Goal: Complete application form

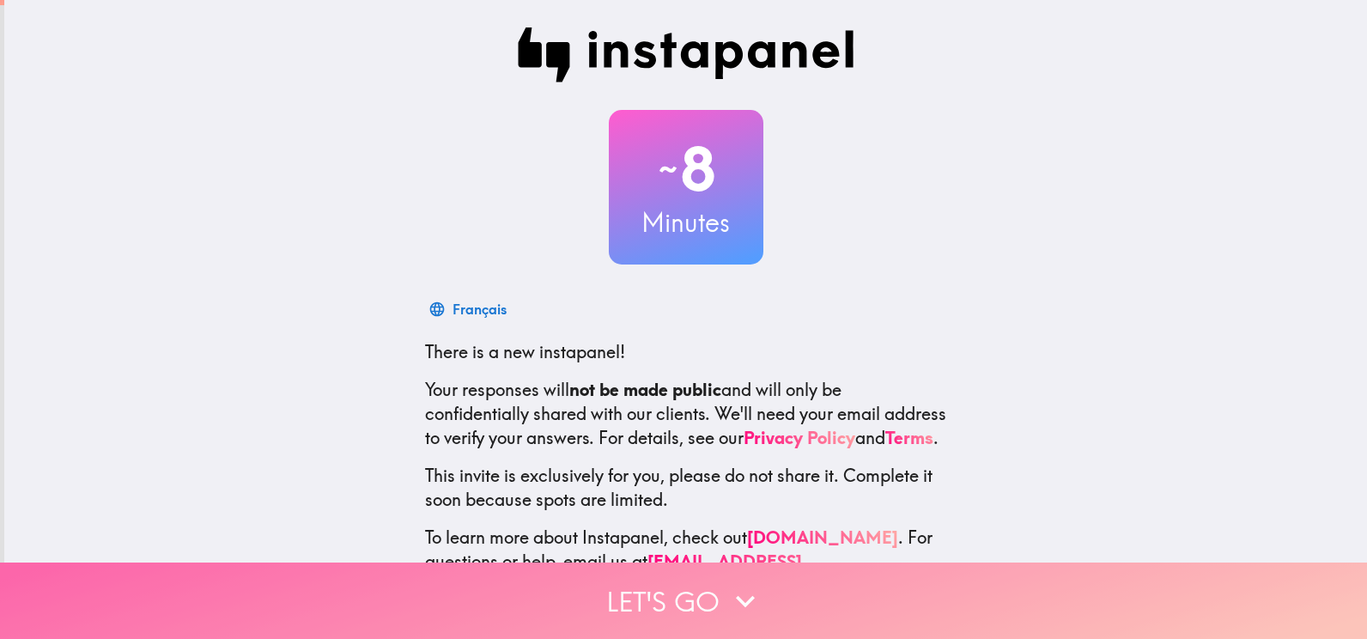
click at [697, 588] on button "Let's go" at bounding box center [683, 600] width 1367 height 76
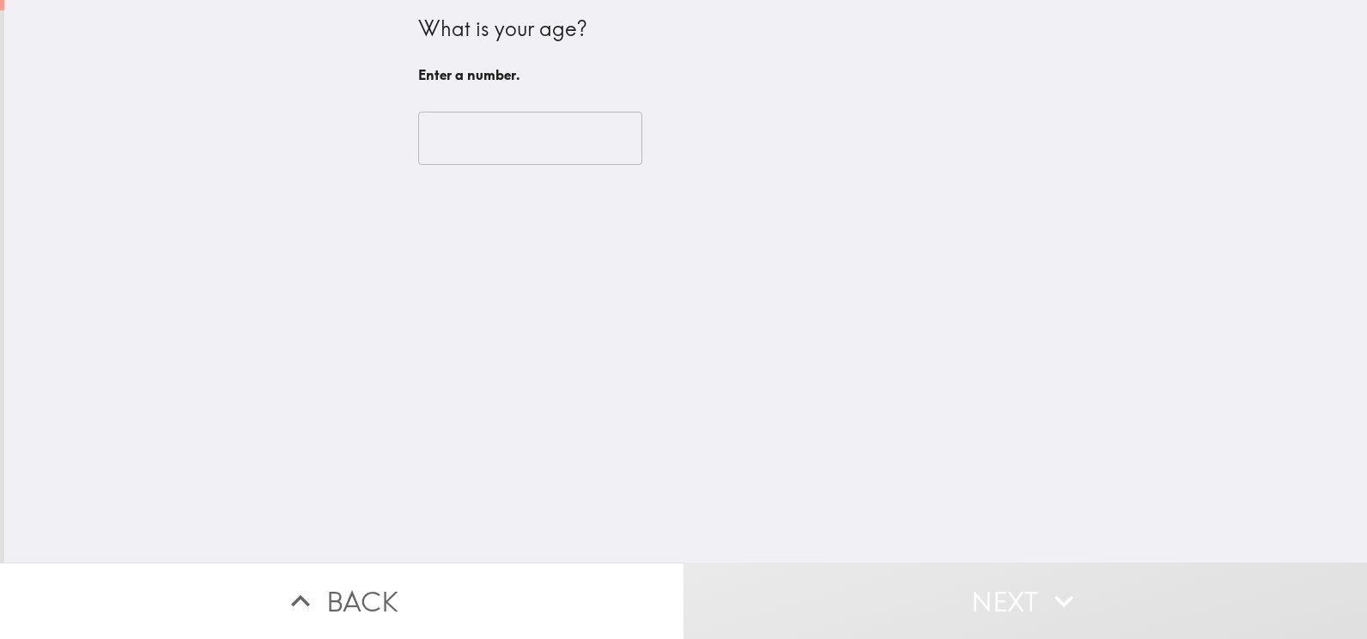
click at [480, 133] on input "number" at bounding box center [530, 138] width 224 height 53
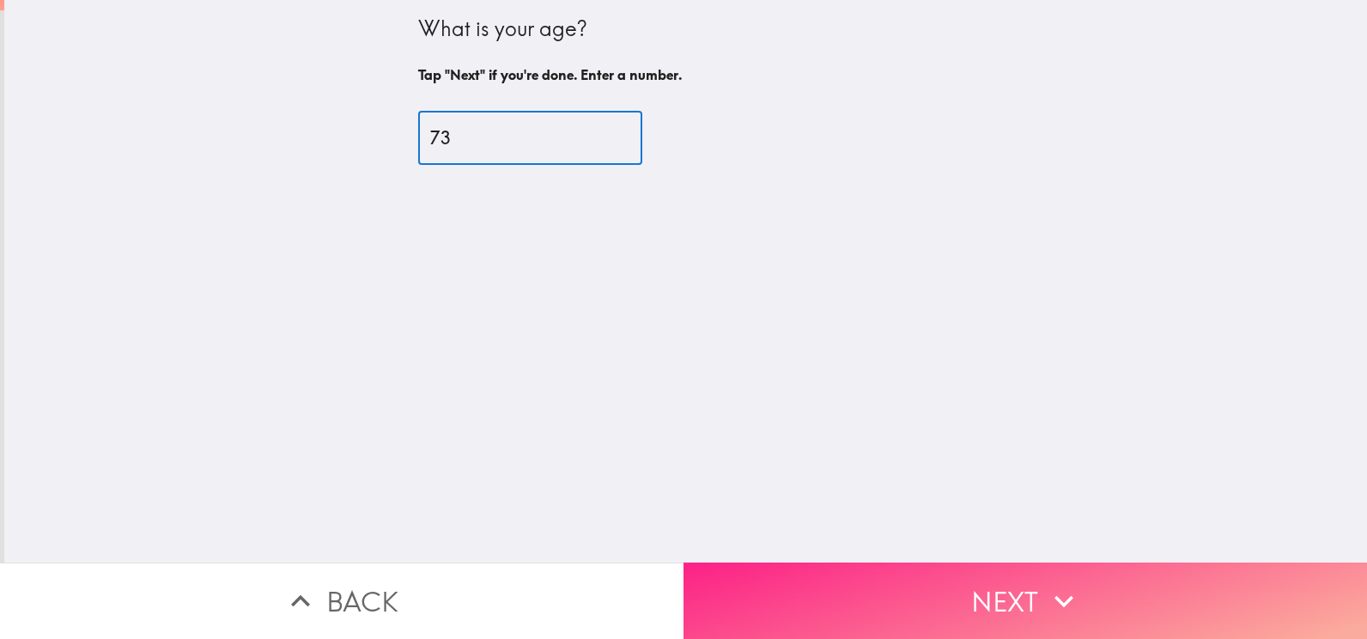
type input "73"
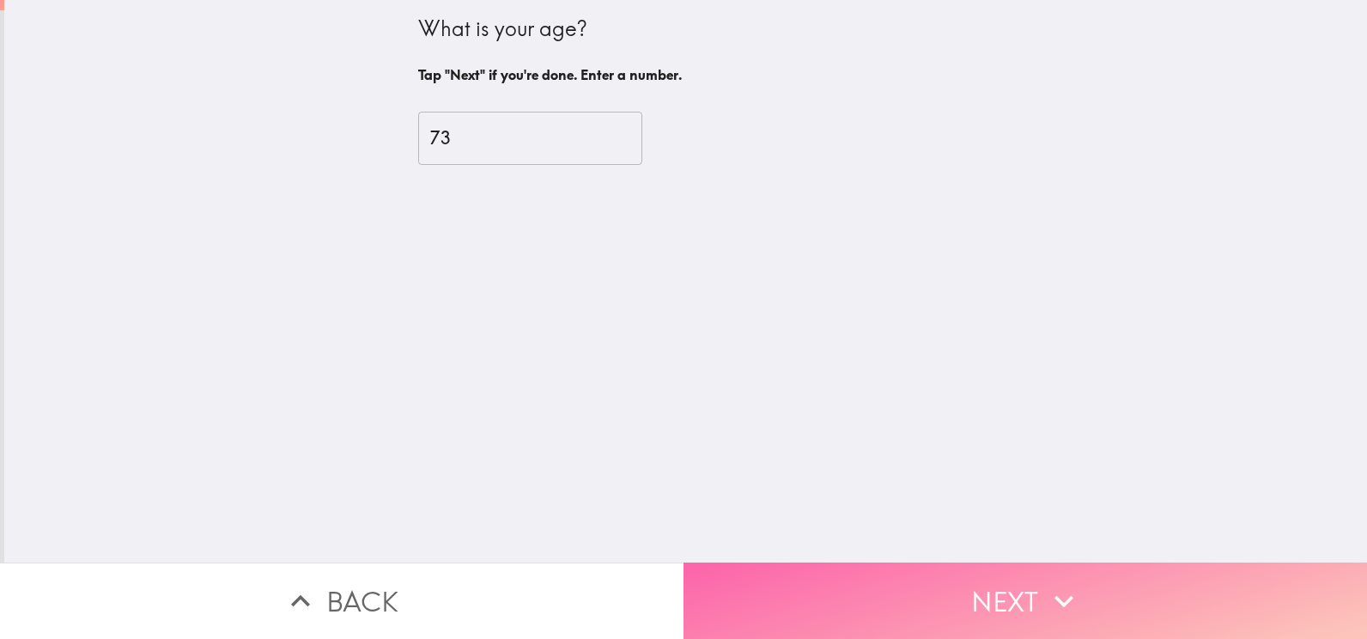
click at [1018, 570] on button "Next" at bounding box center [1024, 600] width 683 height 76
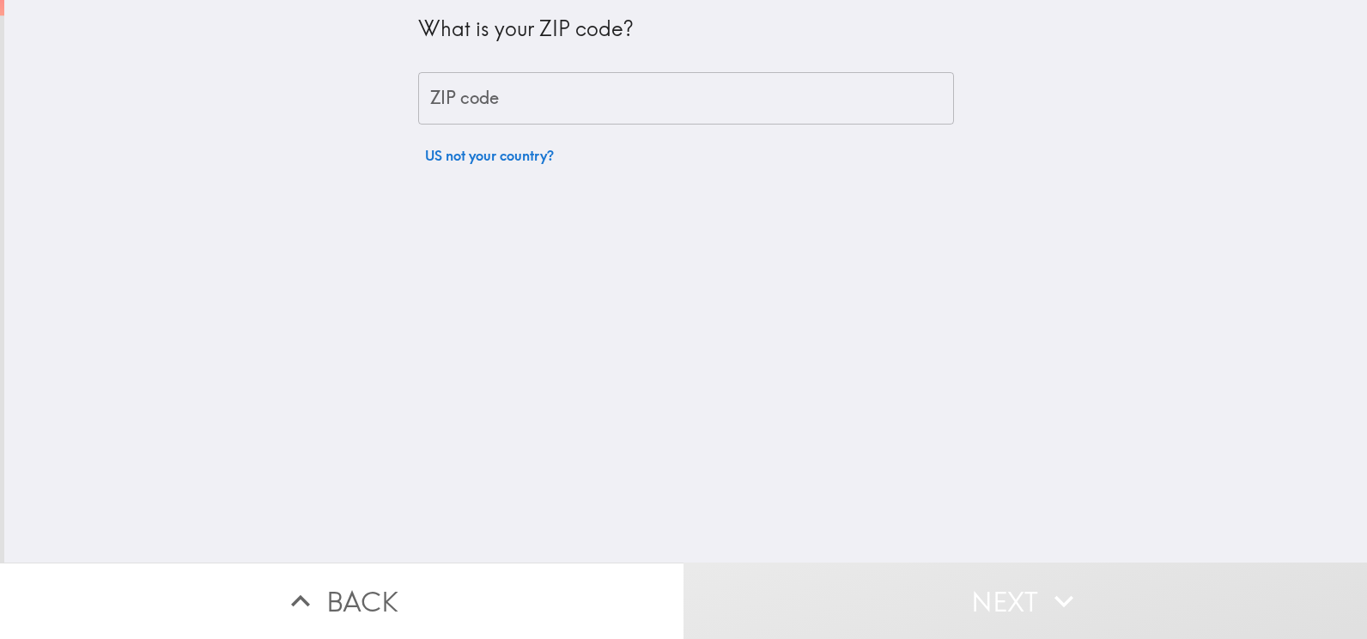
click at [544, 95] on input "ZIP code" at bounding box center [686, 98] width 536 height 53
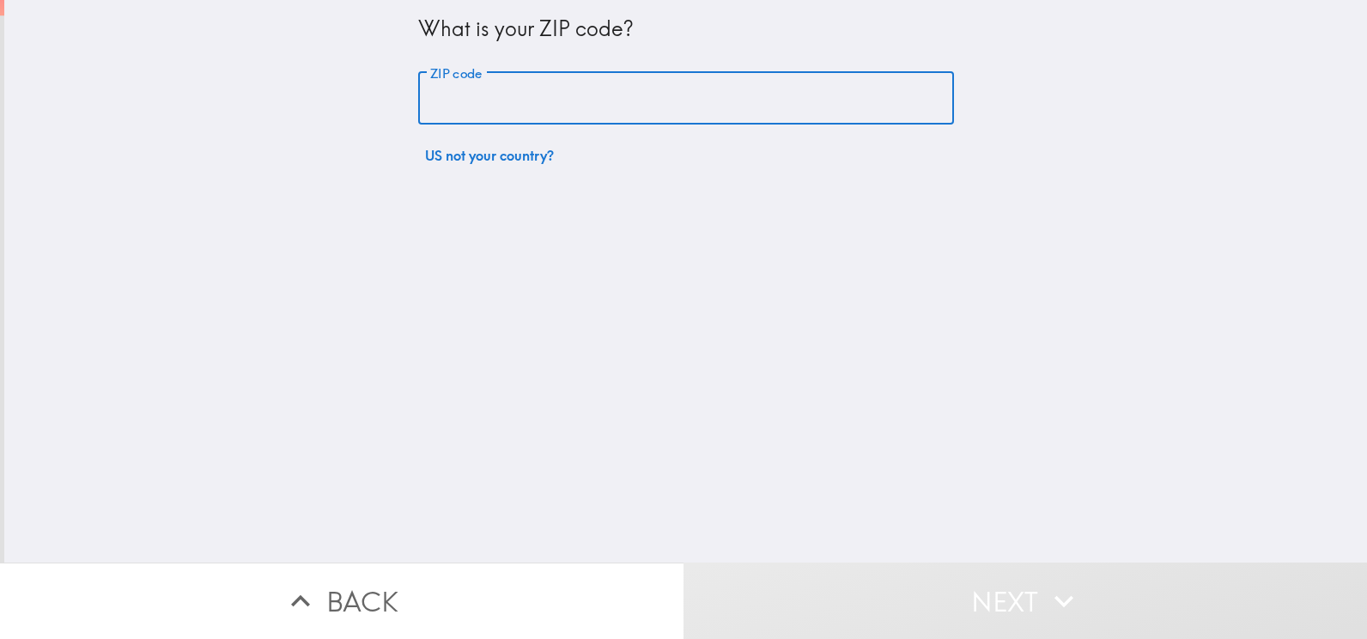
type input "38242"
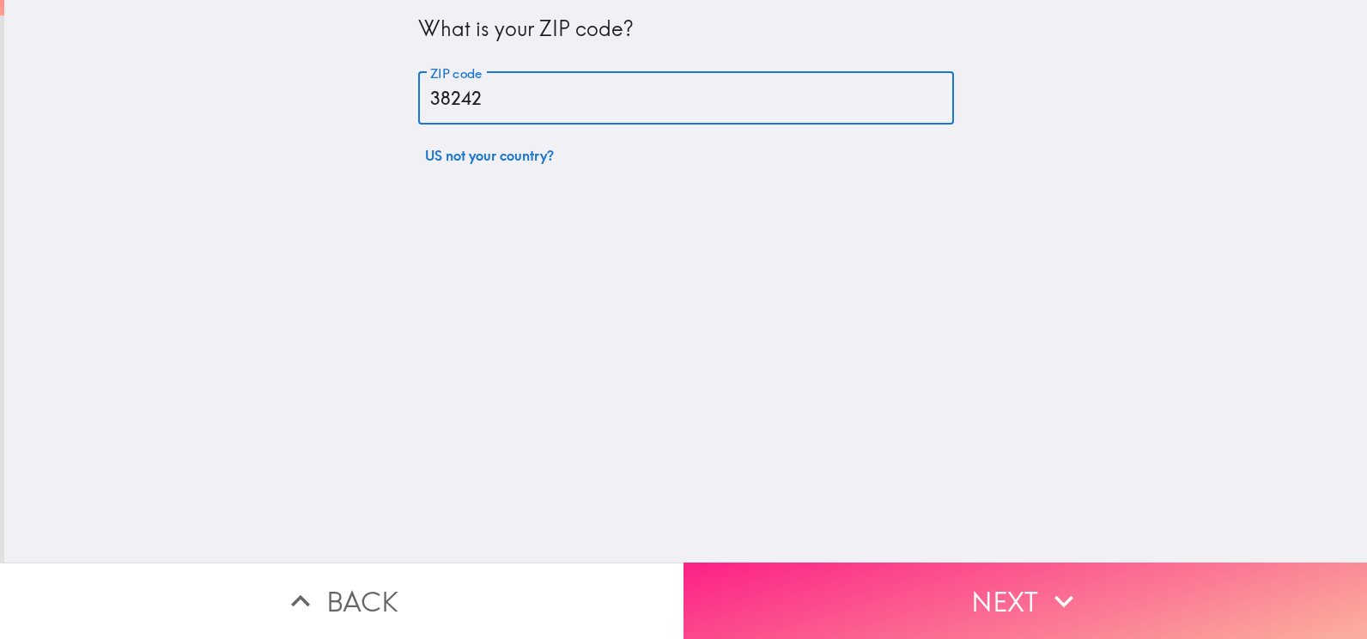
click at [1017, 578] on button "Next" at bounding box center [1024, 600] width 683 height 76
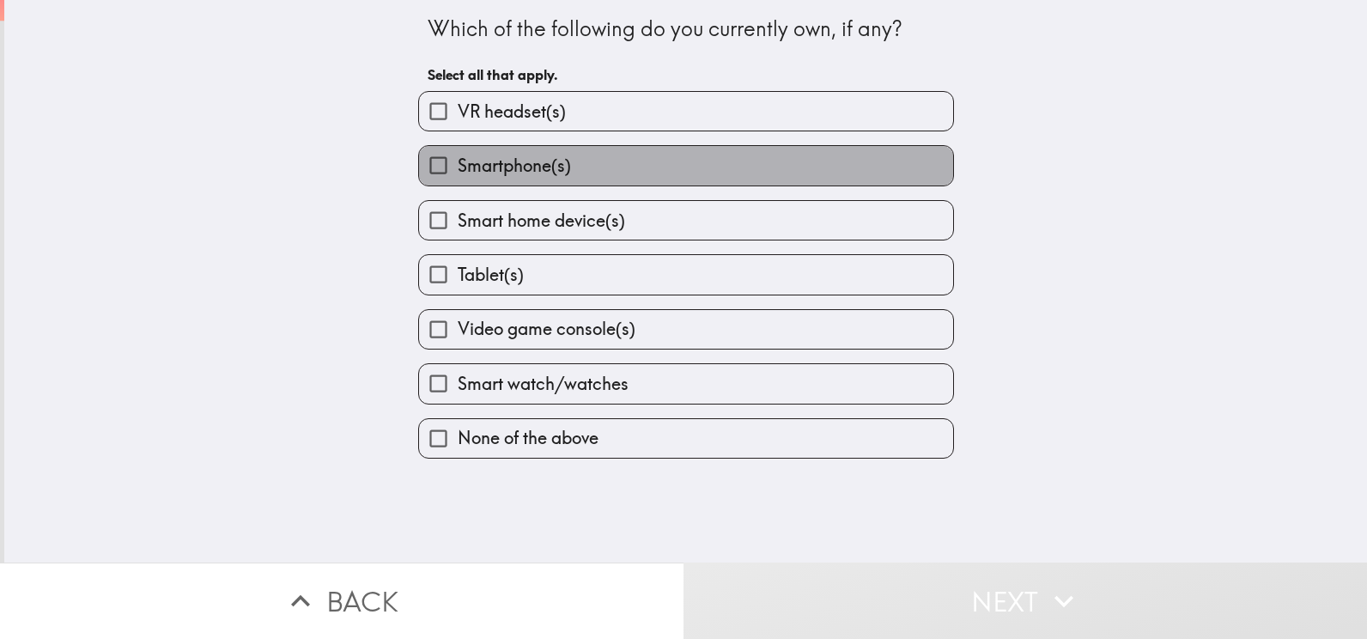
click at [559, 167] on label "Smartphone(s)" at bounding box center [686, 165] width 534 height 39
click at [458, 167] on input "Smartphone(s)" at bounding box center [438, 165] width 39 height 39
checkbox input "true"
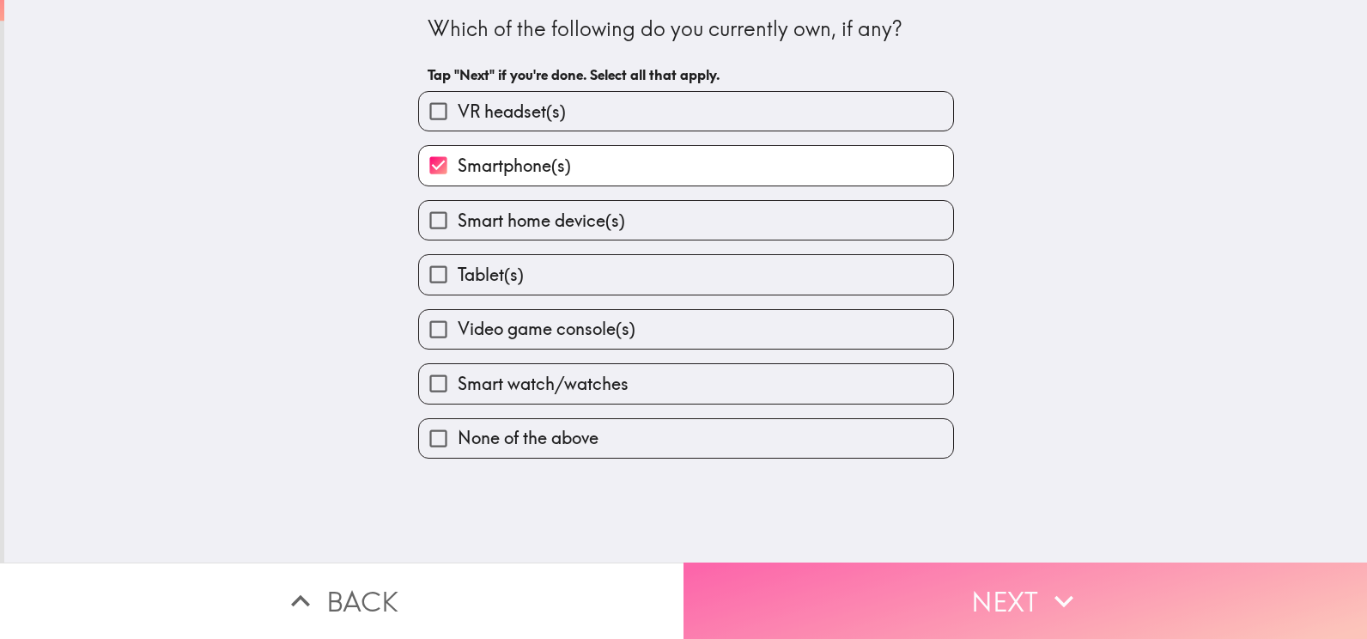
click at [1022, 589] on button "Next" at bounding box center [1024, 600] width 683 height 76
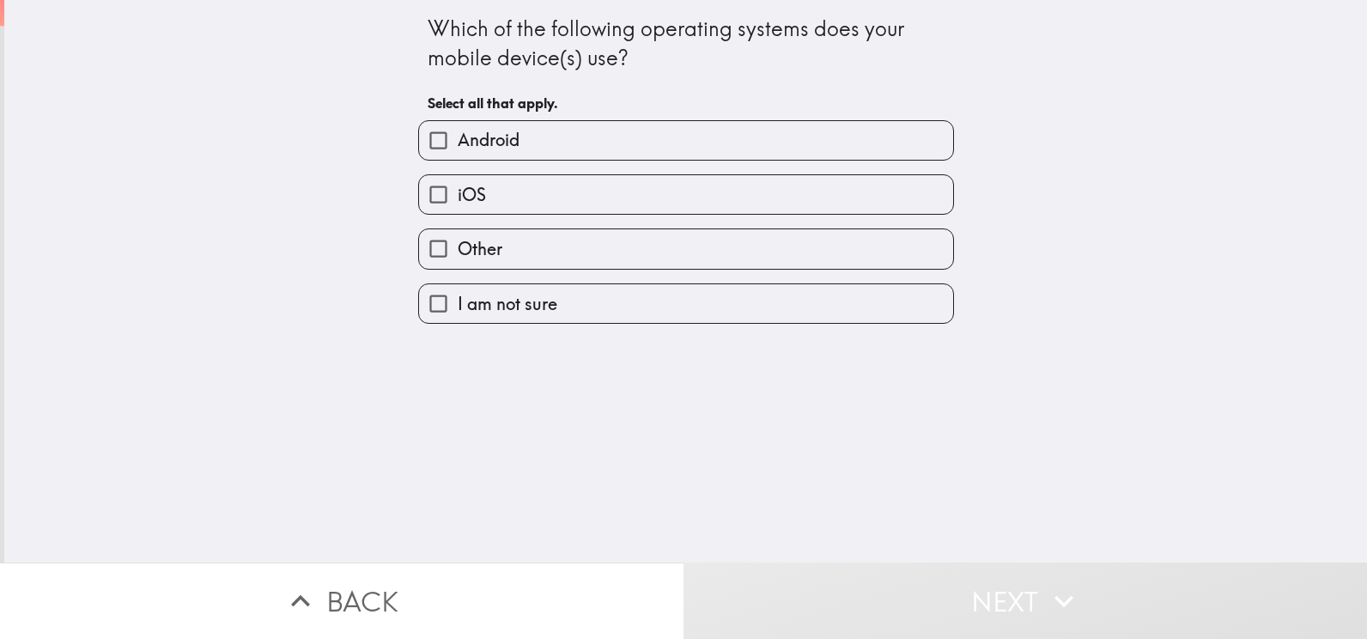
click at [552, 136] on label "Android" at bounding box center [686, 140] width 534 height 39
click at [458, 136] on input "Android" at bounding box center [438, 140] width 39 height 39
checkbox input "true"
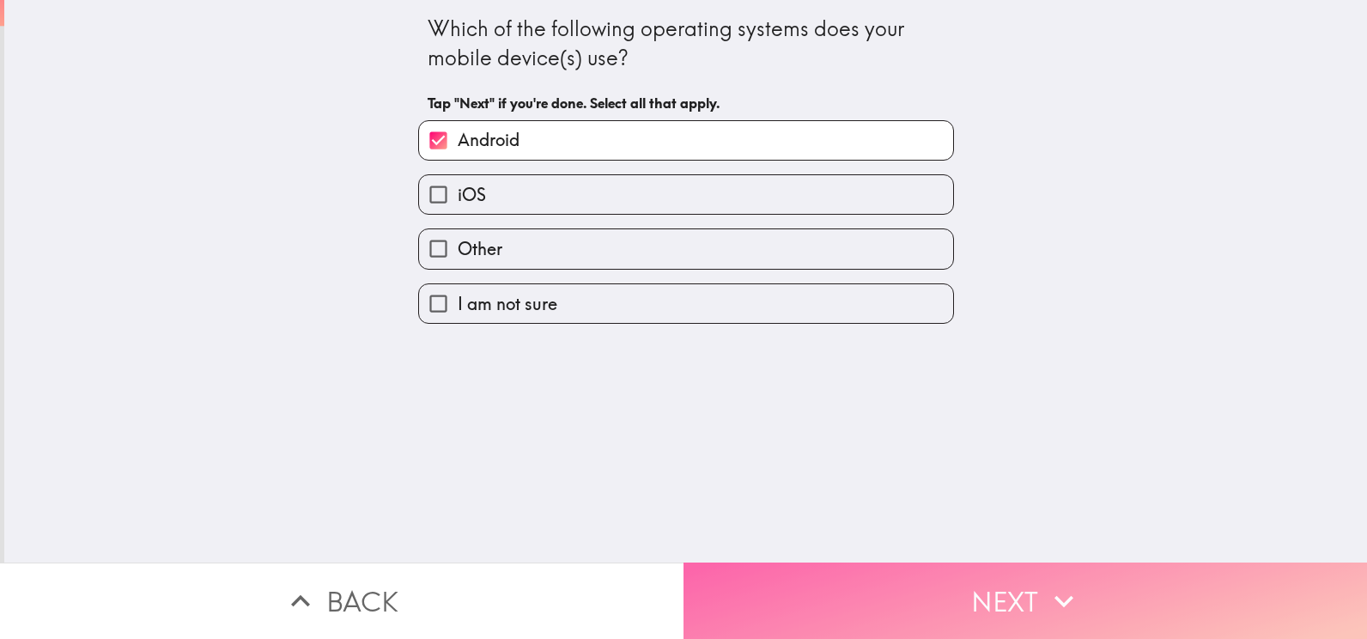
click at [1023, 578] on button "Next" at bounding box center [1024, 600] width 683 height 76
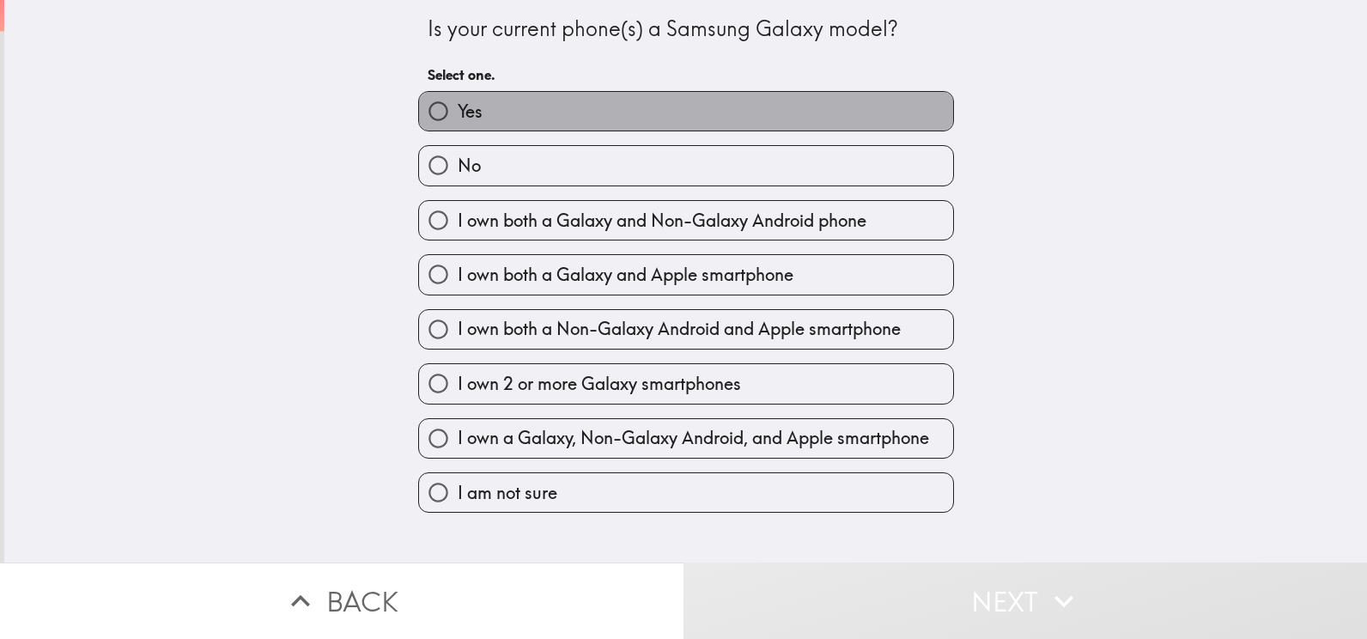
click at [705, 108] on label "Yes" at bounding box center [686, 111] width 534 height 39
click at [458, 108] on input "Yes" at bounding box center [438, 111] width 39 height 39
radio input "true"
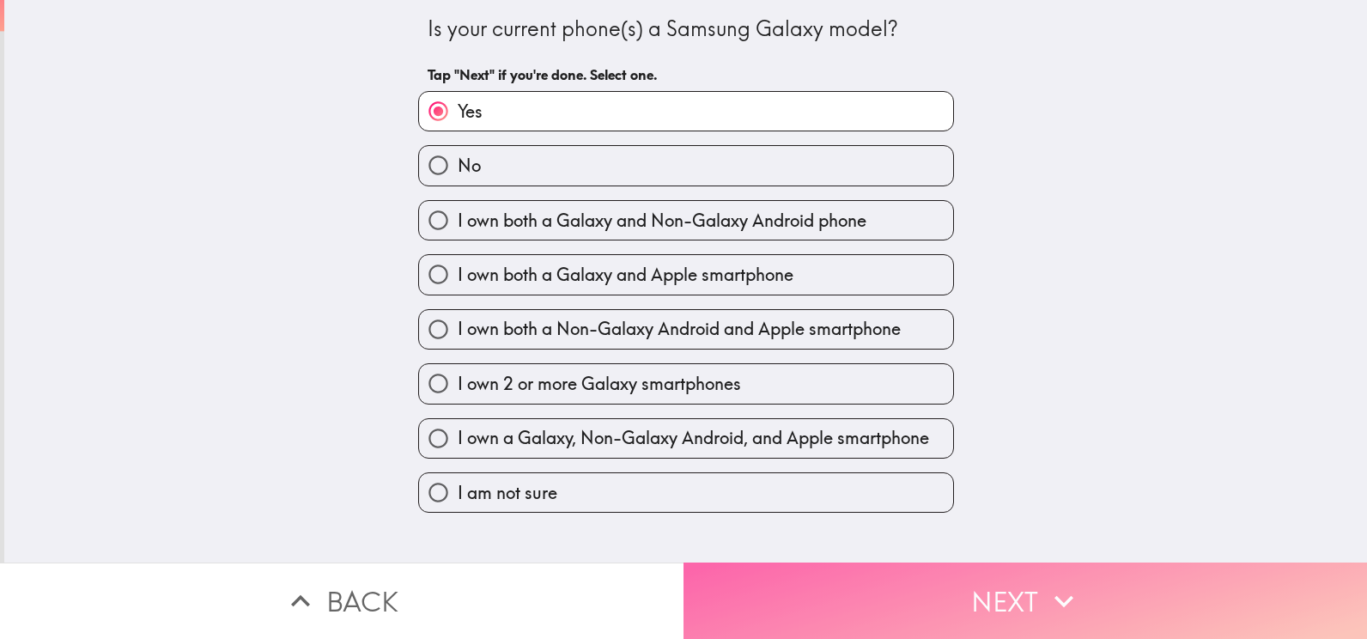
click at [1024, 579] on button "Next" at bounding box center [1024, 600] width 683 height 76
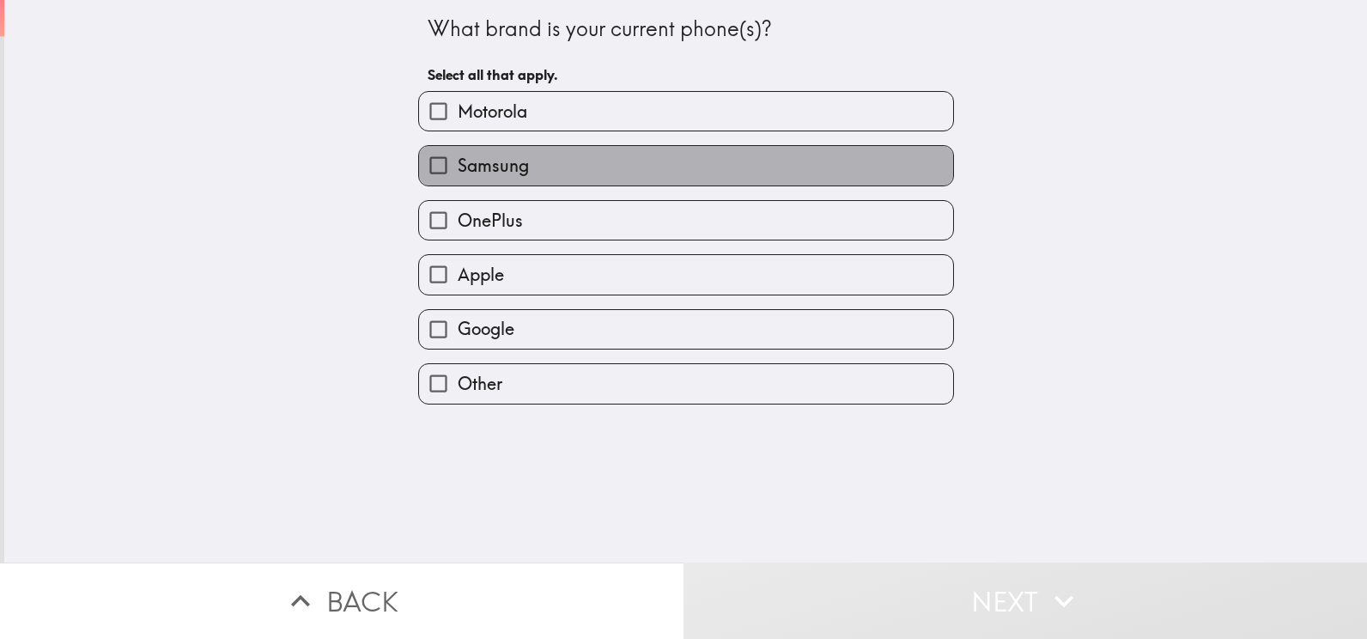
click at [641, 164] on label "Samsung" at bounding box center [686, 165] width 534 height 39
click at [458, 164] on input "Samsung" at bounding box center [438, 165] width 39 height 39
checkbox input "true"
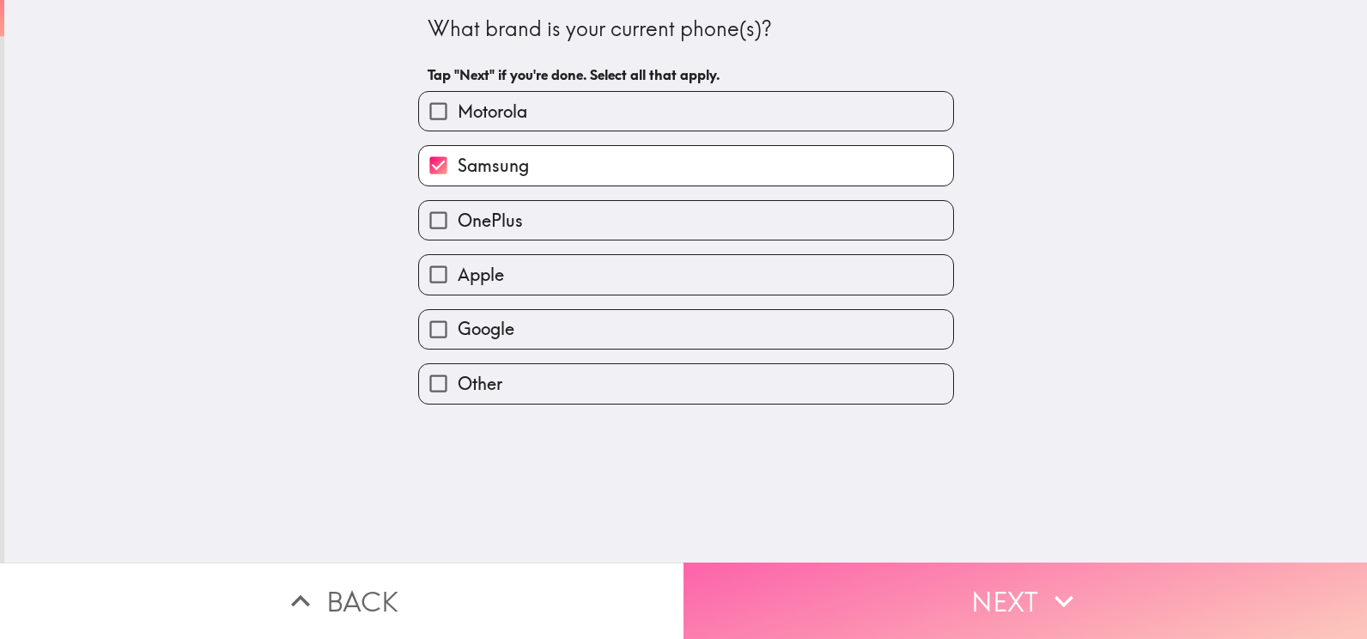
click at [1005, 585] on button "Next" at bounding box center [1024, 600] width 683 height 76
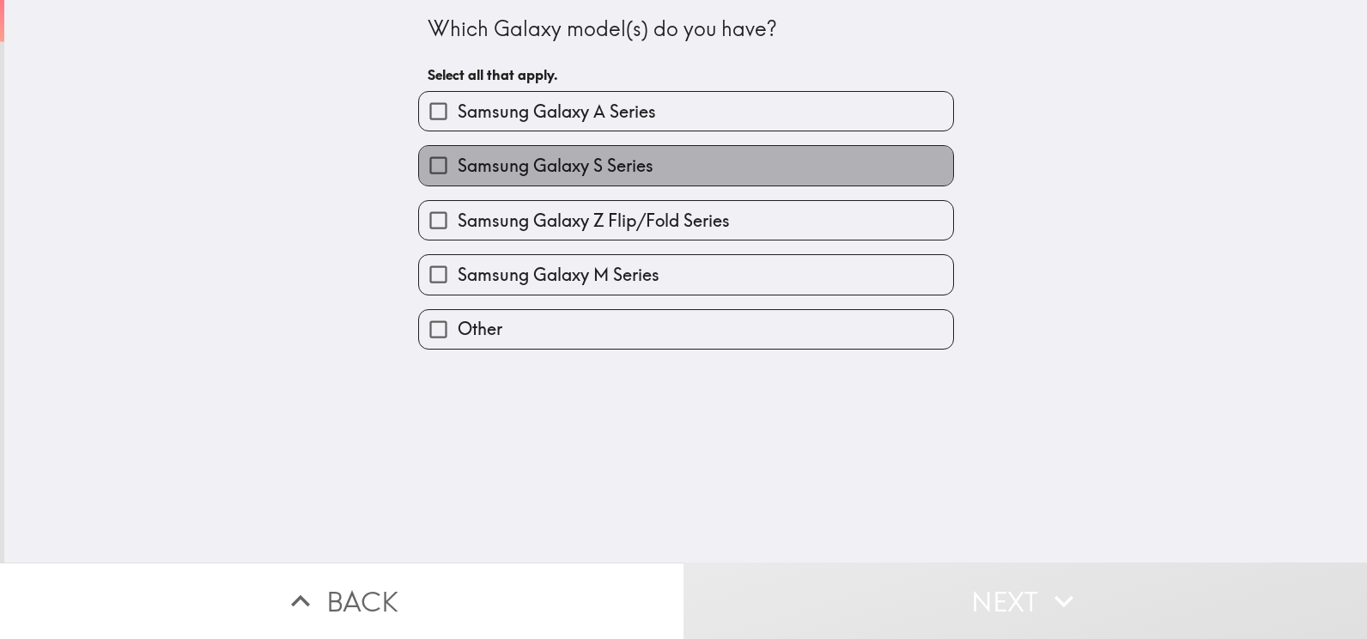
click at [665, 165] on label "Samsung Galaxy S Series" at bounding box center [686, 165] width 534 height 39
click at [458, 165] on input "Samsung Galaxy S Series" at bounding box center [438, 165] width 39 height 39
checkbox input "true"
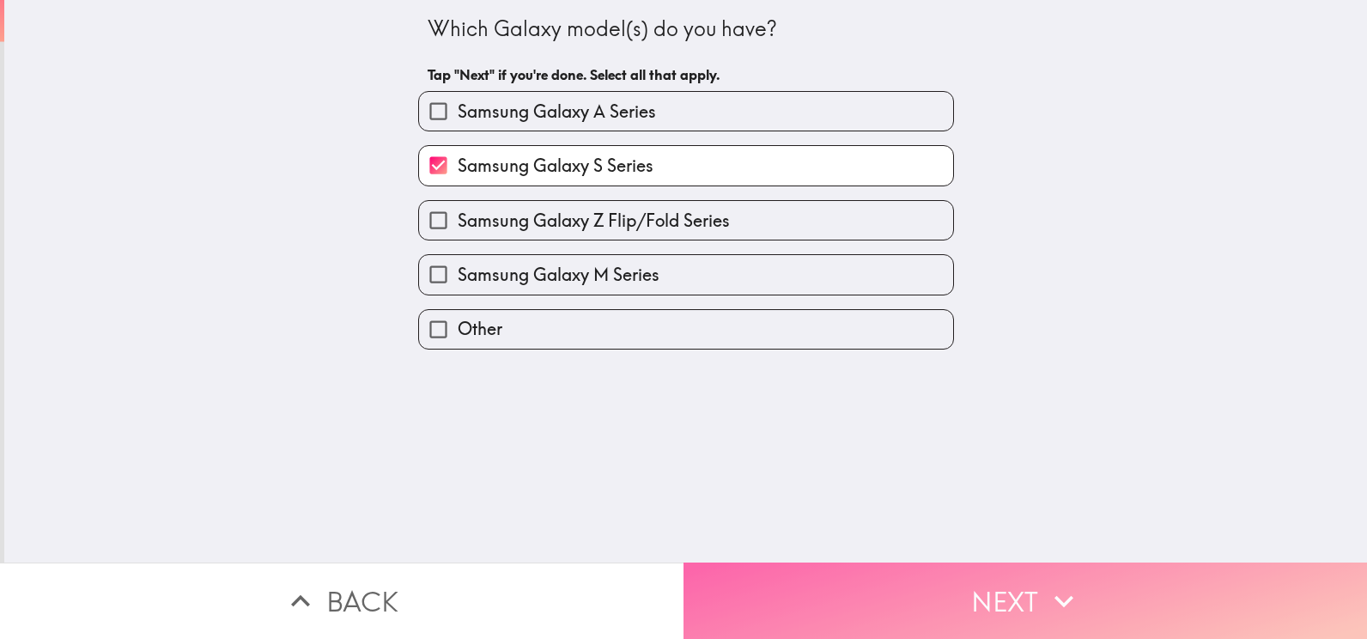
click at [960, 579] on button "Next" at bounding box center [1024, 600] width 683 height 76
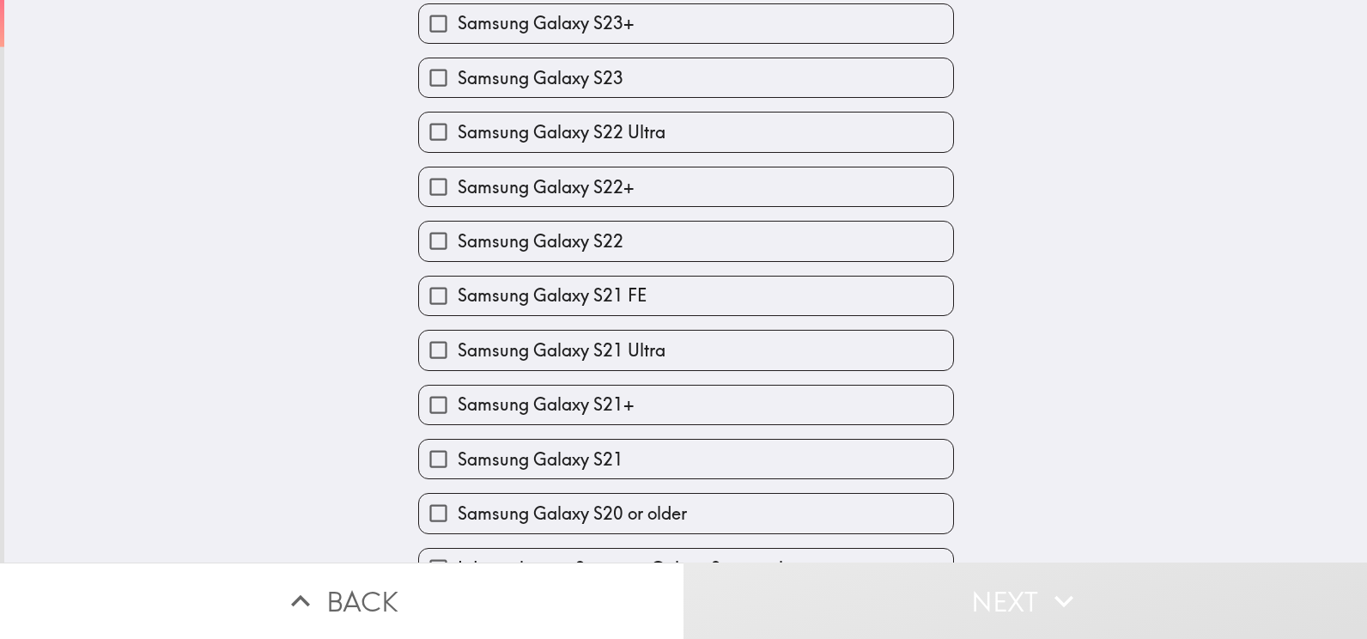
scroll to position [726, 0]
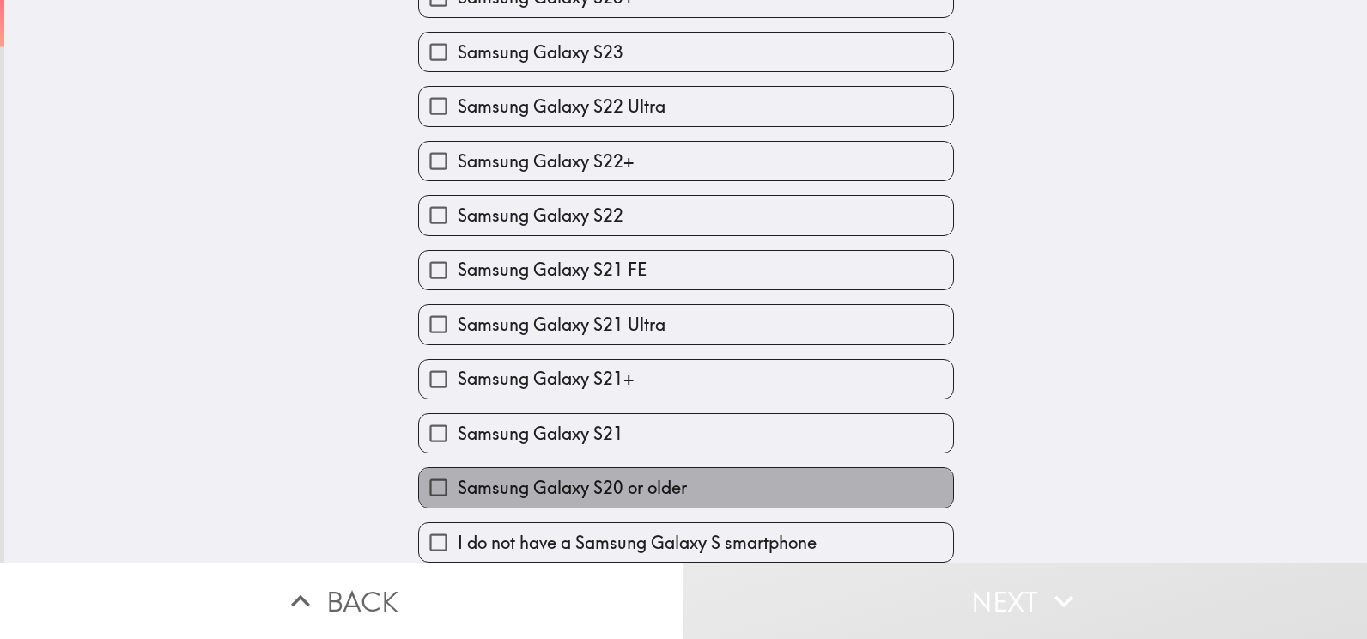
click at [749, 469] on label "Samsung Galaxy S20 or older" at bounding box center [686, 487] width 534 height 39
click at [458, 469] on input "Samsung Galaxy S20 or older" at bounding box center [438, 487] width 39 height 39
checkbox input "true"
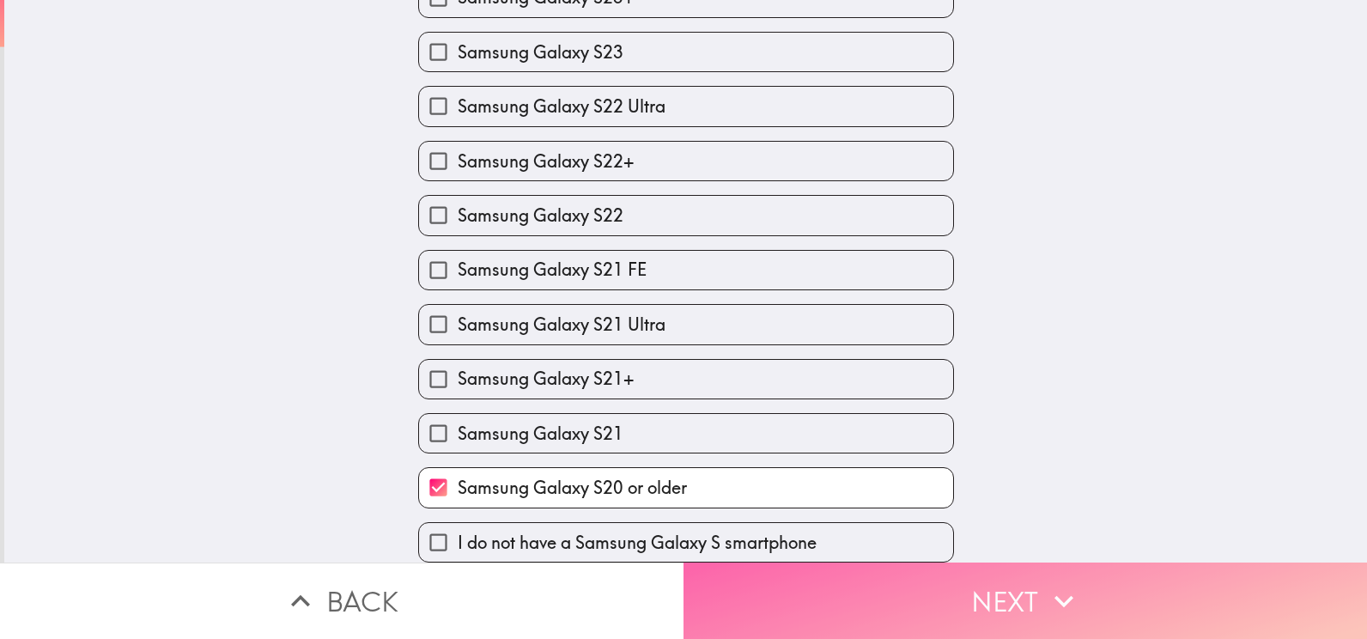
click at [987, 579] on button "Next" at bounding box center [1024, 600] width 683 height 76
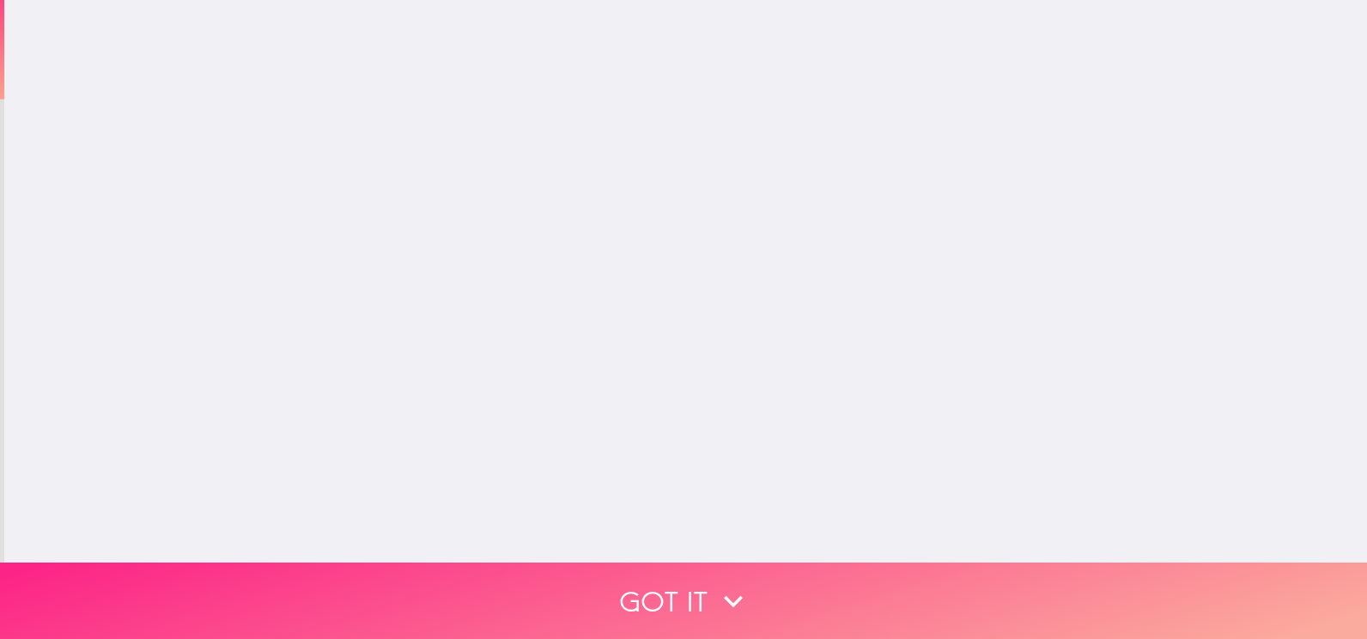
scroll to position [0, 0]
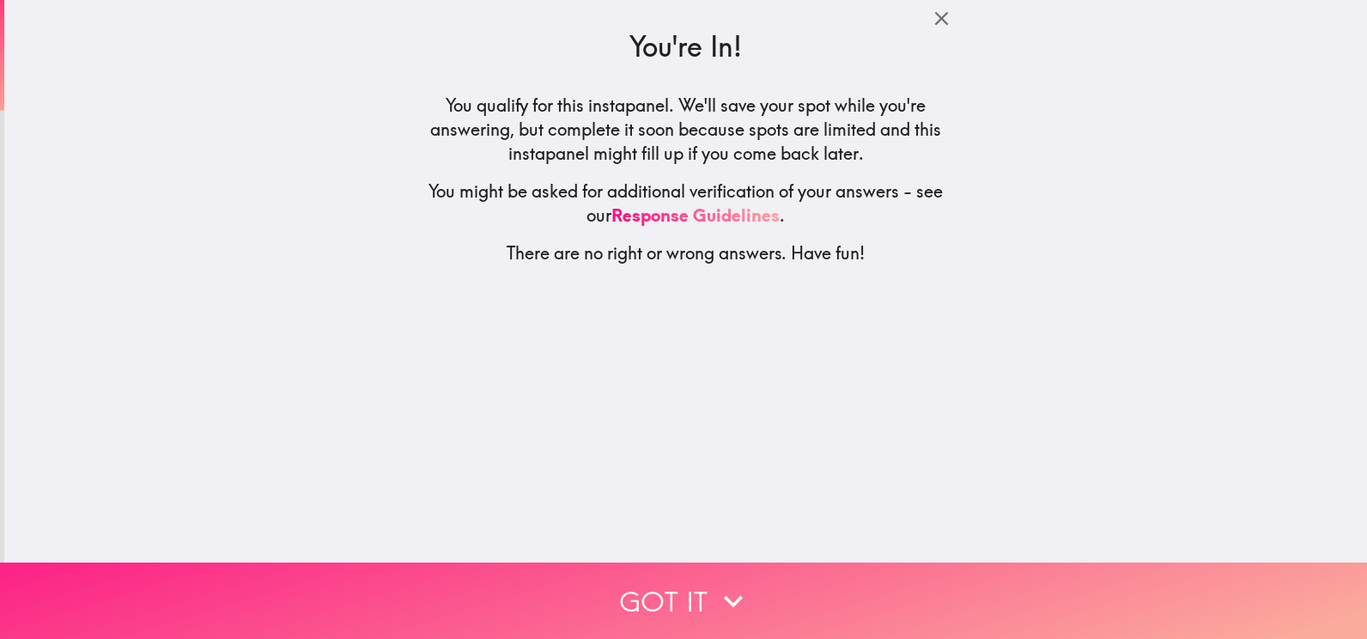
click at [677, 582] on button "Got it" at bounding box center [683, 600] width 1367 height 76
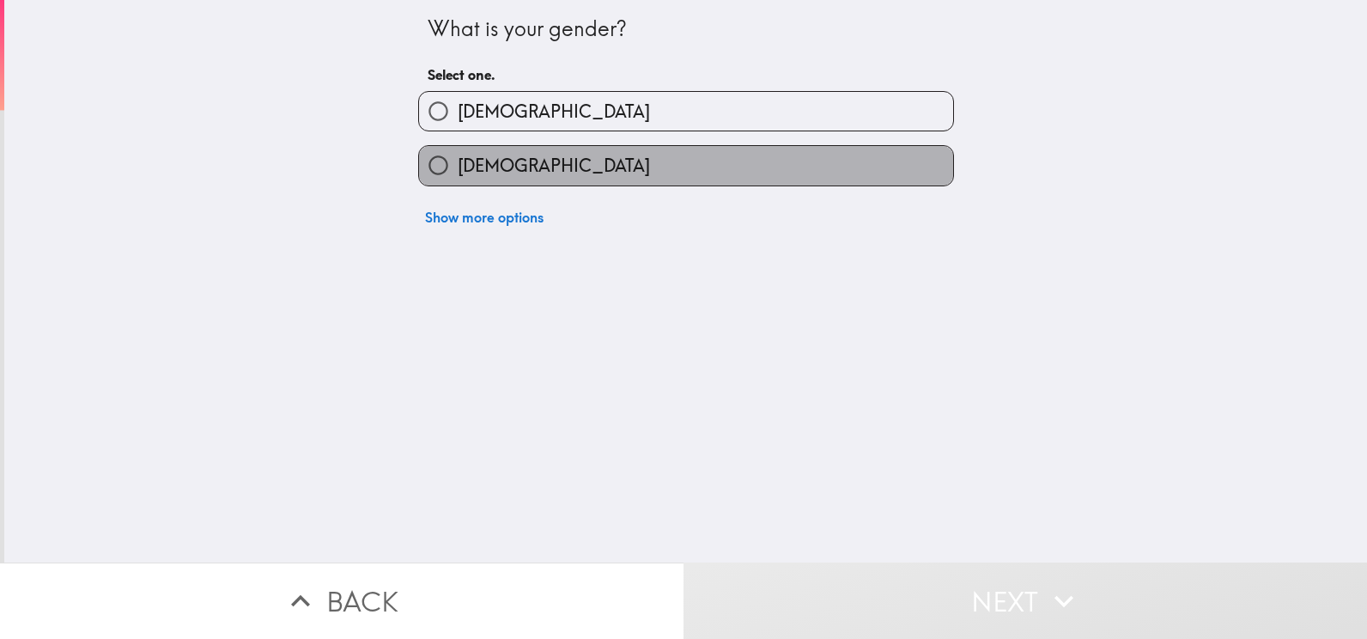
click at [472, 178] on span "[DEMOGRAPHIC_DATA]" at bounding box center [554, 166] width 192 height 24
click at [458, 178] on input "[DEMOGRAPHIC_DATA]" at bounding box center [438, 165] width 39 height 39
radio input "true"
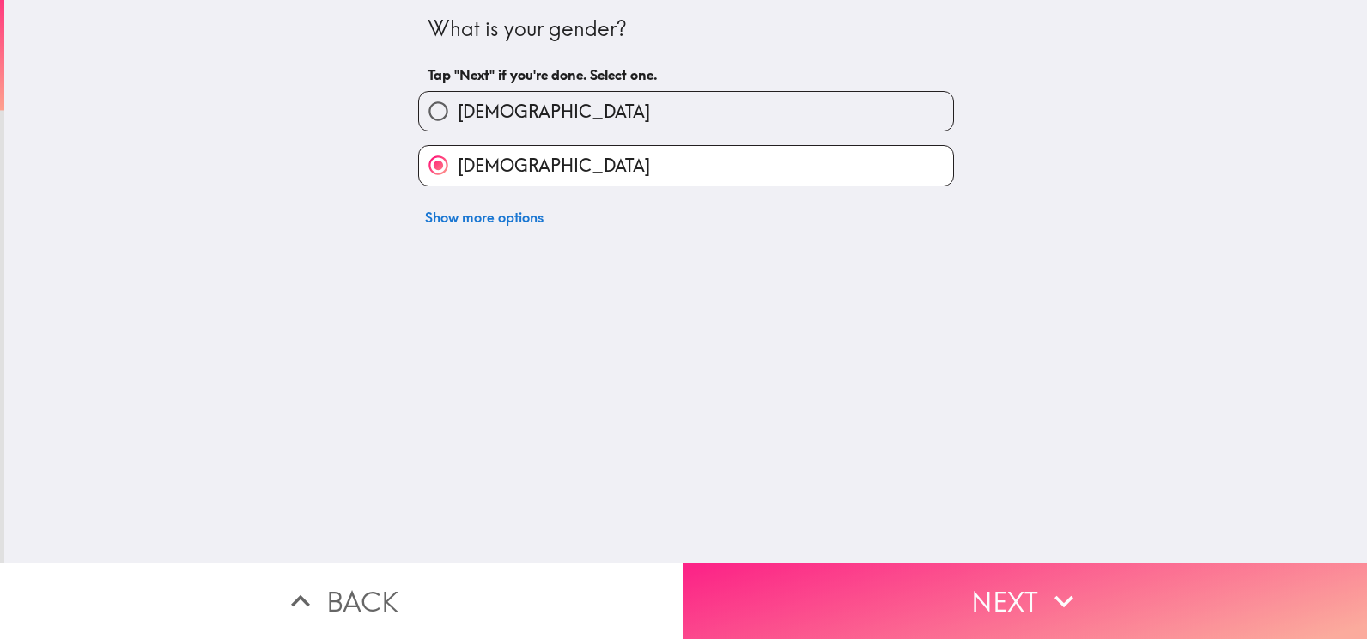
click at [1022, 594] on button "Next" at bounding box center [1024, 600] width 683 height 76
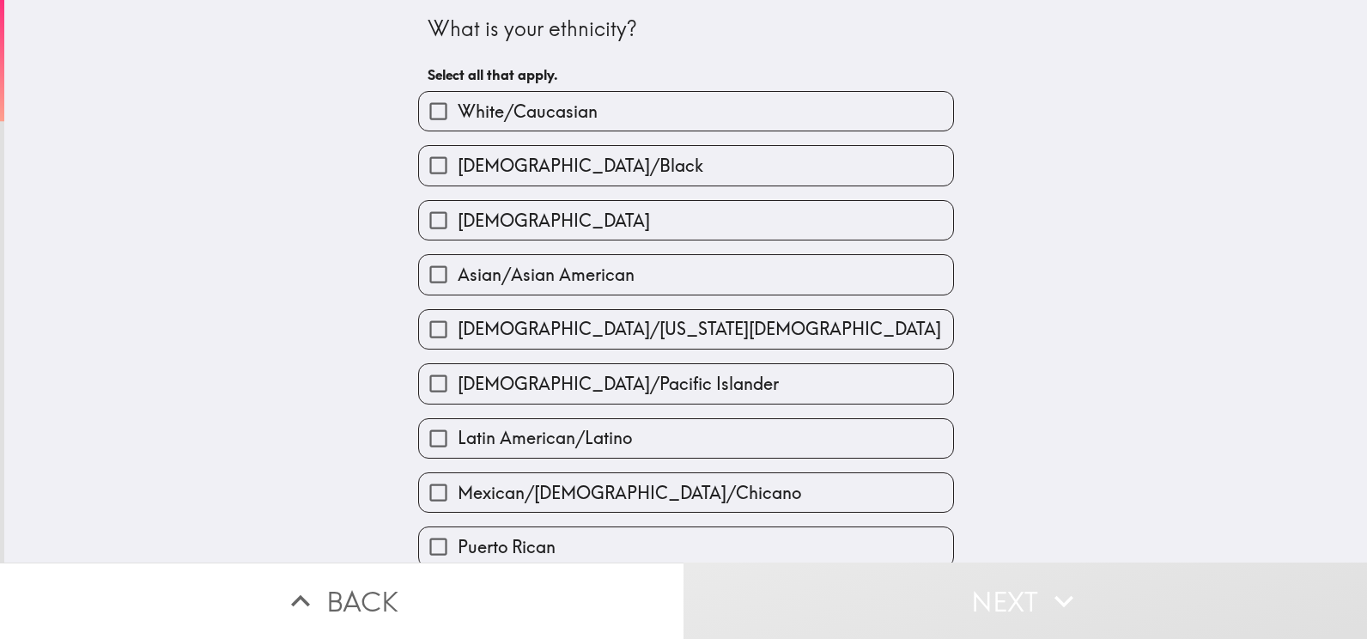
click at [591, 108] on label "White/Caucasian" at bounding box center [686, 111] width 534 height 39
click at [458, 108] on input "White/Caucasian" at bounding box center [438, 111] width 39 height 39
checkbox input "true"
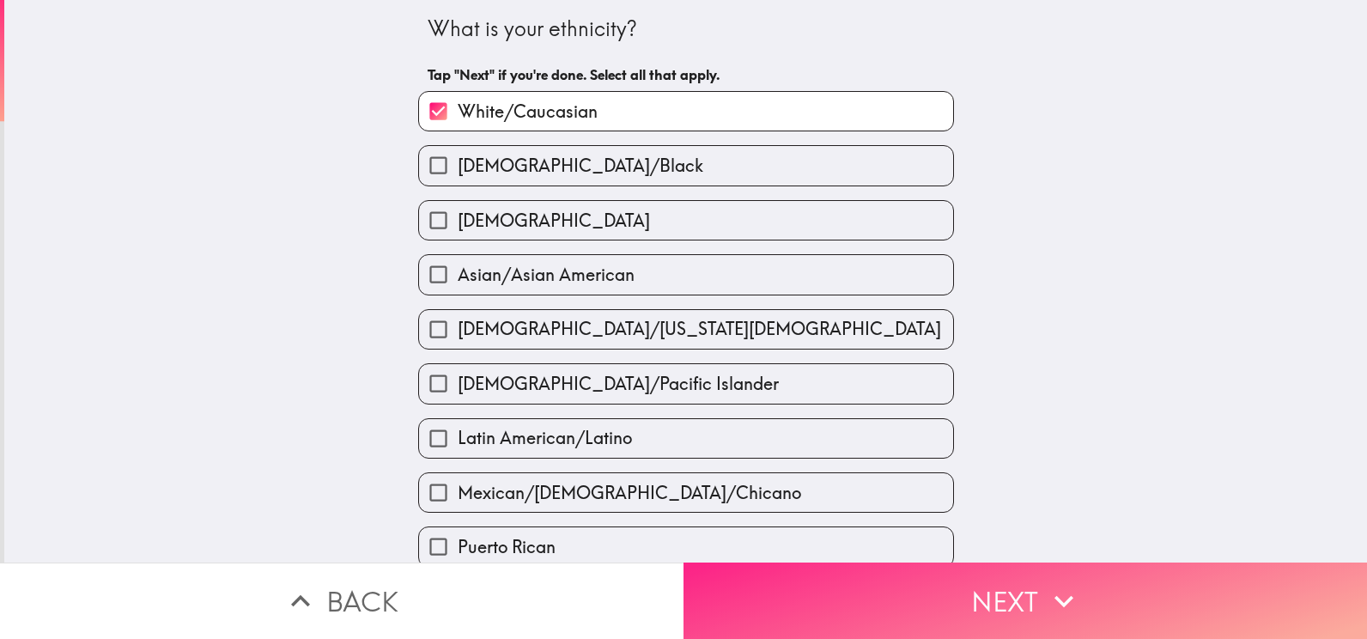
click at [989, 580] on button "Next" at bounding box center [1024, 600] width 683 height 76
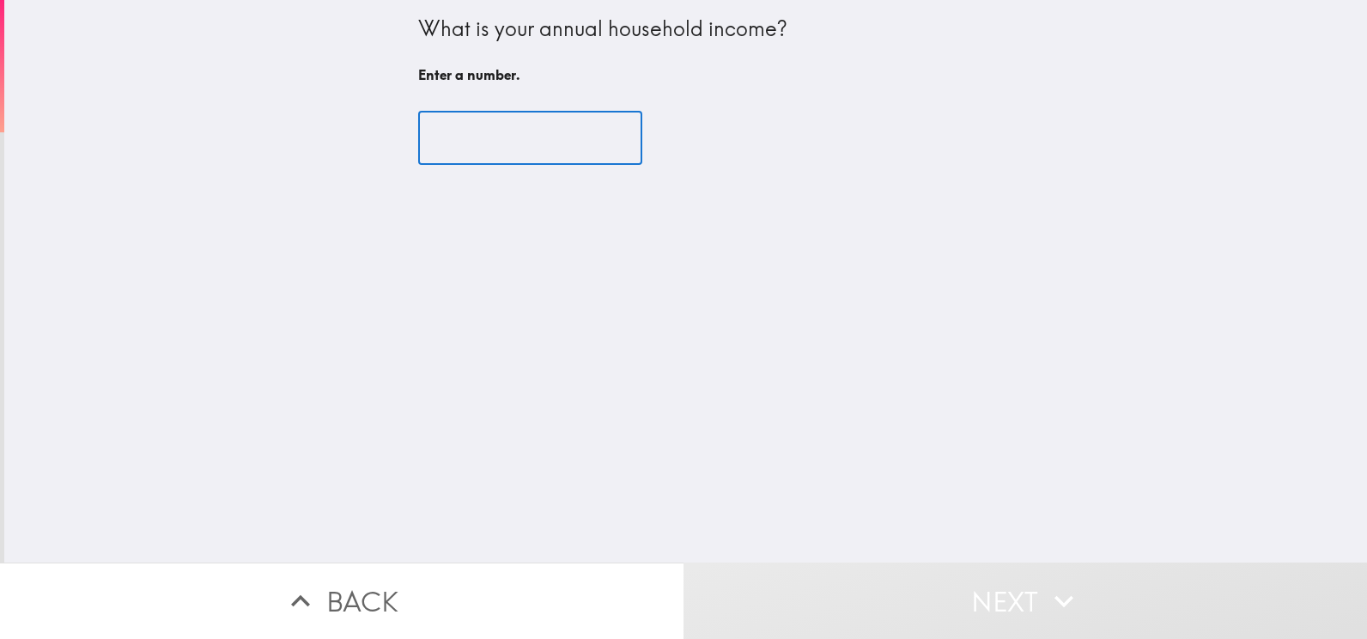
click at [520, 133] on input "number" at bounding box center [530, 138] width 224 height 53
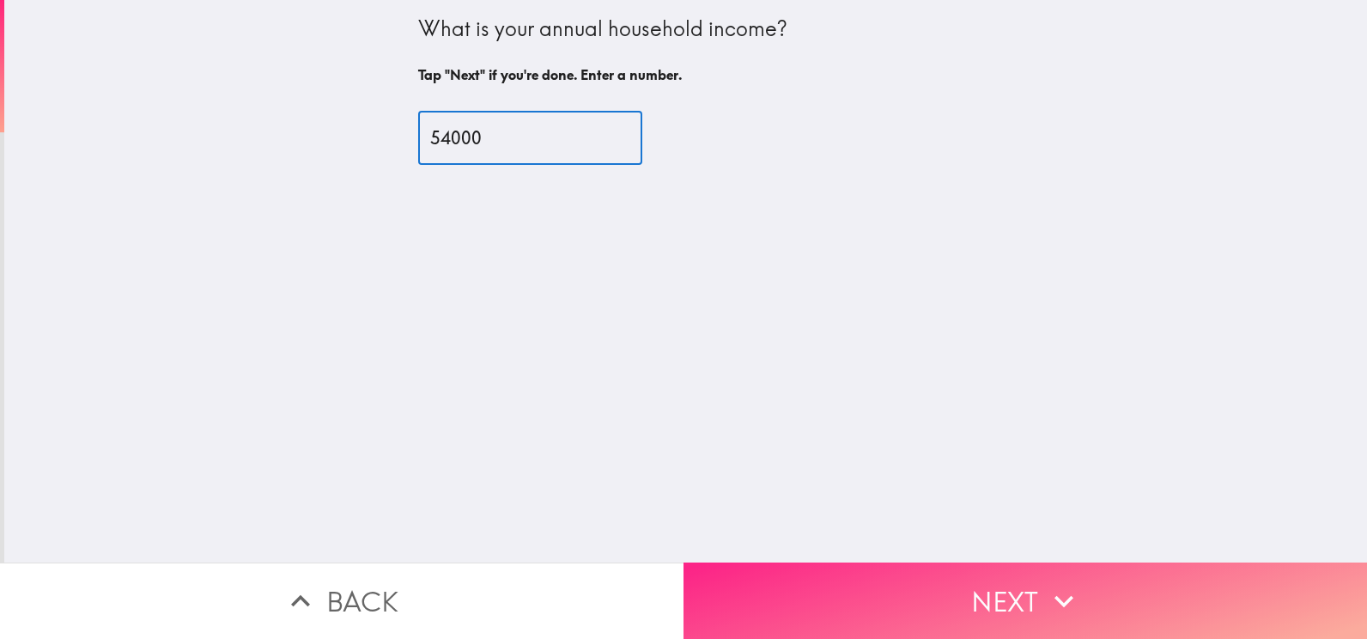
type input "54000"
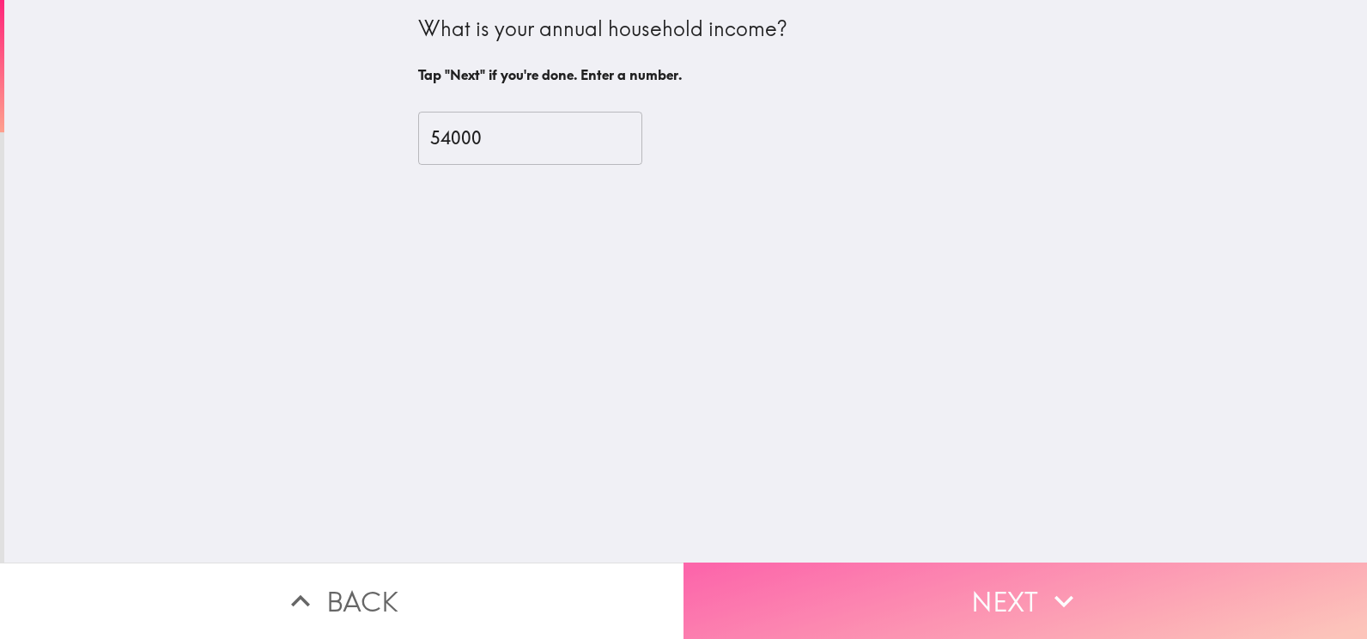
click at [995, 593] on button "Next" at bounding box center [1024, 600] width 683 height 76
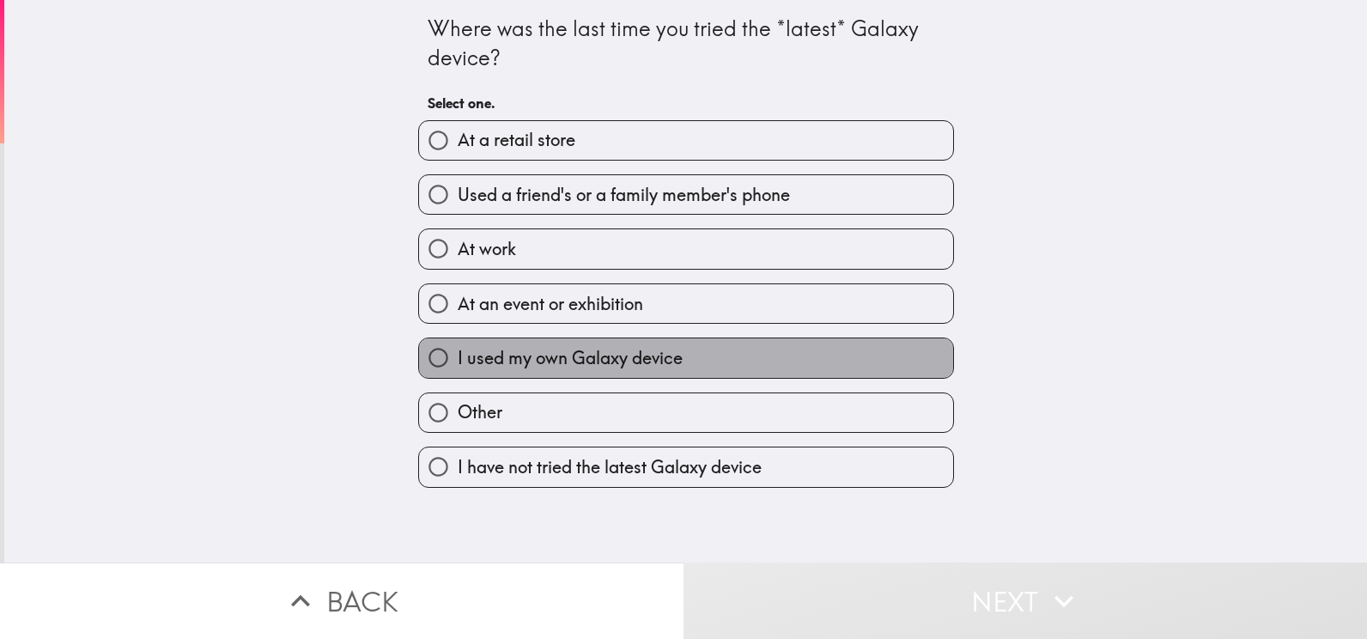
click at [654, 360] on span "I used my own Galaxy device" at bounding box center [570, 358] width 225 height 24
click at [458, 360] on input "I used my own Galaxy device" at bounding box center [438, 357] width 39 height 39
radio input "true"
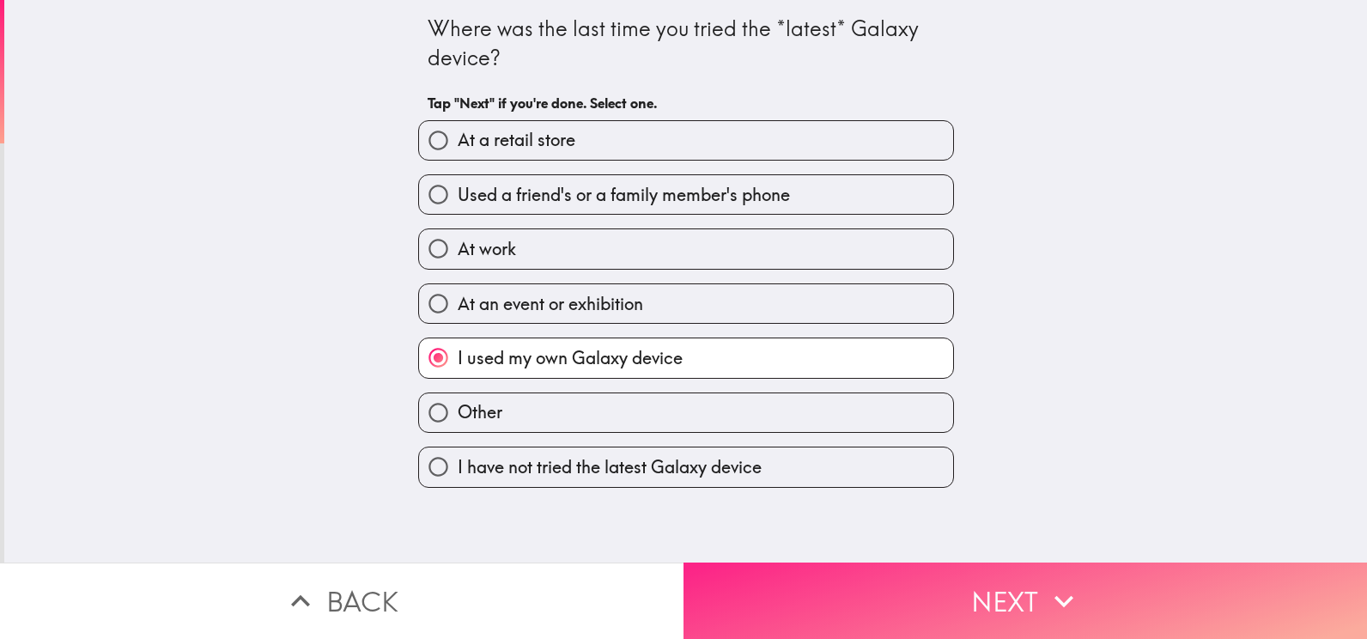
click at [1032, 587] on button "Next" at bounding box center [1024, 600] width 683 height 76
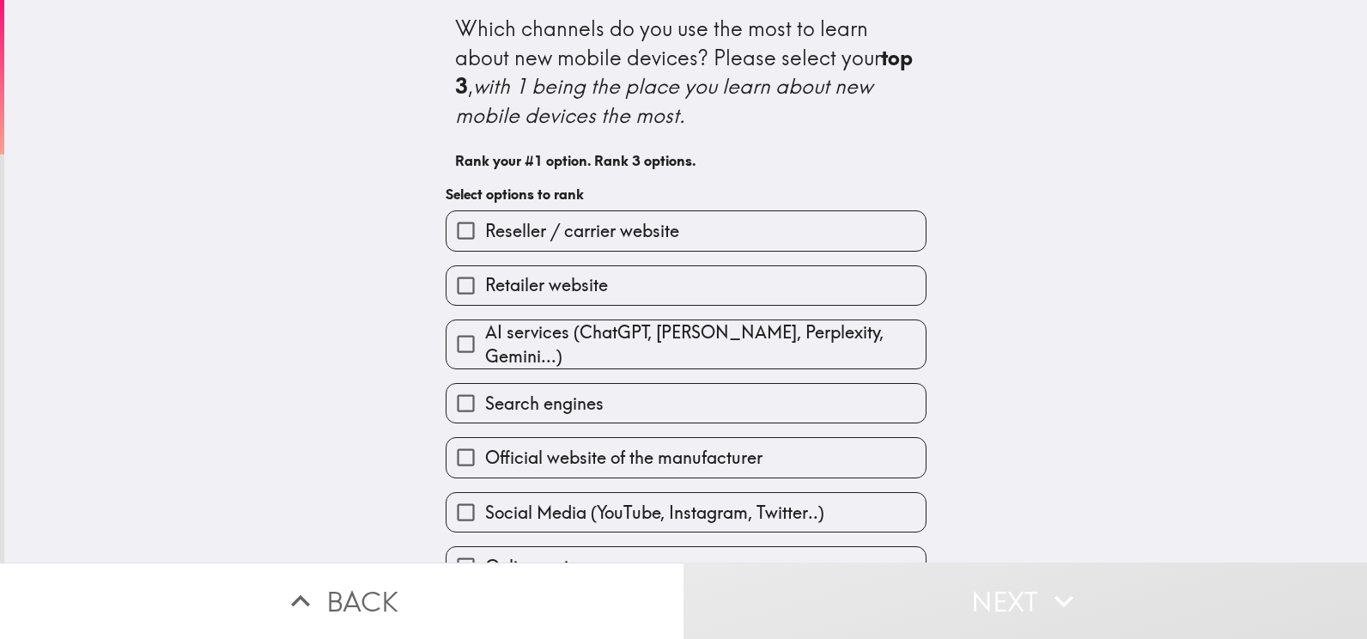
click at [658, 395] on label "Search engines" at bounding box center [685, 403] width 479 height 39
click at [485, 395] on input "Search engines" at bounding box center [465, 403] width 39 height 39
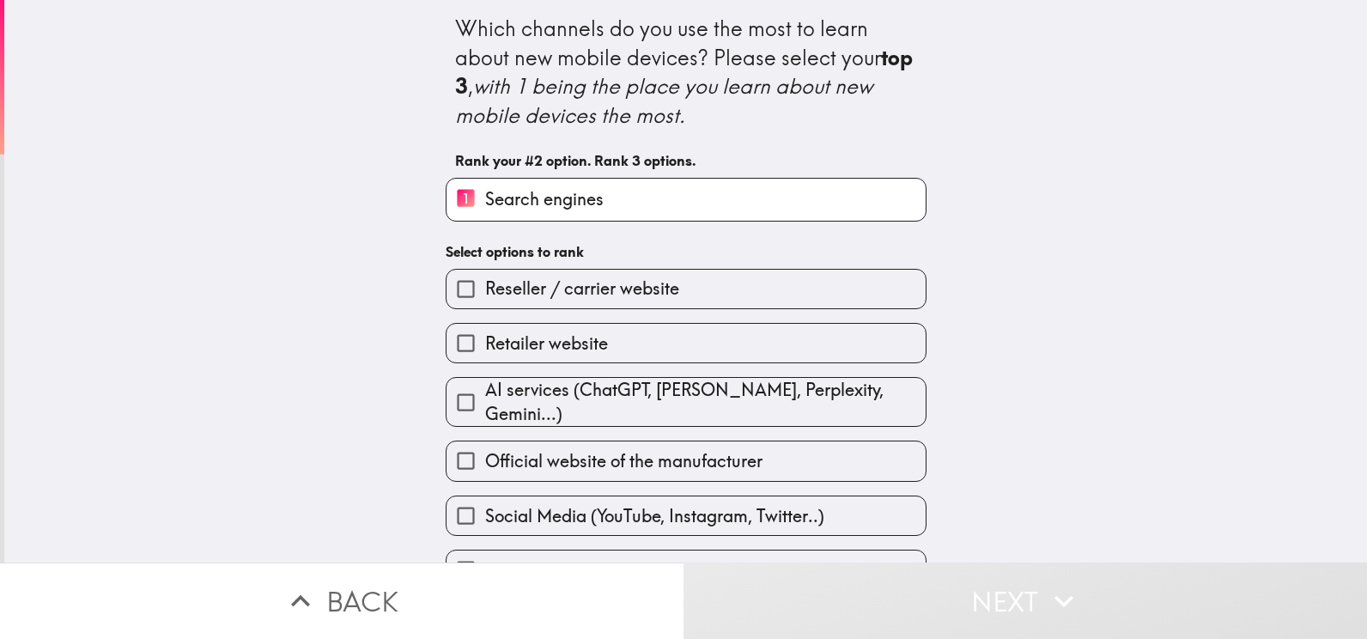
click at [564, 194] on span "Search engines" at bounding box center [544, 199] width 118 height 24
click at [485, 194] on input "1 Search engines" at bounding box center [465, 200] width 39 height 42
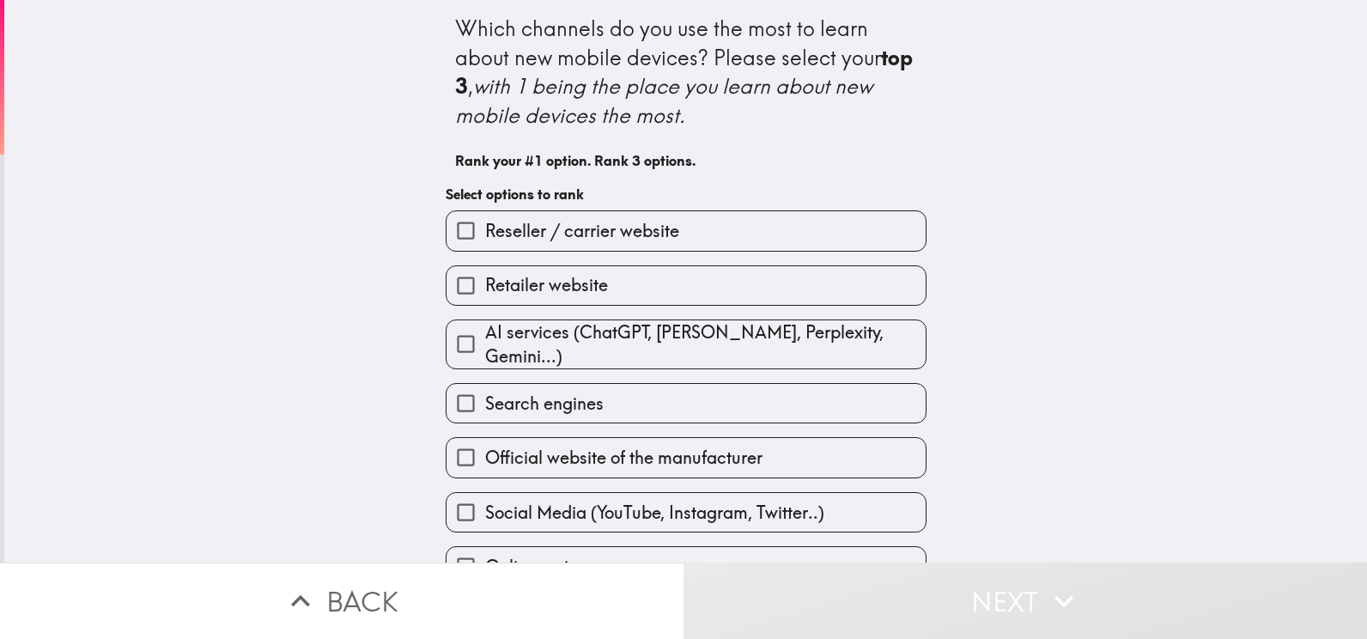
click at [446, 389] on input "Search engines" at bounding box center [465, 403] width 39 height 39
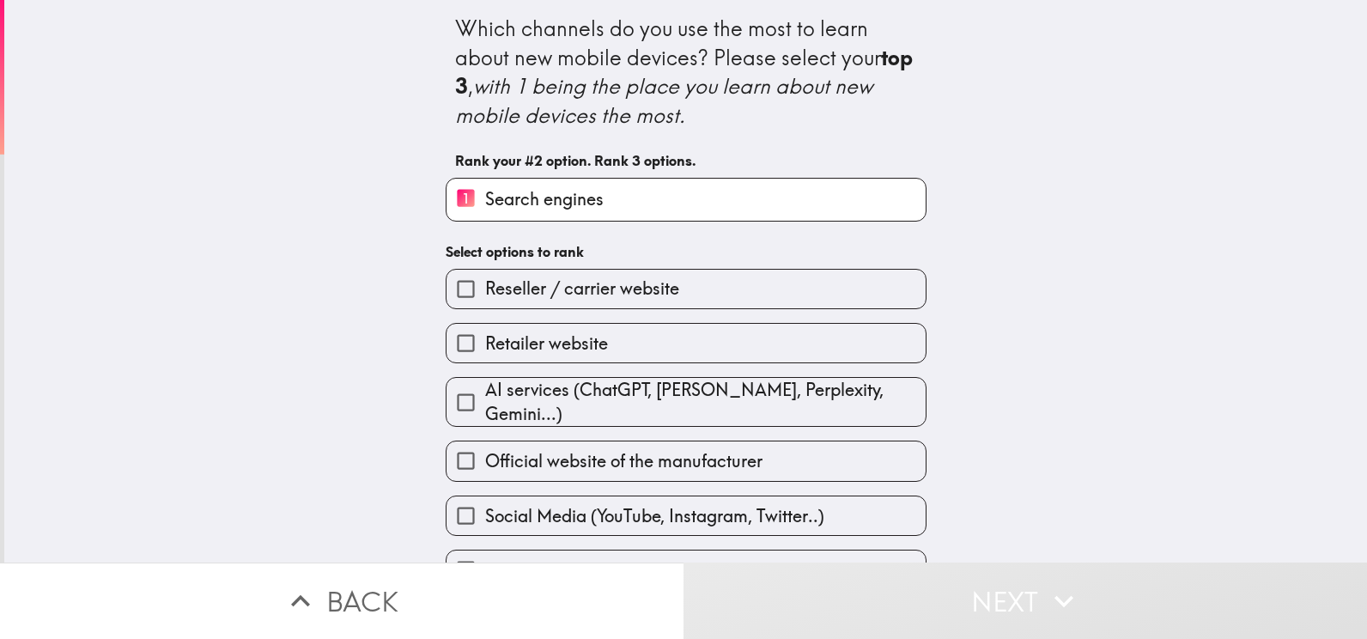
drag, startPoint x: 633, startPoint y: 289, endPoint x: 641, endPoint y: 250, distance: 40.2
click at [641, 250] on div "Which channels do you use the most to learn about new mobile devices? Please se…" at bounding box center [685, 322] width 549 height 645
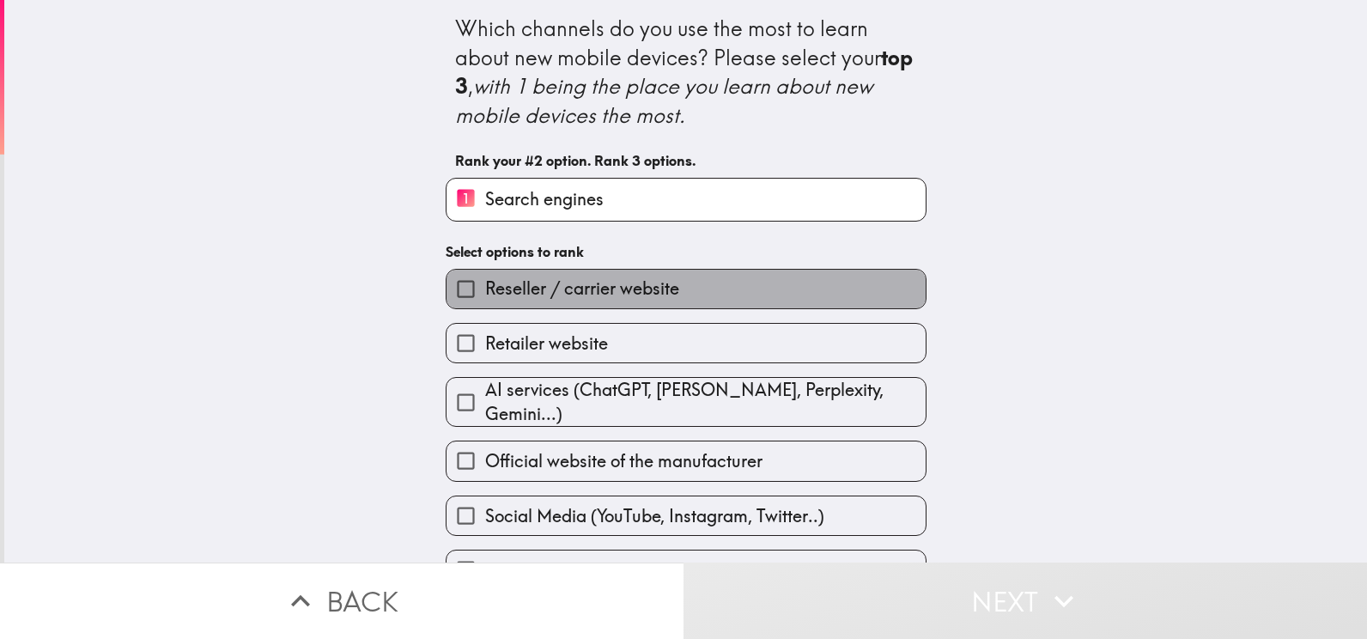
click at [632, 283] on span "Reseller / carrier website" at bounding box center [582, 288] width 194 height 24
click at [485, 283] on input "Reseller / carrier website" at bounding box center [465, 289] width 39 height 39
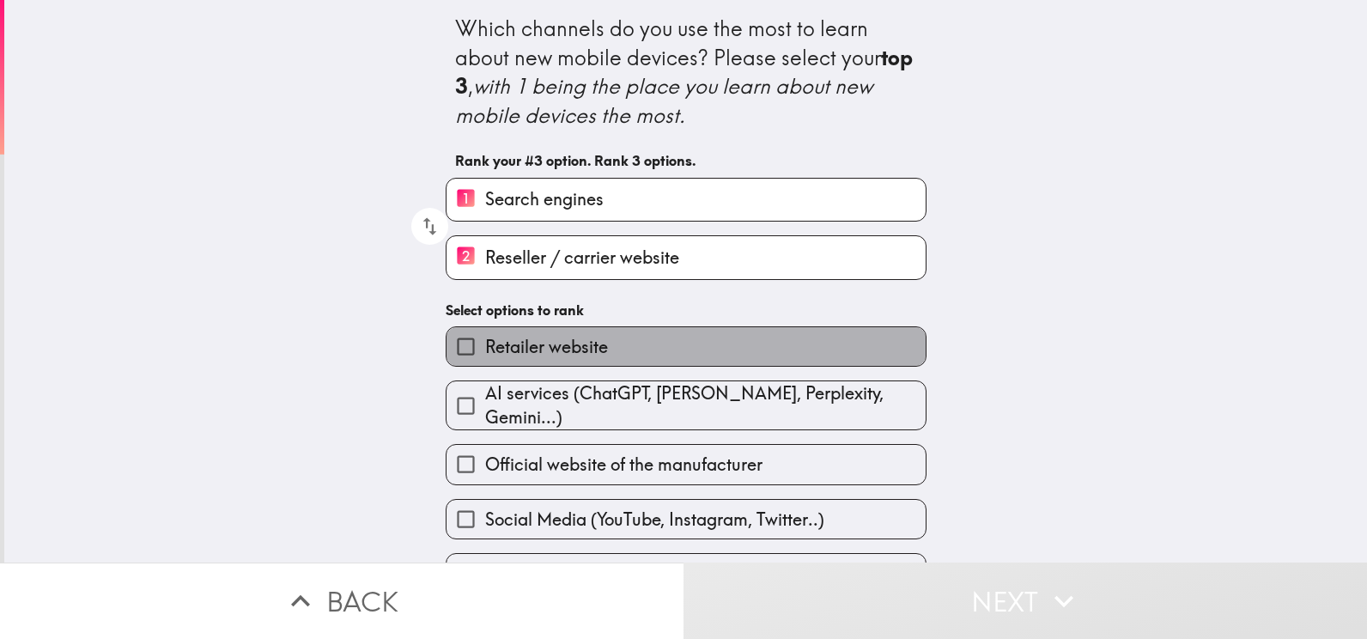
click at [621, 346] on label "Retailer website" at bounding box center [685, 346] width 479 height 39
click at [485, 346] on input "Retailer website" at bounding box center [465, 346] width 39 height 39
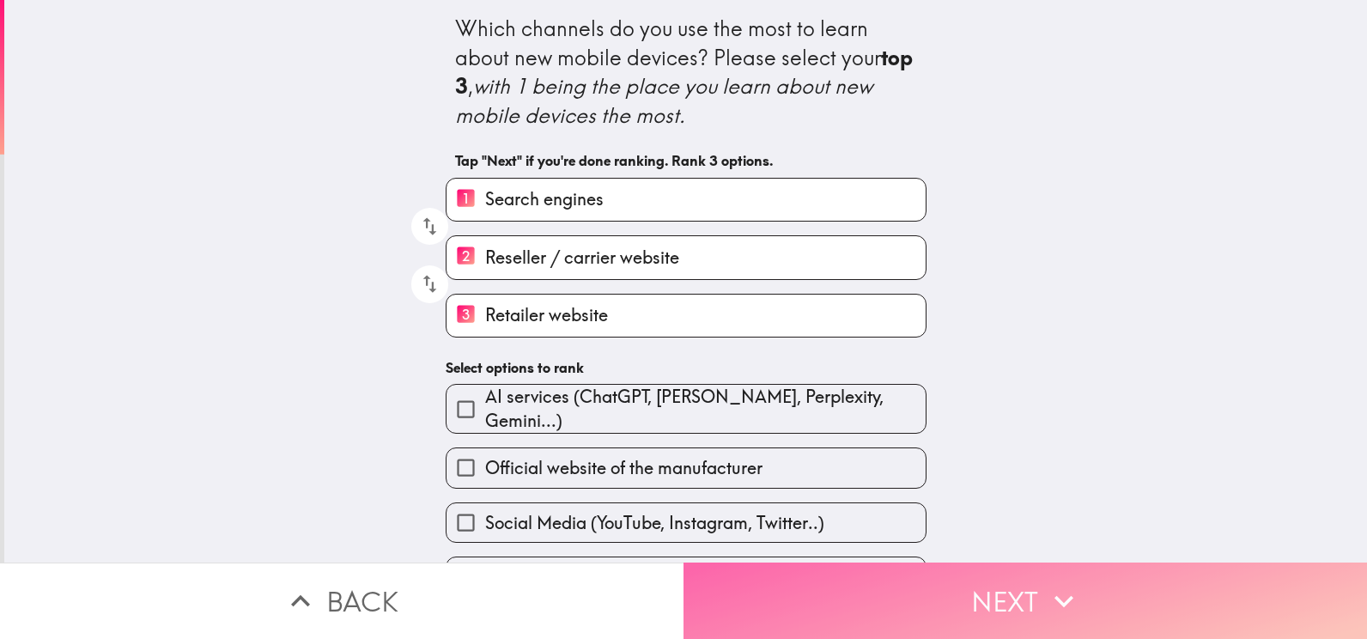
click at [1033, 579] on button "Next" at bounding box center [1024, 600] width 683 height 76
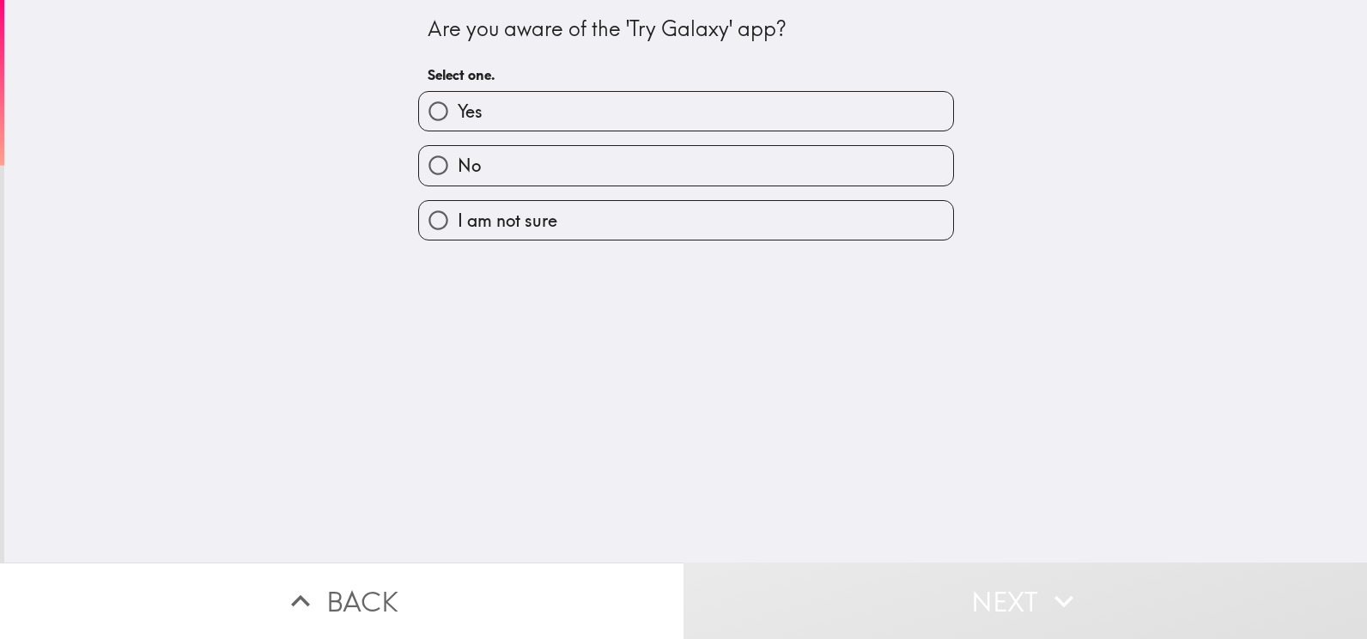
click at [651, 161] on label "No" at bounding box center [686, 165] width 534 height 39
click at [458, 161] on input "No" at bounding box center [438, 165] width 39 height 39
radio input "true"
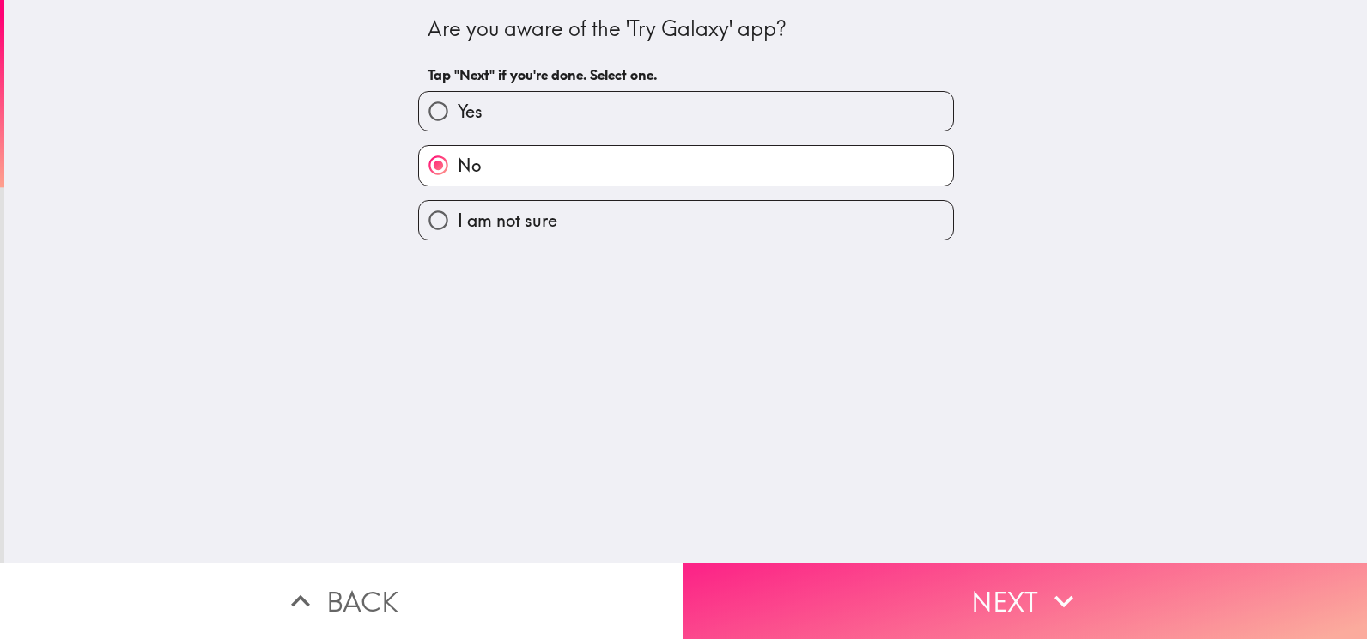
click at [1007, 580] on button "Next" at bounding box center [1024, 600] width 683 height 76
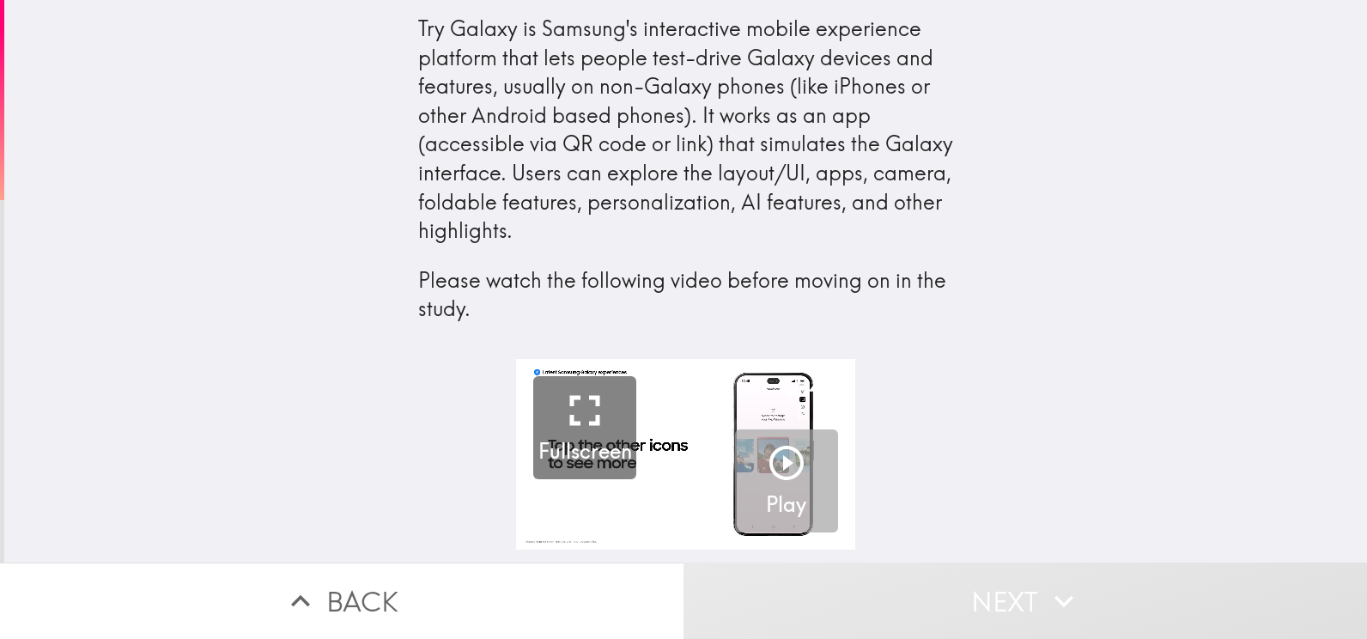
click at [775, 458] on icon "button" at bounding box center [786, 462] width 41 height 41
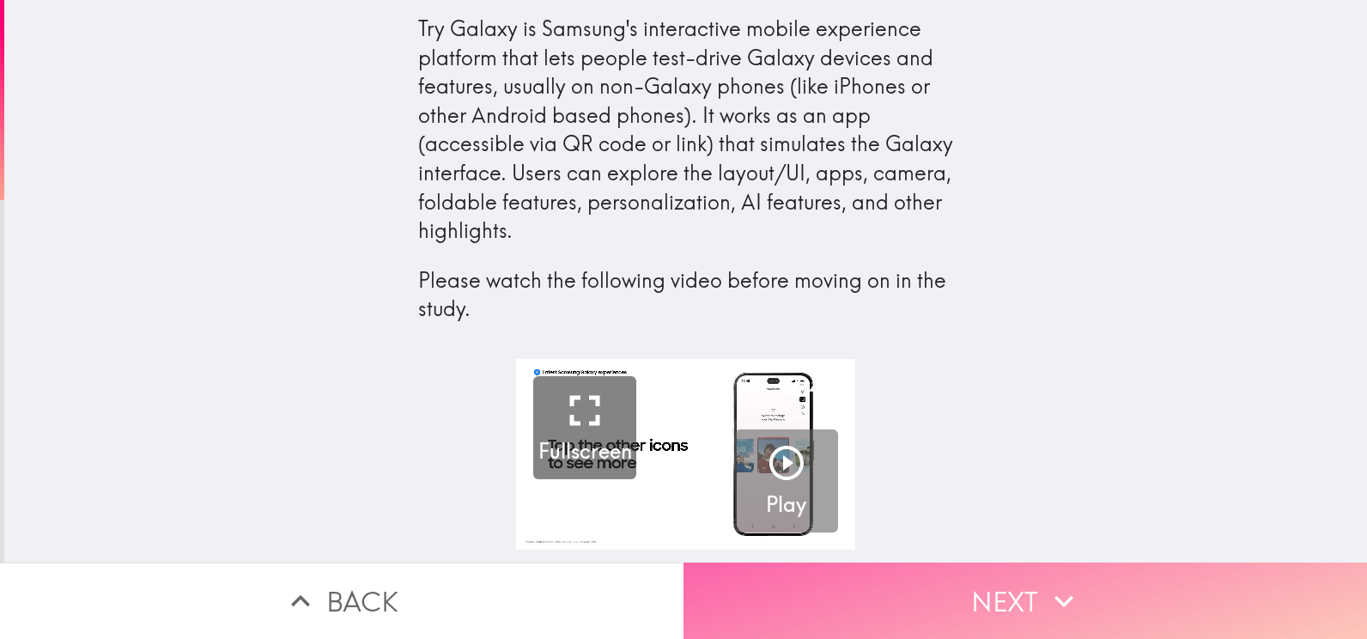
click at [1032, 562] on button "Next" at bounding box center [1024, 600] width 683 height 76
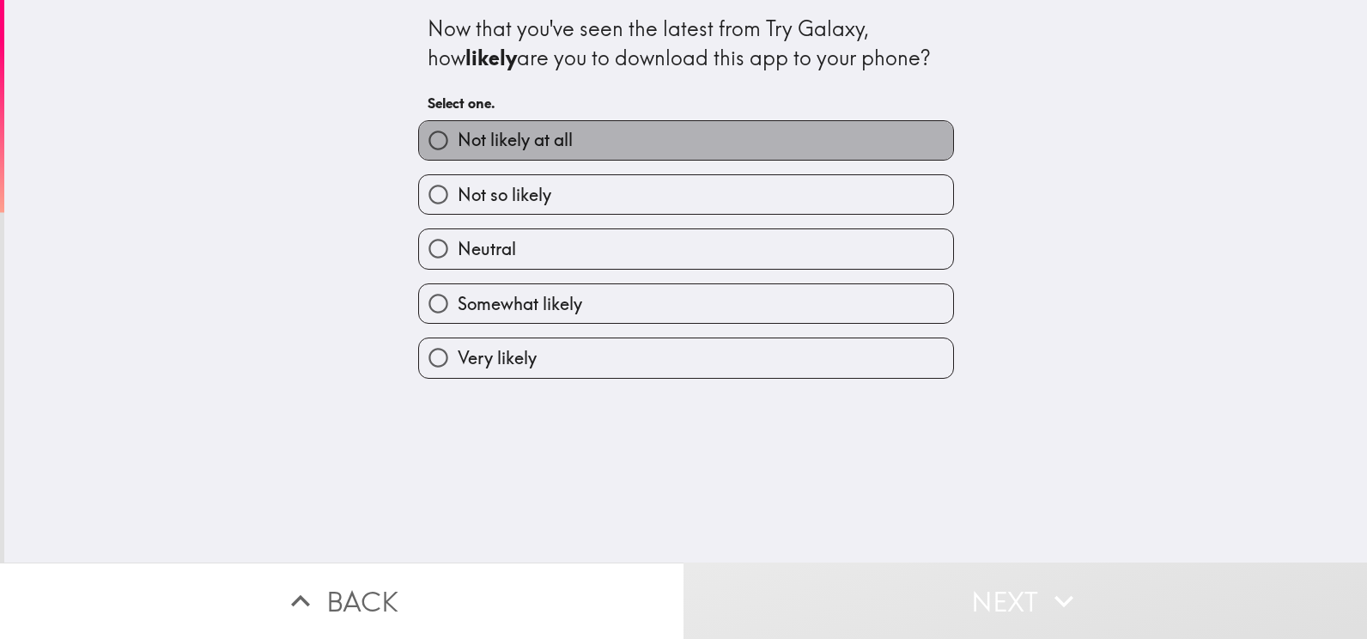
click at [749, 131] on label "Not likely at all" at bounding box center [686, 140] width 534 height 39
click at [458, 131] on input "Not likely at all" at bounding box center [438, 140] width 39 height 39
radio input "true"
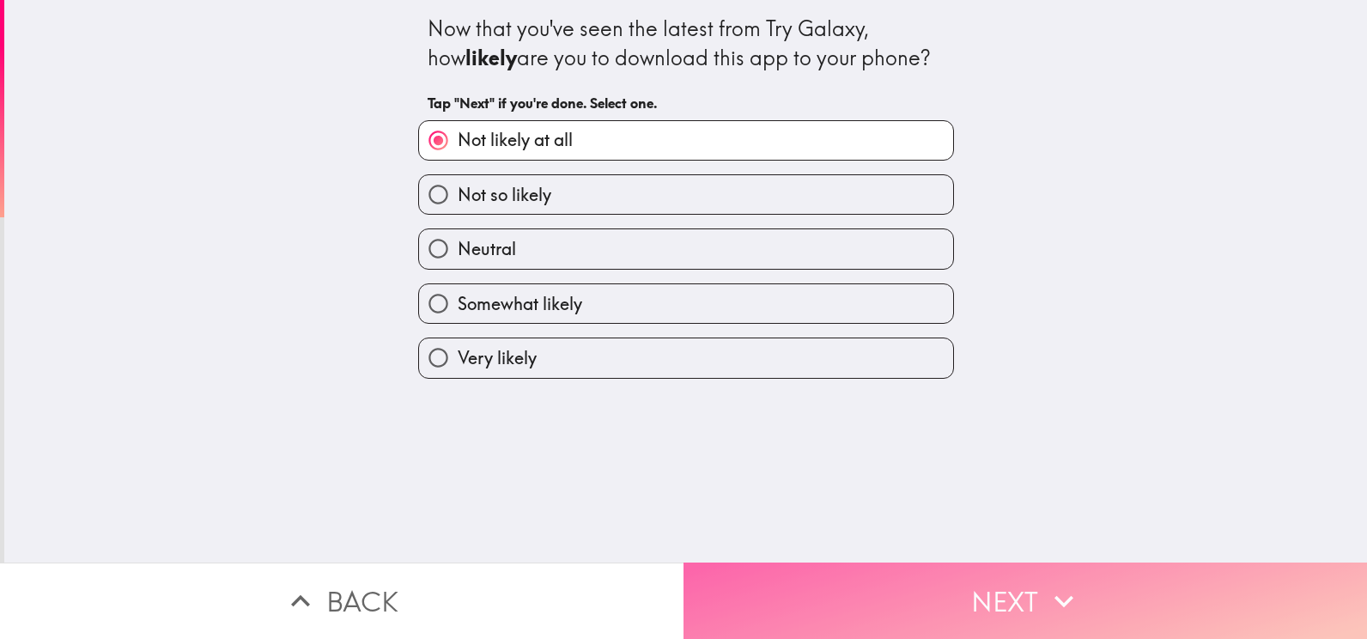
click at [1032, 580] on button "Next" at bounding box center [1024, 600] width 683 height 76
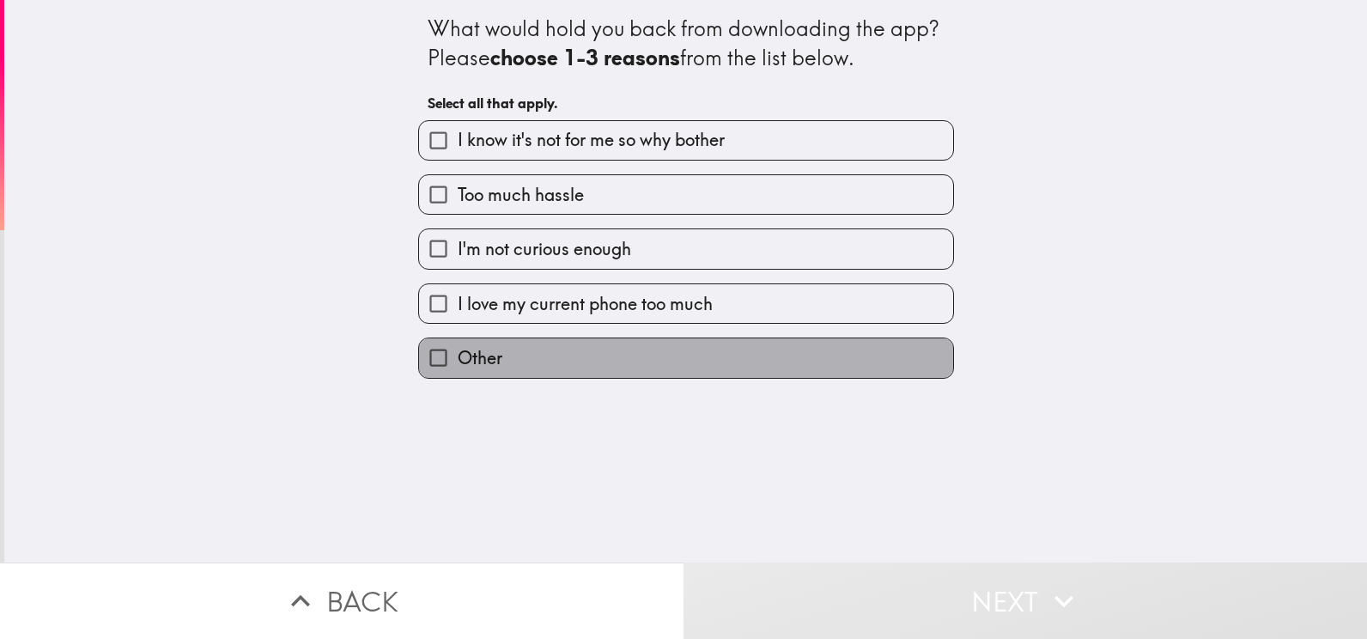
click at [526, 363] on label "Other" at bounding box center [686, 357] width 534 height 39
click at [458, 363] on input "Other" at bounding box center [438, 357] width 39 height 39
checkbox input "true"
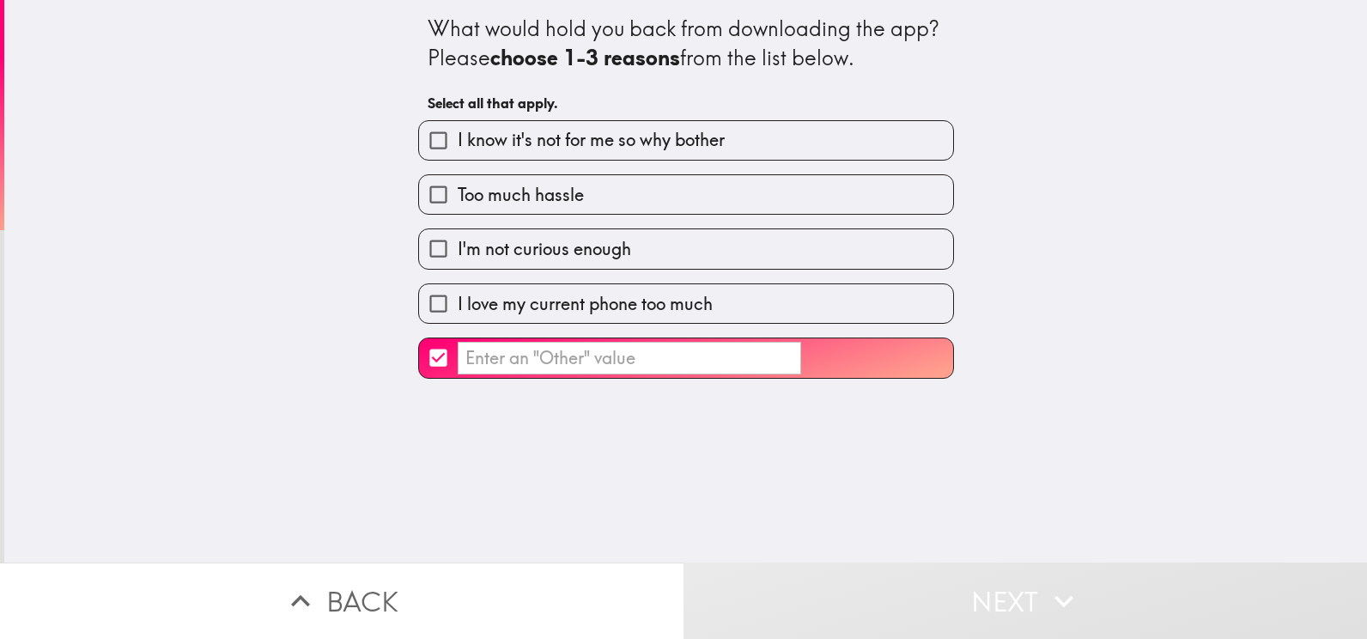
click at [496, 355] on input "​" at bounding box center [629, 358] width 343 height 33
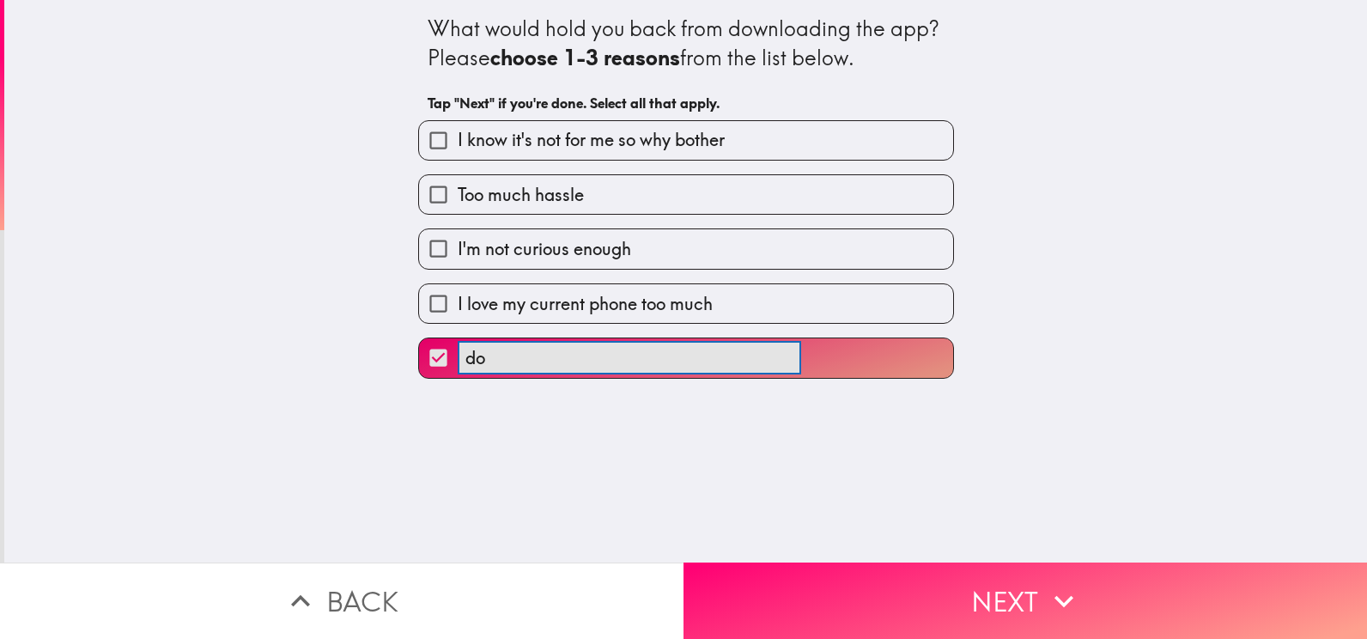
click at [419, 338] on button "do ​" at bounding box center [686, 357] width 534 height 39
click at [419, 338] on button "do not ​" at bounding box center [686, 357] width 534 height 39
click at [419, 338] on button "do not want ​" at bounding box center [686, 357] width 534 height 39
click at [419, 338] on button "do not want another ​" at bounding box center [686, 357] width 534 height 39
click at [419, 338] on button "do not want another phone ​" at bounding box center [686, 357] width 534 height 39
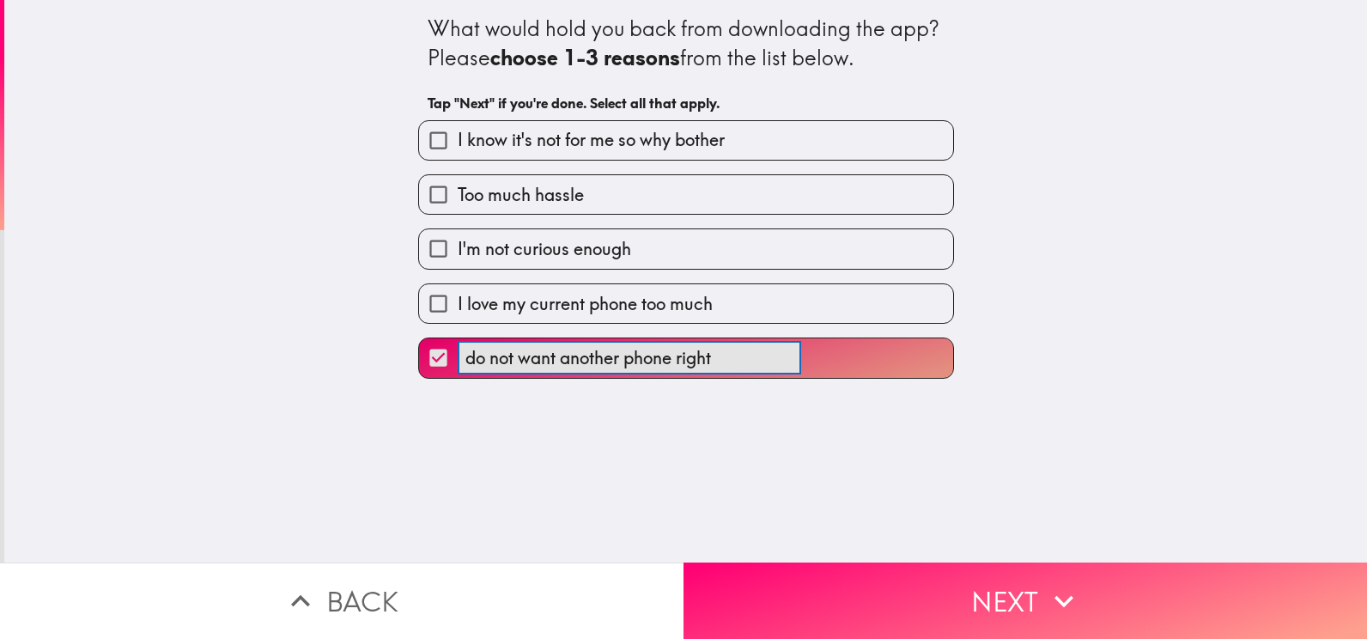
click at [419, 338] on button "do not want another phone right ​" at bounding box center [686, 357] width 534 height 39
click at [419, 338] on button "do not want another phone right now ​" at bounding box center [686, 357] width 534 height 39
click at [419, 338] on button "do not want another phone right now or ​" at bounding box center [686, 357] width 534 height 39
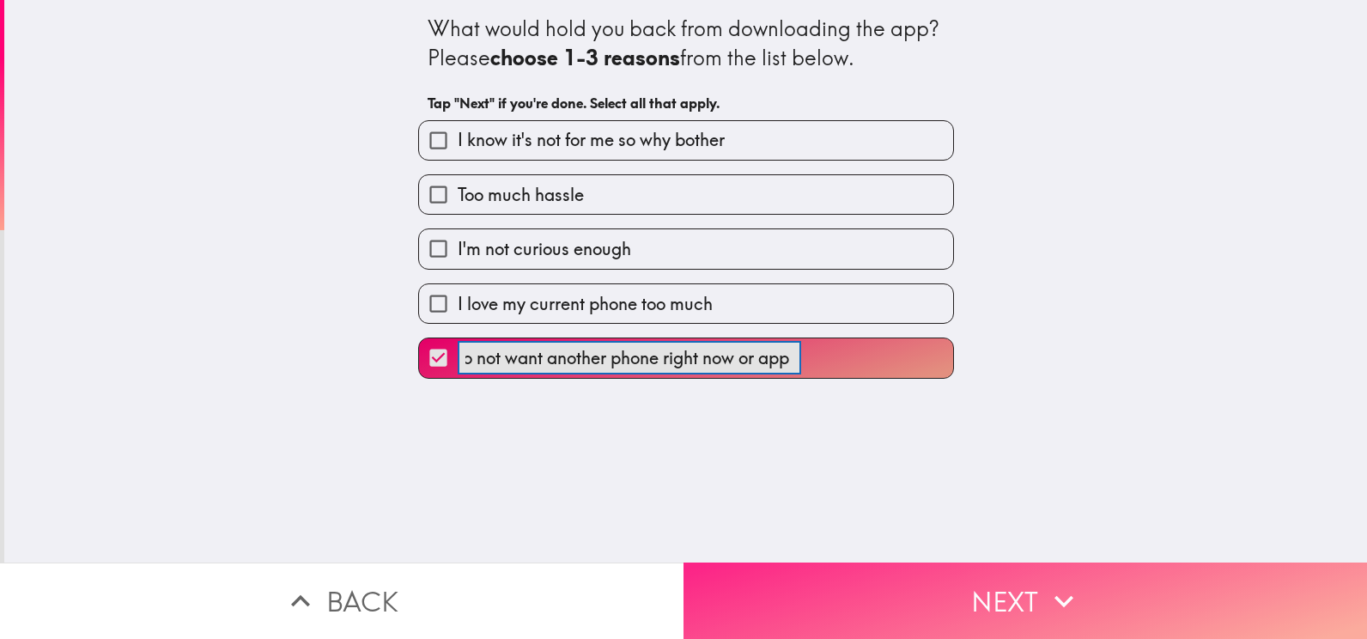
type input "do not want another phone right now or app"
click at [976, 584] on button "Next" at bounding box center [1024, 600] width 683 height 76
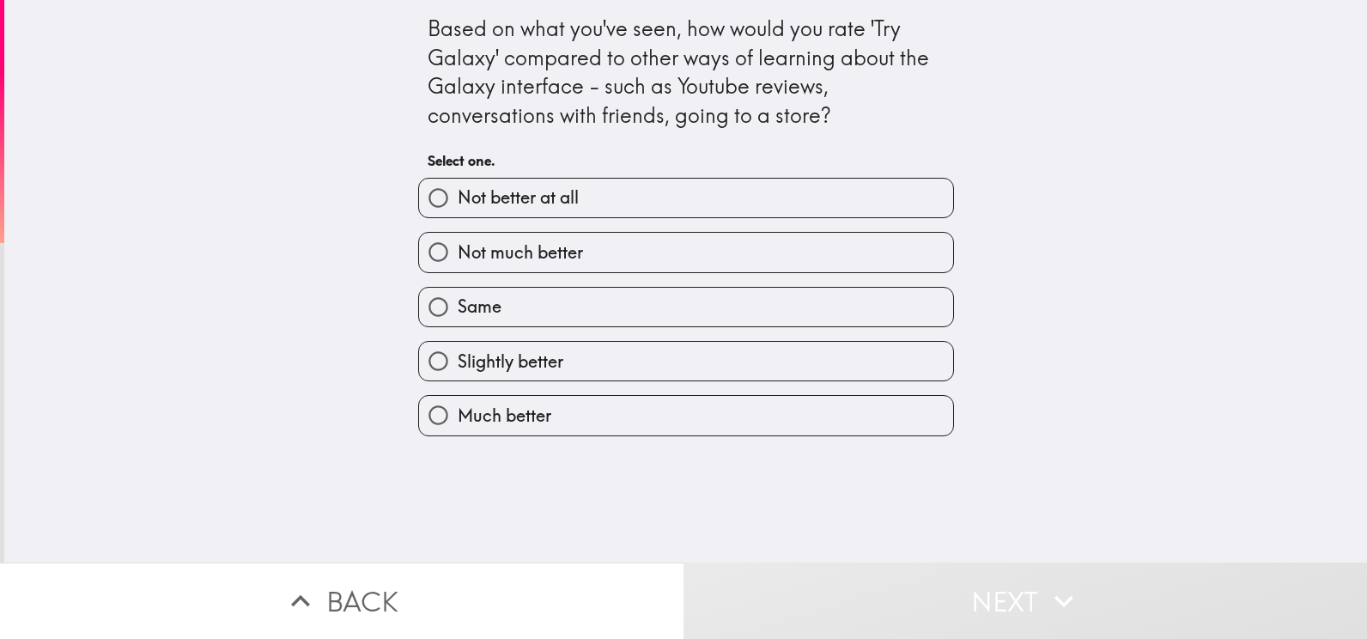
click at [689, 248] on label "Not much better" at bounding box center [686, 252] width 534 height 39
click at [458, 248] on input "Not much better" at bounding box center [438, 252] width 39 height 39
radio input "true"
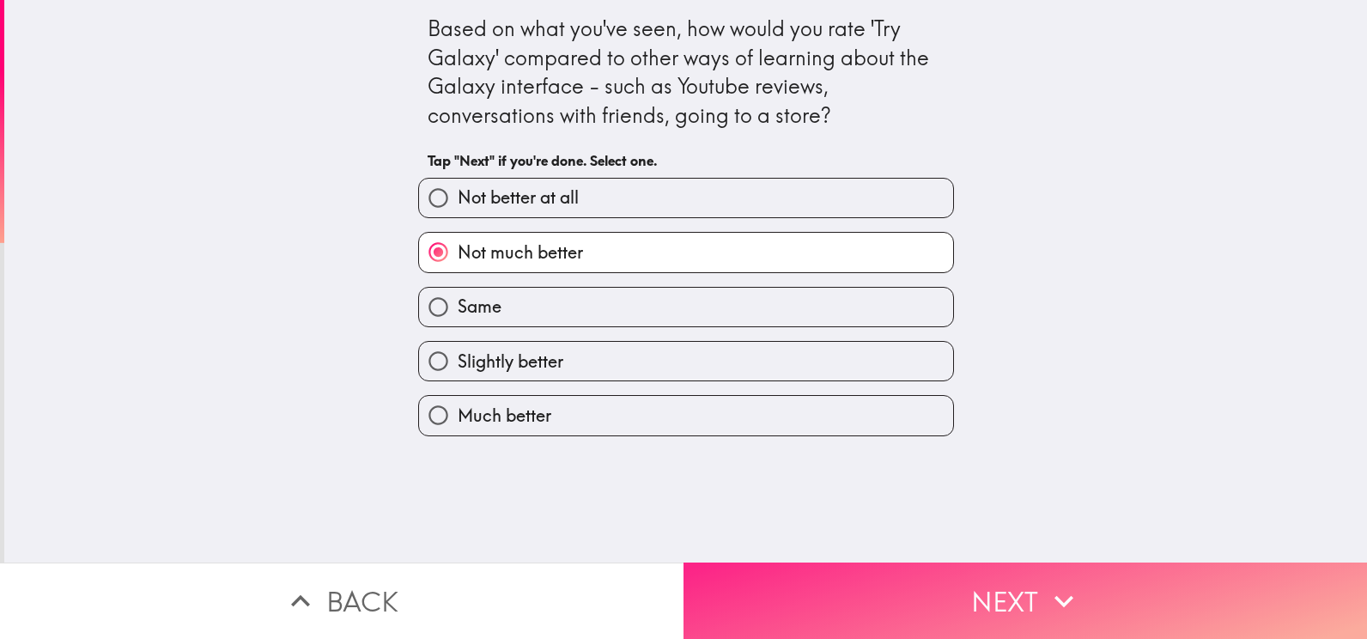
click at [993, 596] on button "Next" at bounding box center [1024, 600] width 683 height 76
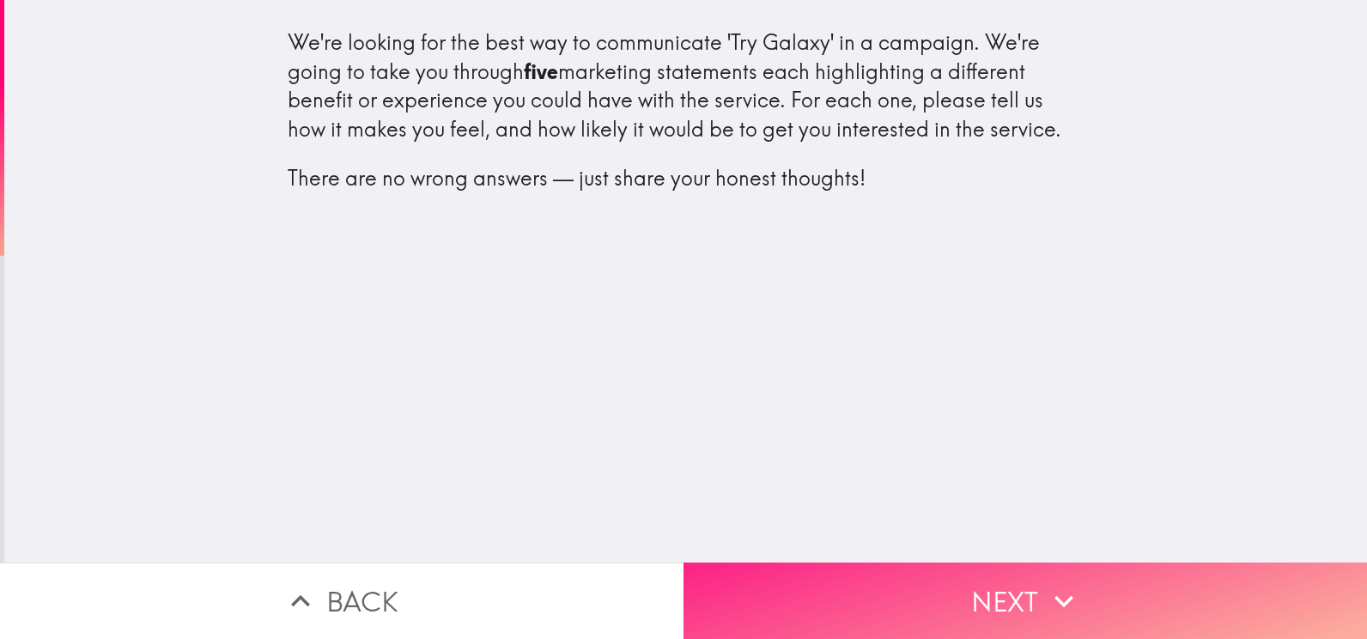
click at [912, 583] on button "Next" at bounding box center [1024, 600] width 683 height 76
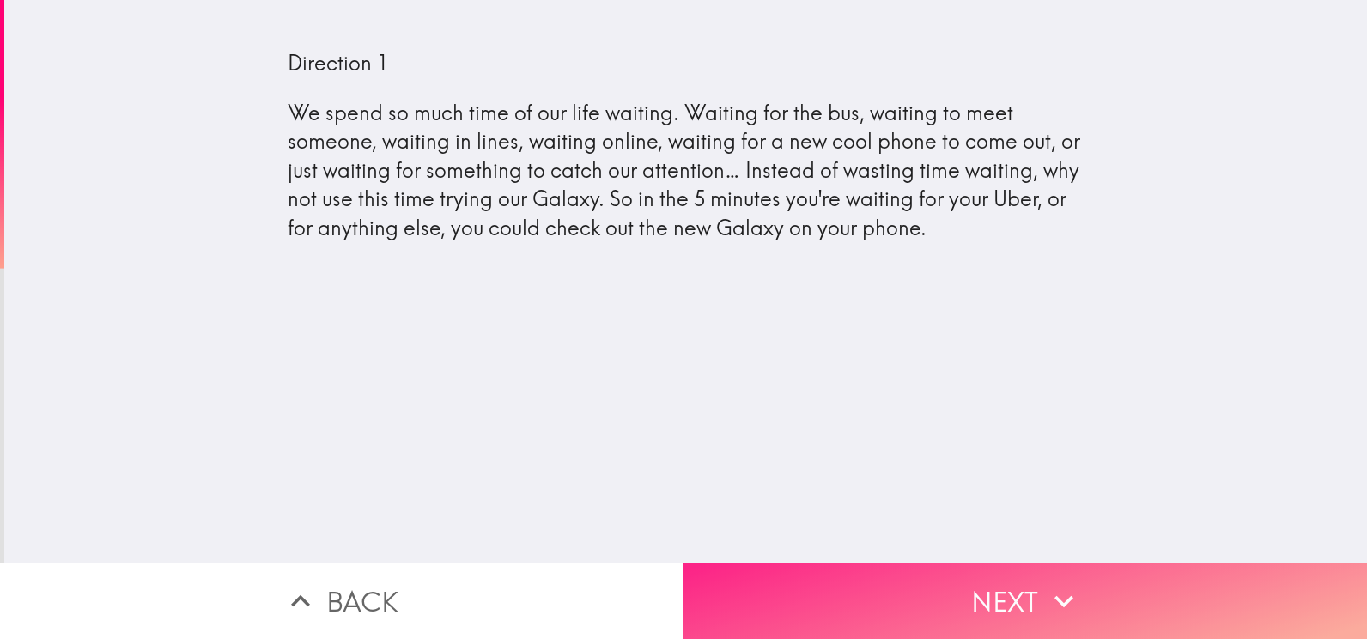
click at [1033, 591] on button "Next" at bounding box center [1024, 600] width 683 height 76
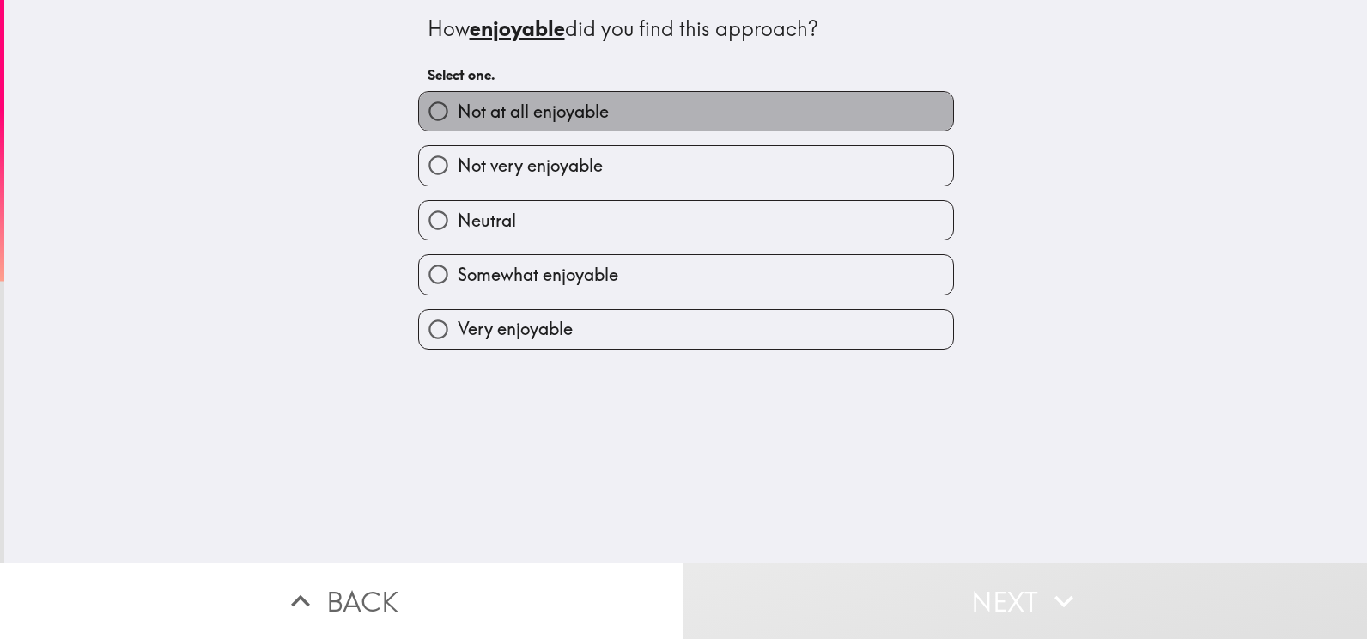
click at [682, 118] on label "Not at all enjoyable" at bounding box center [686, 111] width 534 height 39
click at [458, 118] on input "Not at all enjoyable" at bounding box center [438, 111] width 39 height 39
radio input "true"
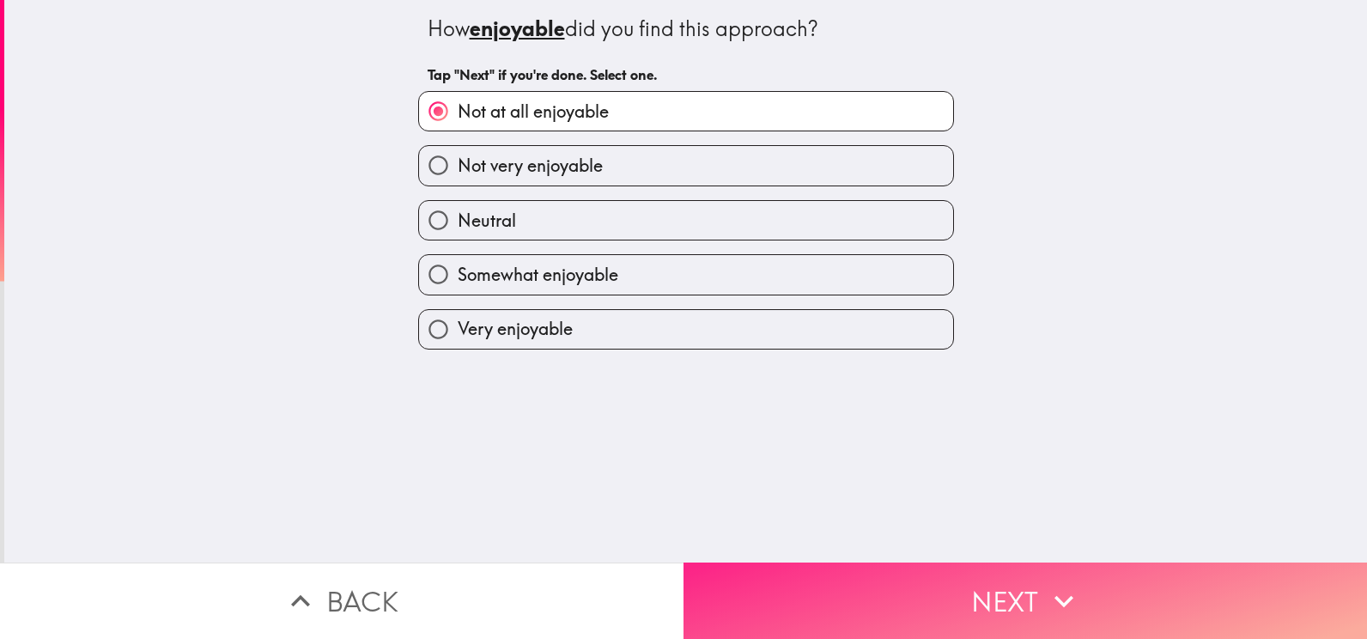
click at [998, 584] on button "Next" at bounding box center [1024, 600] width 683 height 76
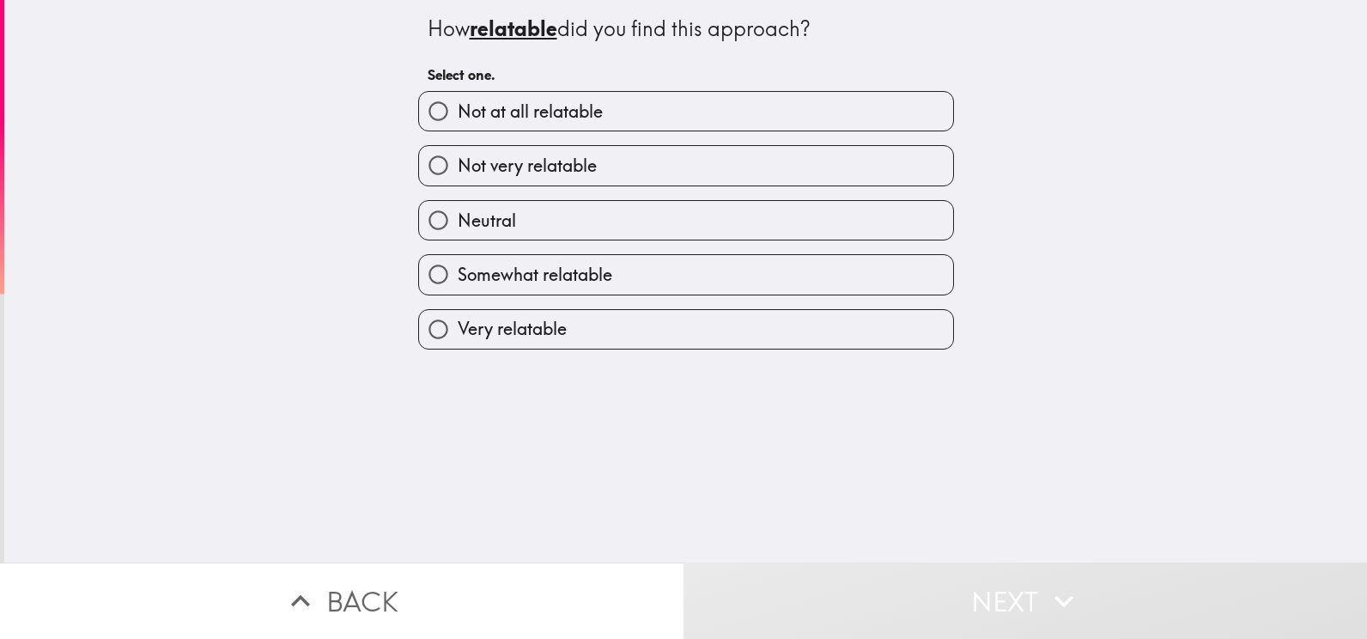
click at [613, 116] on label "Not at all relatable" at bounding box center [686, 111] width 534 height 39
click at [458, 116] on input "Not at all relatable" at bounding box center [438, 111] width 39 height 39
radio input "true"
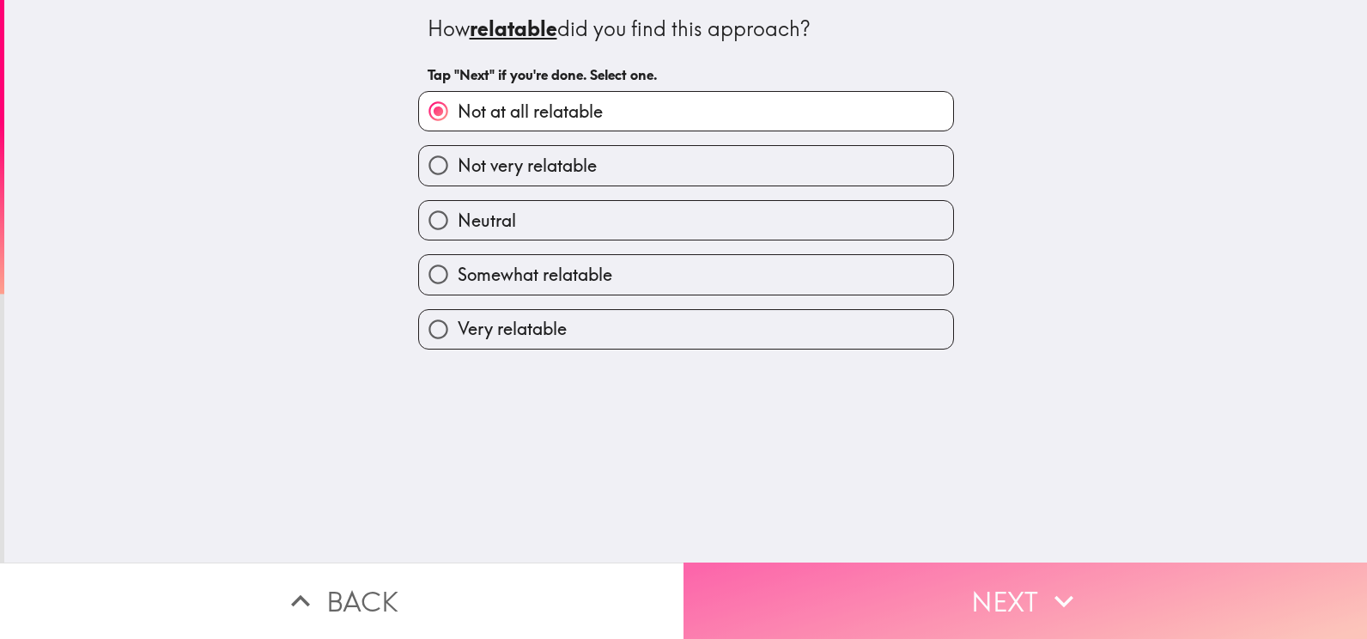
click at [980, 584] on button "Next" at bounding box center [1024, 600] width 683 height 76
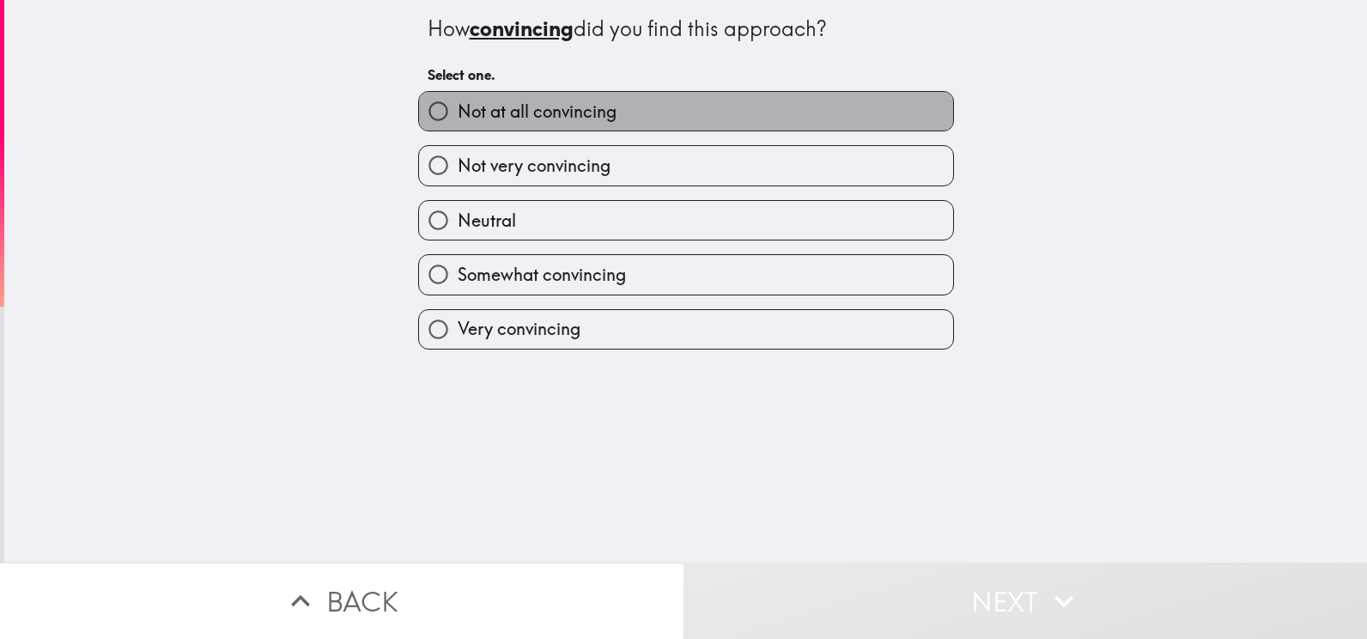
click at [628, 118] on label "Not at all convincing" at bounding box center [686, 111] width 534 height 39
click at [458, 118] on input "Not at all convincing" at bounding box center [438, 111] width 39 height 39
radio input "true"
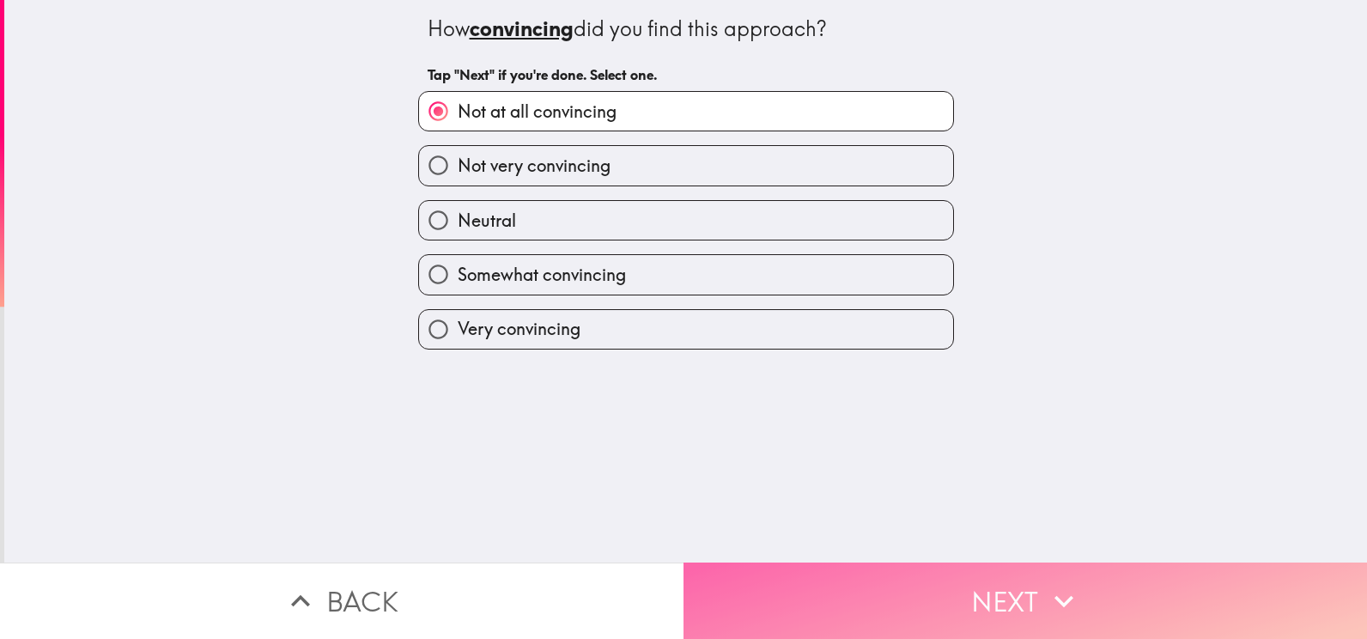
click at [1021, 595] on button "Next" at bounding box center [1024, 600] width 683 height 76
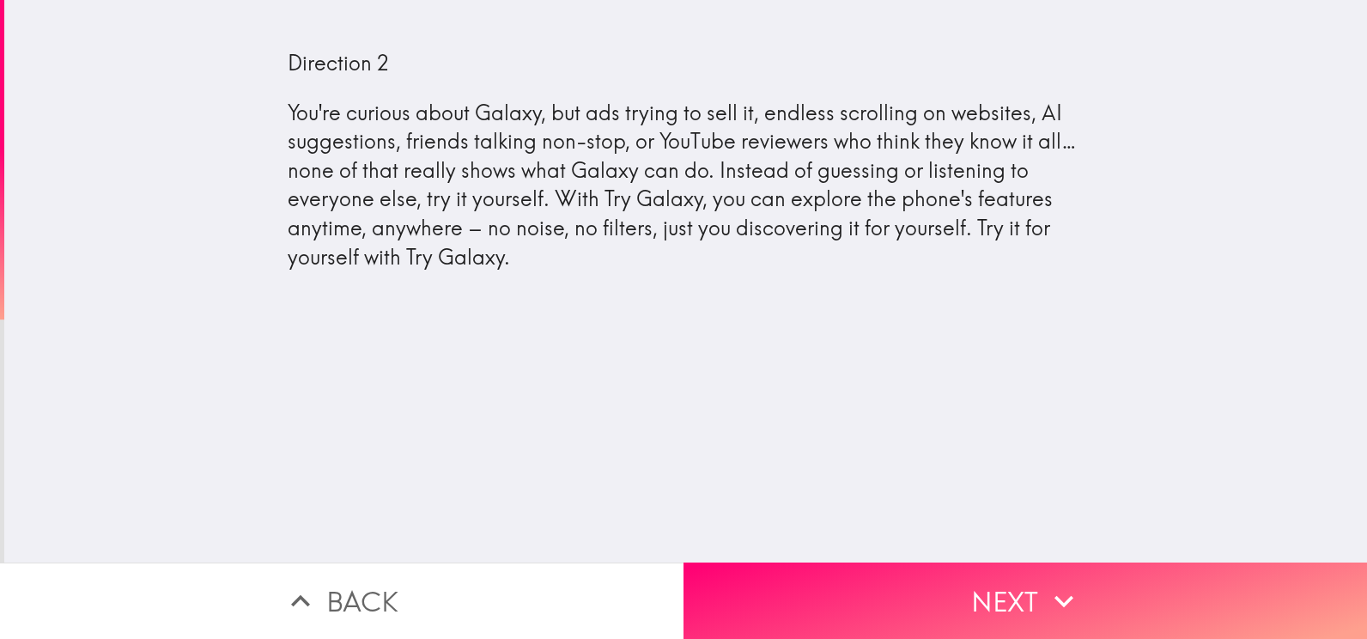
click at [1079, 527] on div "Direction 2 You're curious about Galaxy, but ads trying to sell it, endless scr…" at bounding box center [685, 281] width 1363 height 562
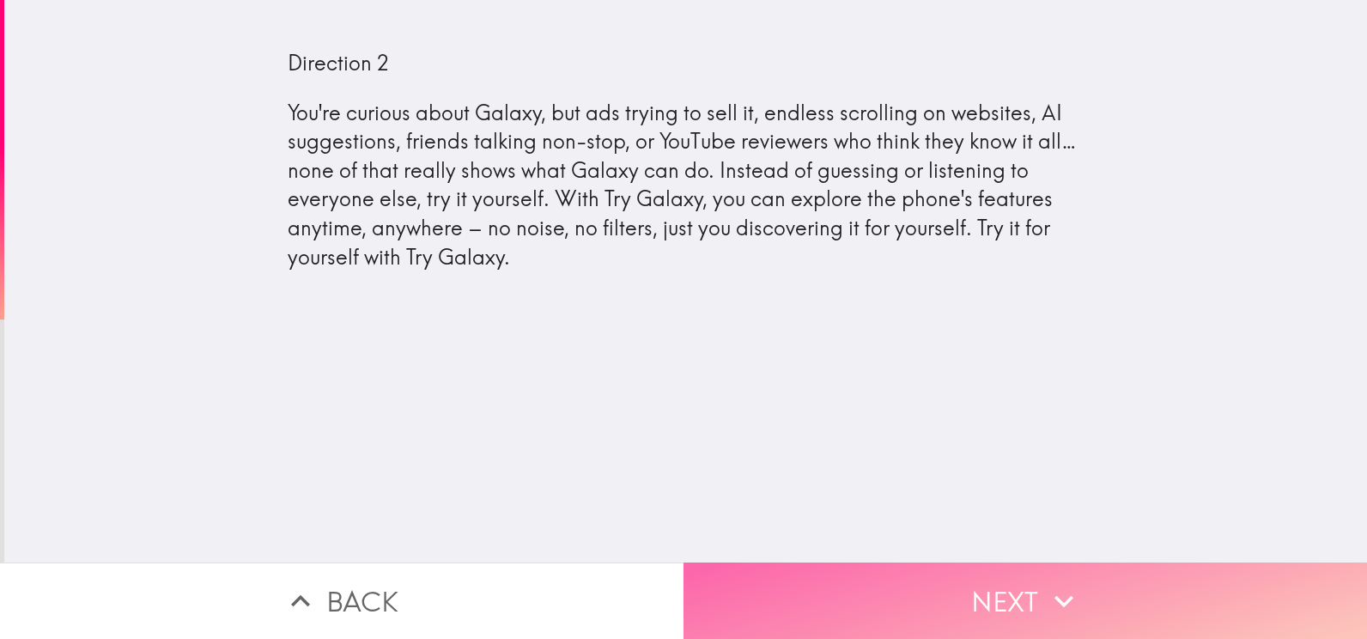
click at [993, 565] on button "Next" at bounding box center [1024, 600] width 683 height 76
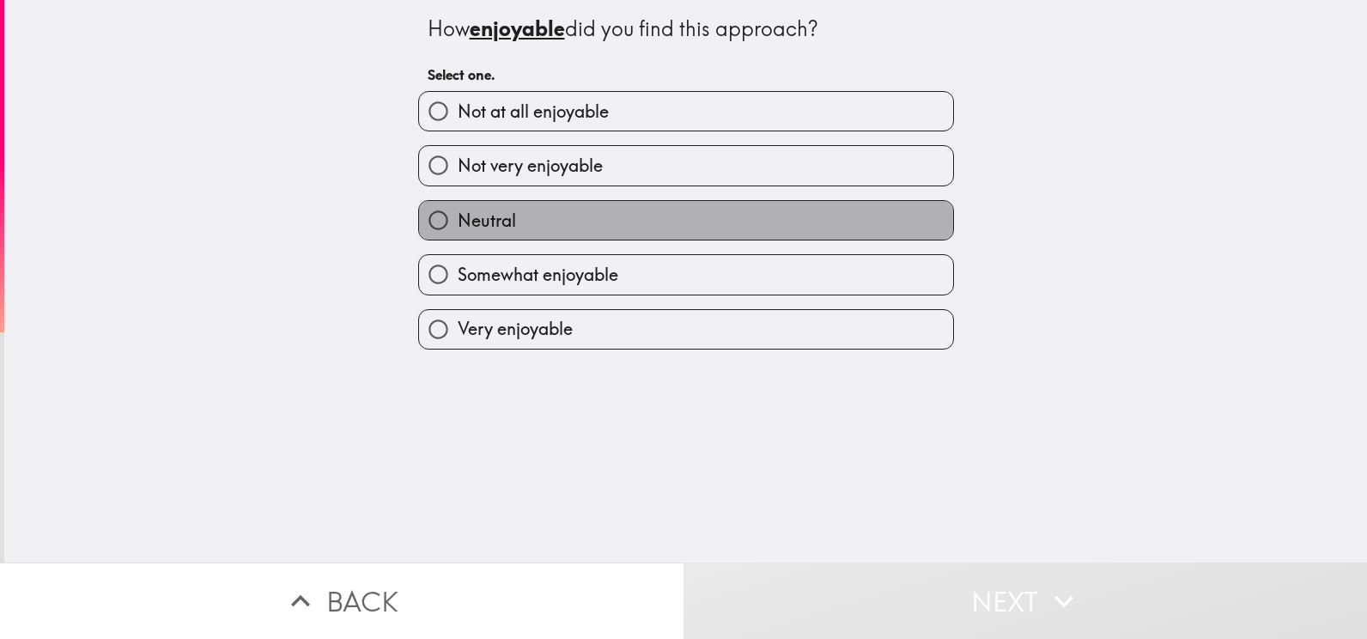
click at [622, 225] on label "Neutral" at bounding box center [686, 220] width 534 height 39
click at [458, 225] on input "Neutral" at bounding box center [438, 220] width 39 height 39
radio input "true"
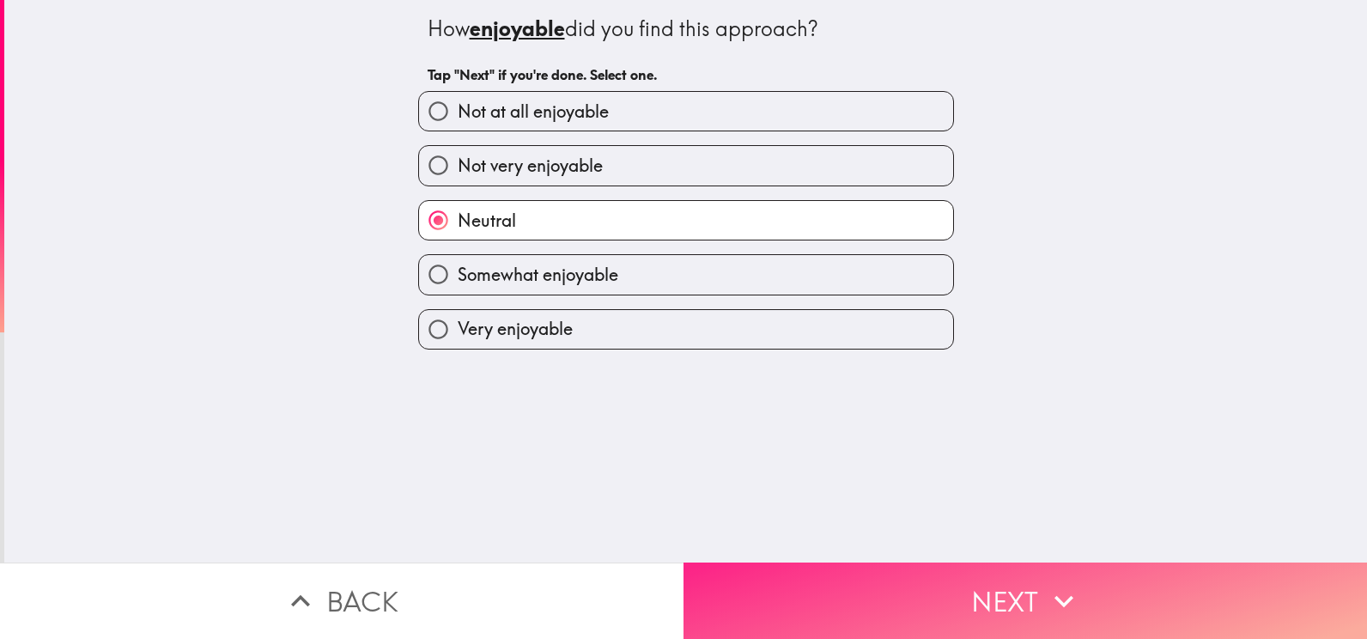
click at [981, 562] on button "Next" at bounding box center [1024, 600] width 683 height 76
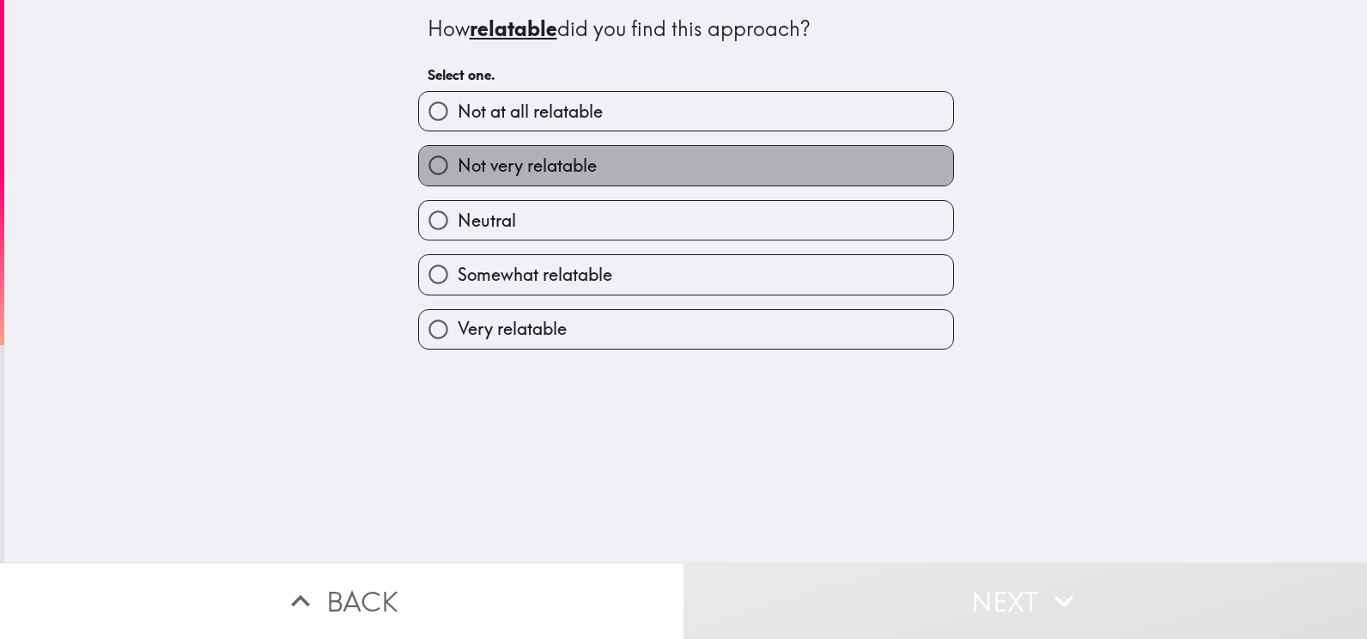
click at [614, 169] on label "Not very relatable" at bounding box center [686, 165] width 534 height 39
click at [458, 169] on input "Not very relatable" at bounding box center [438, 165] width 39 height 39
radio input "true"
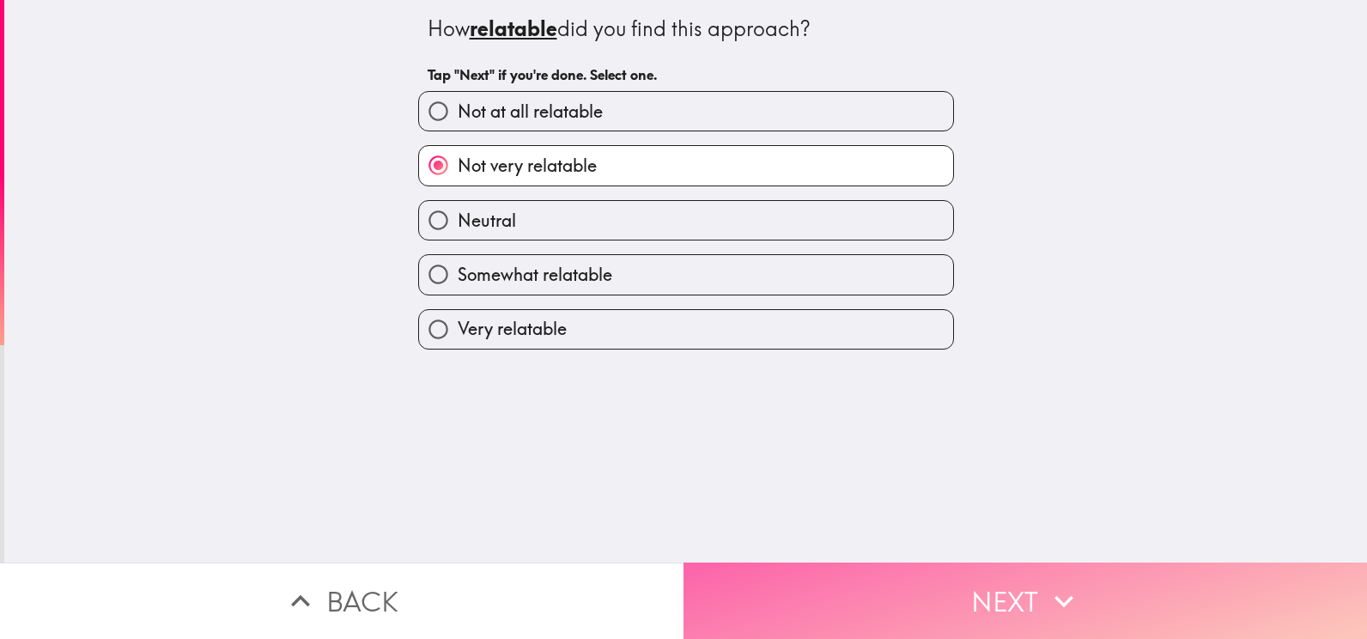
click at [1009, 579] on button "Next" at bounding box center [1024, 600] width 683 height 76
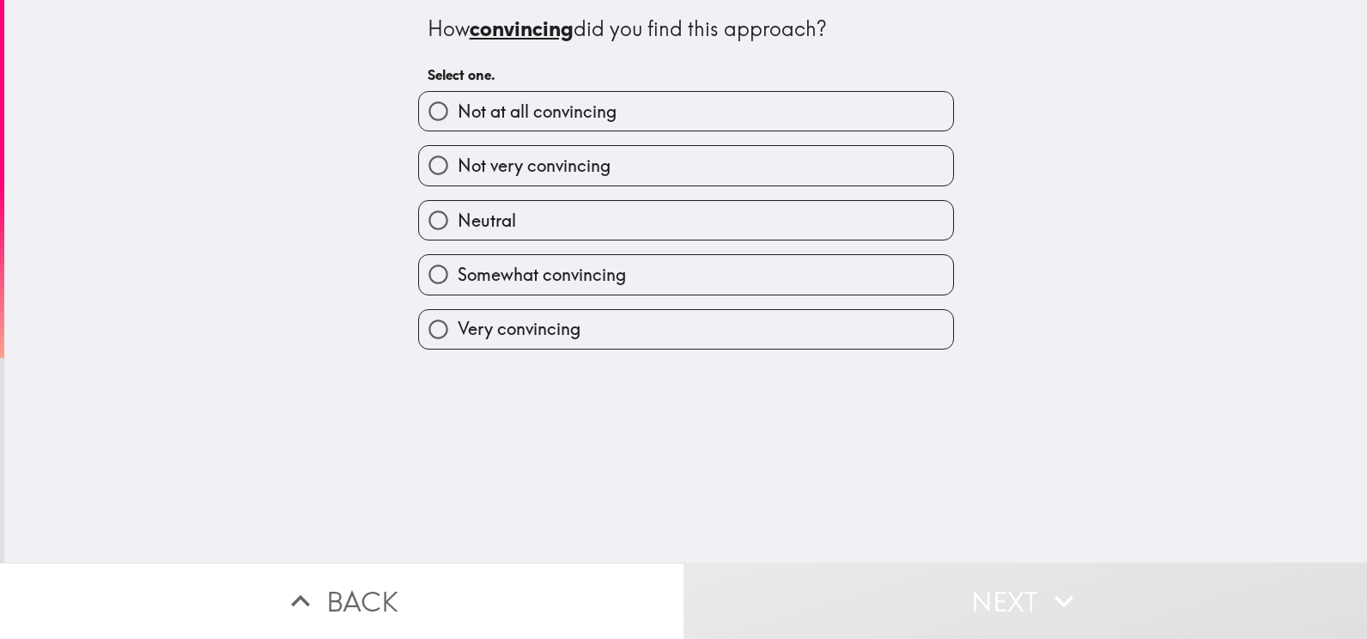
click at [599, 218] on label "Neutral" at bounding box center [686, 220] width 534 height 39
click at [458, 218] on input "Neutral" at bounding box center [438, 220] width 39 height 39
radio input "true"
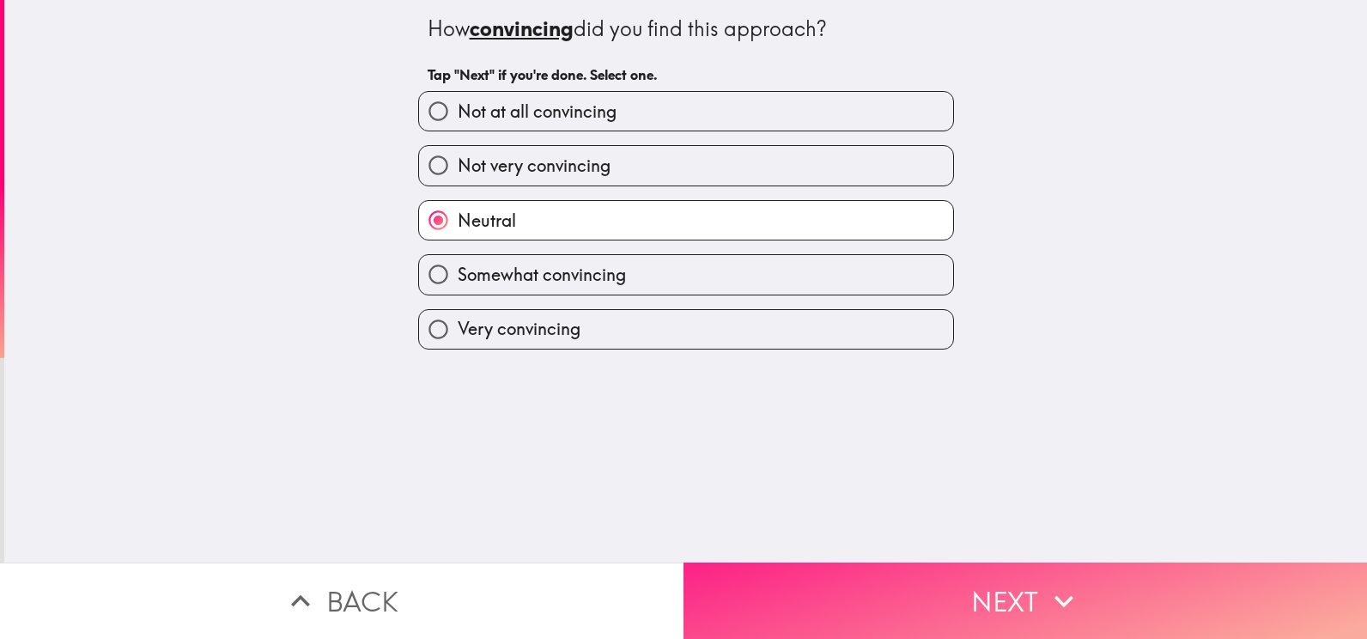
click at [965, 583] on button "Next" at bounding box center [1024, 600] width 683 height 76
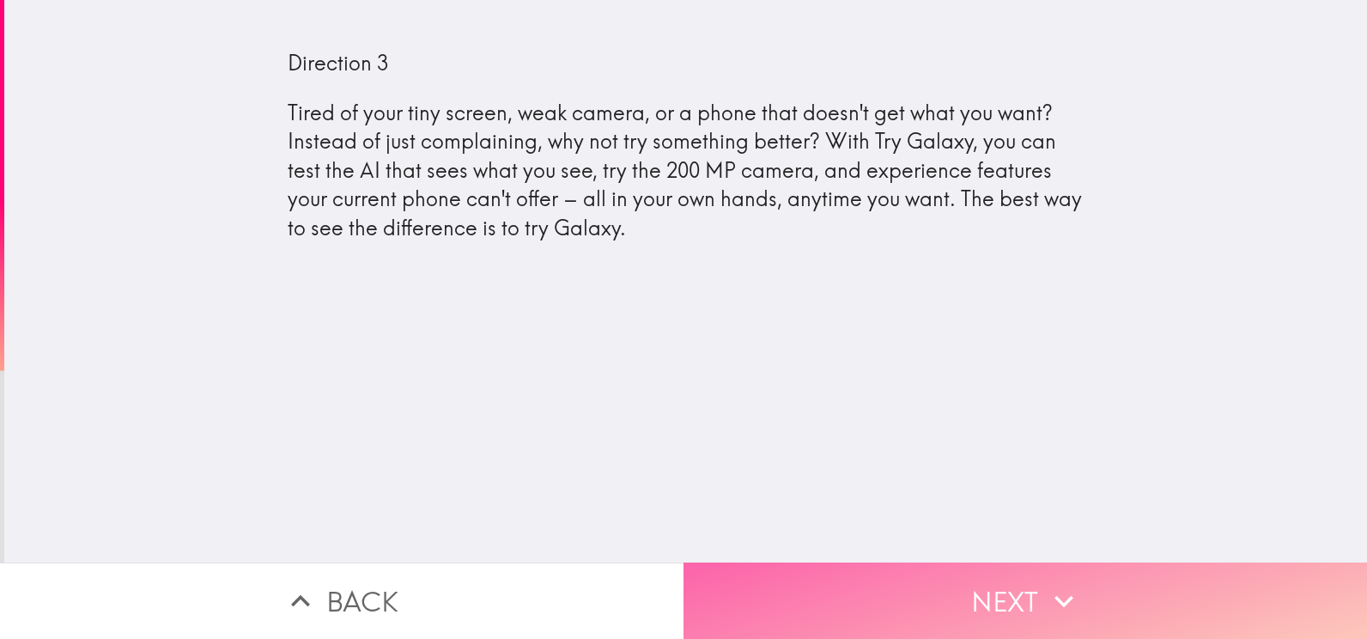
click at [1021, 587] on button "Next" at bounding box center [1024, 600] width 683 height 76
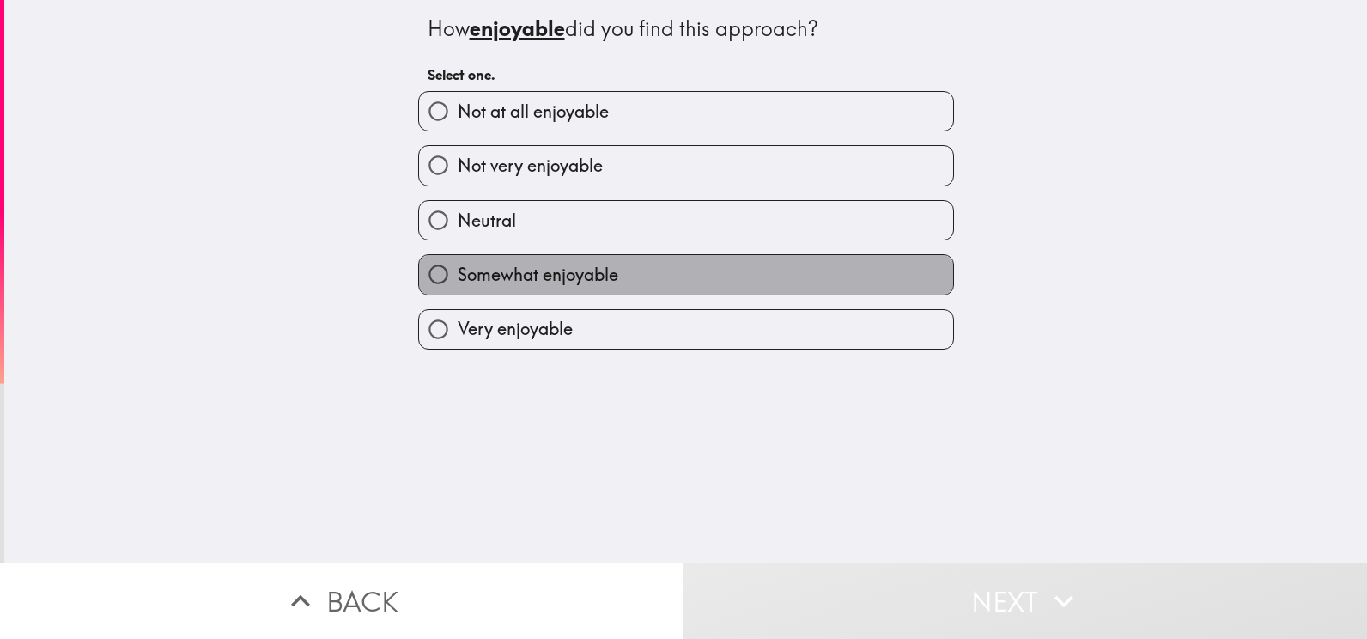
click at [652, 262] on label "Somewhat enjoyable" at bounding box center [686, 274] width 534 height 39
click at [458, 262] on input "Somewhat enjoyable" at bounding box center [438, 274] width 39 height 39
radio input "true"
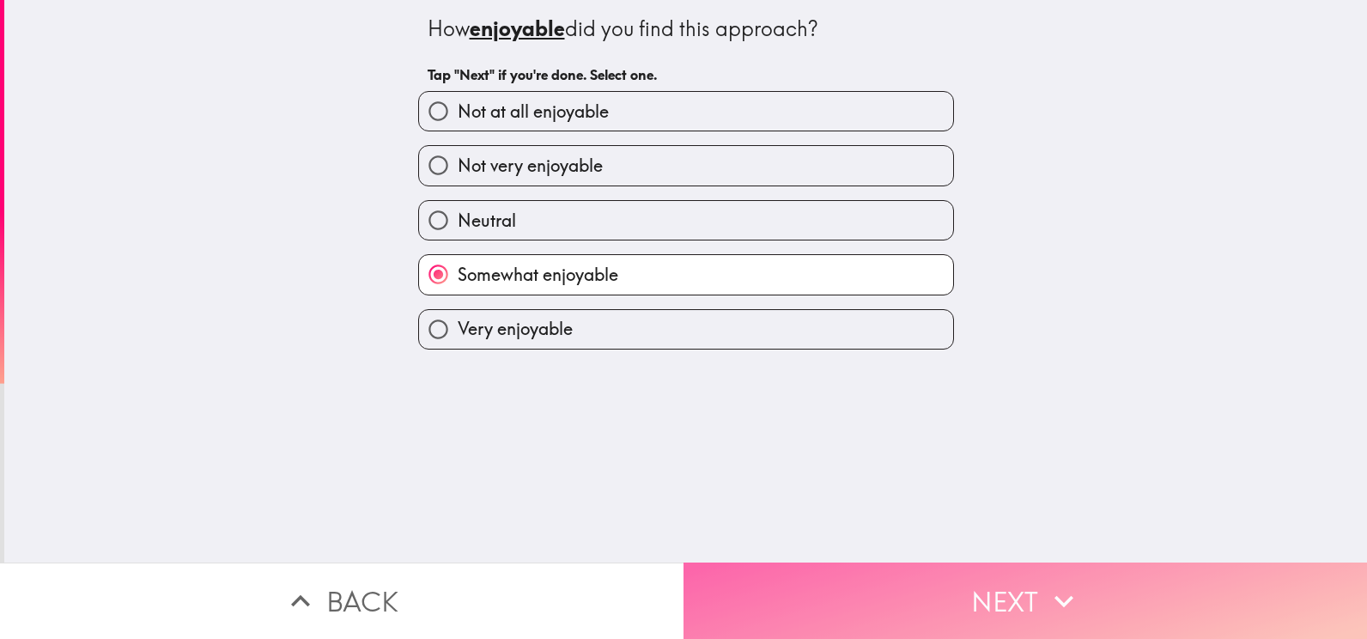
click at [1015, 586] on button "Next" at bounding box center [1024, 600] width 683 height 76
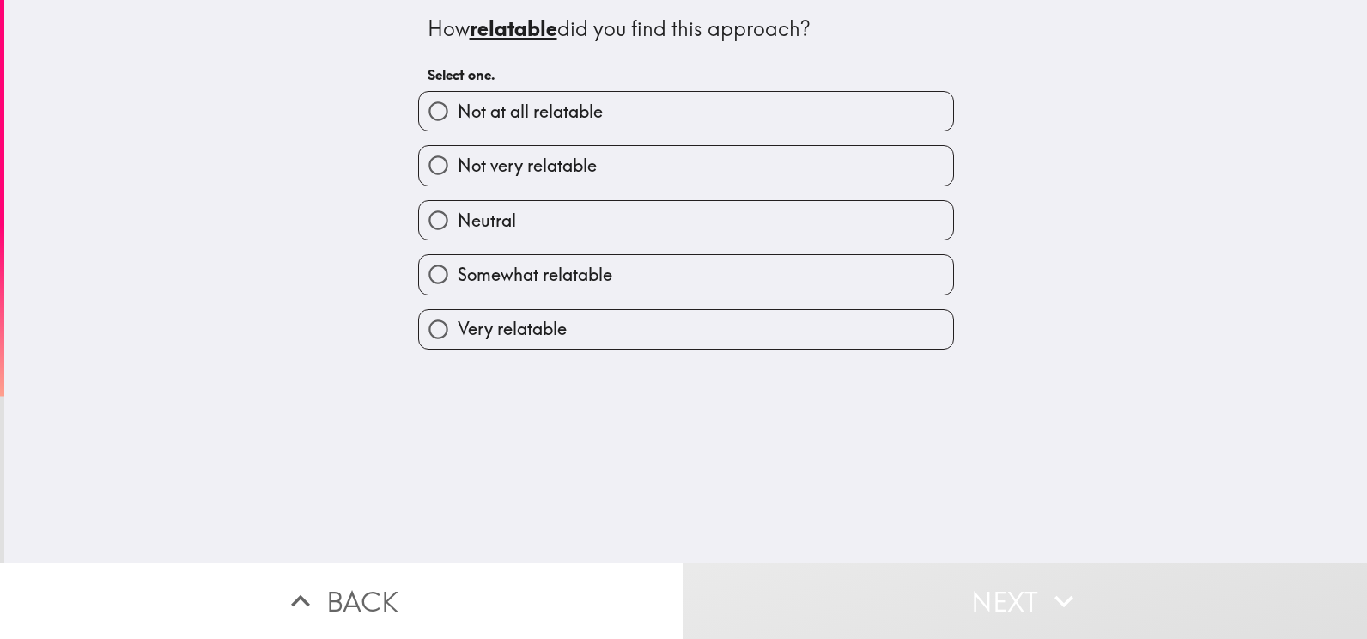
click at [641, 167] on label "Not very relatable" at bounding box center [686, 165] width 534 height 39
click at [458, 167] on input "Not very relatable" at bounding box center [438, 165] width 39 height 39
radio input "true"
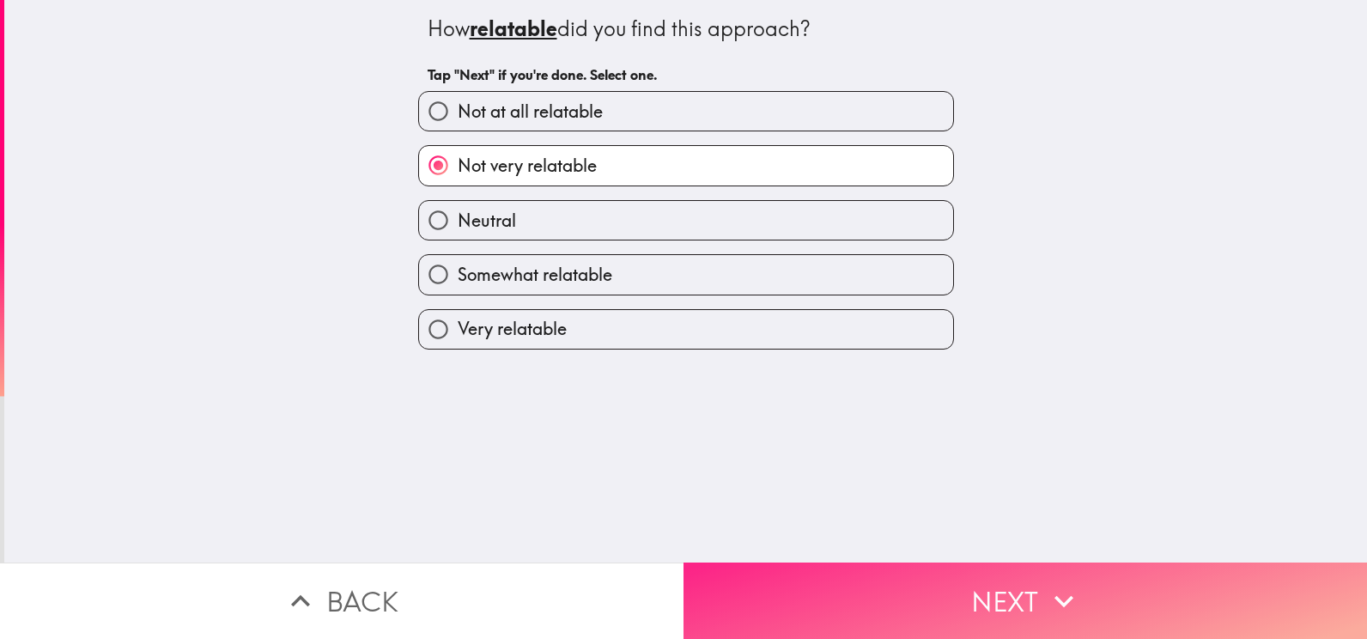
click at [1019, 581] on button "Next" at bounding box center [1024, 600] width 683 height 76
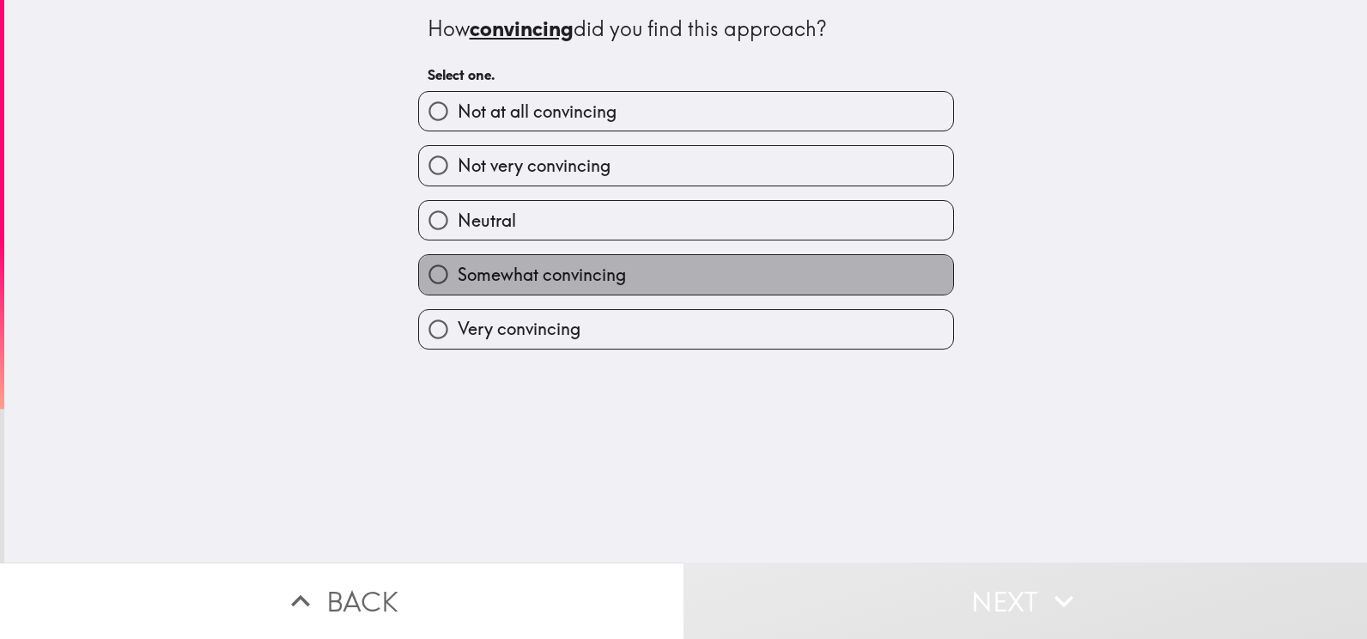
click at [671, 266] on label "Somewhat convincing" at bounding box center [686, 274] width 534 height 39
click at [458, 266] on input "Somewhat convincing" at bounding box center [438, 274] width 39 height 39
radio input "true"
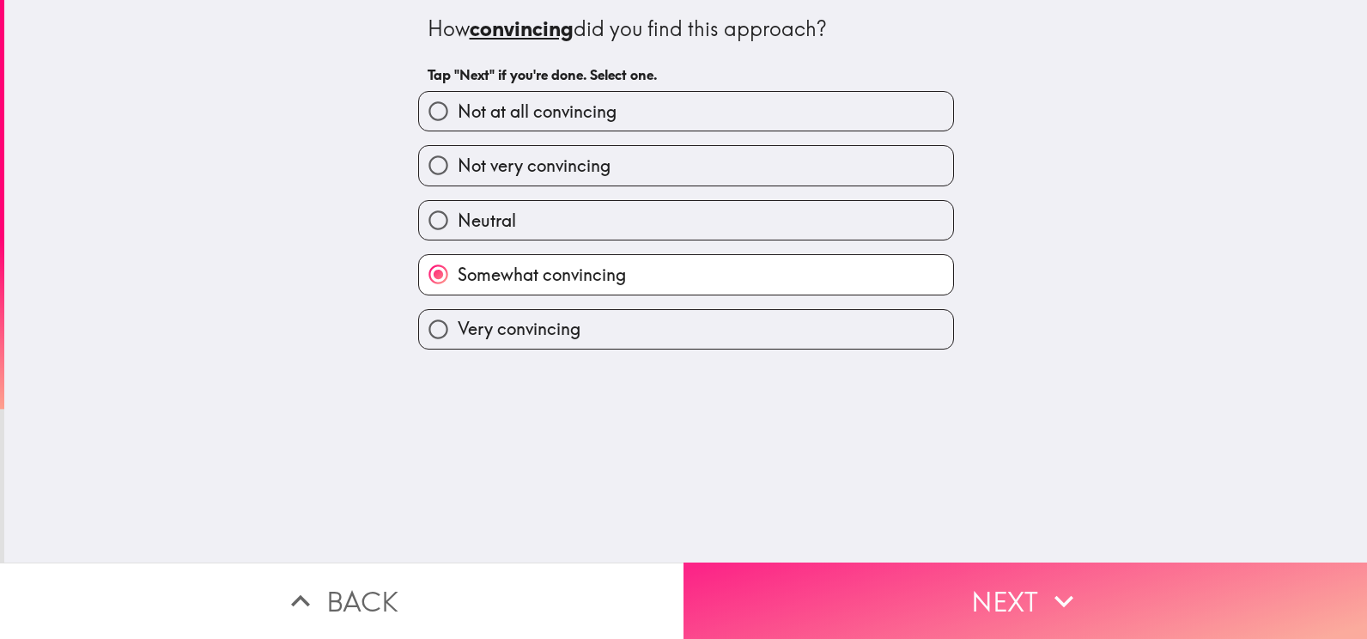
click at [1035, 580] on button "Next" at bounding box center [1024, 600] width 683 height 76
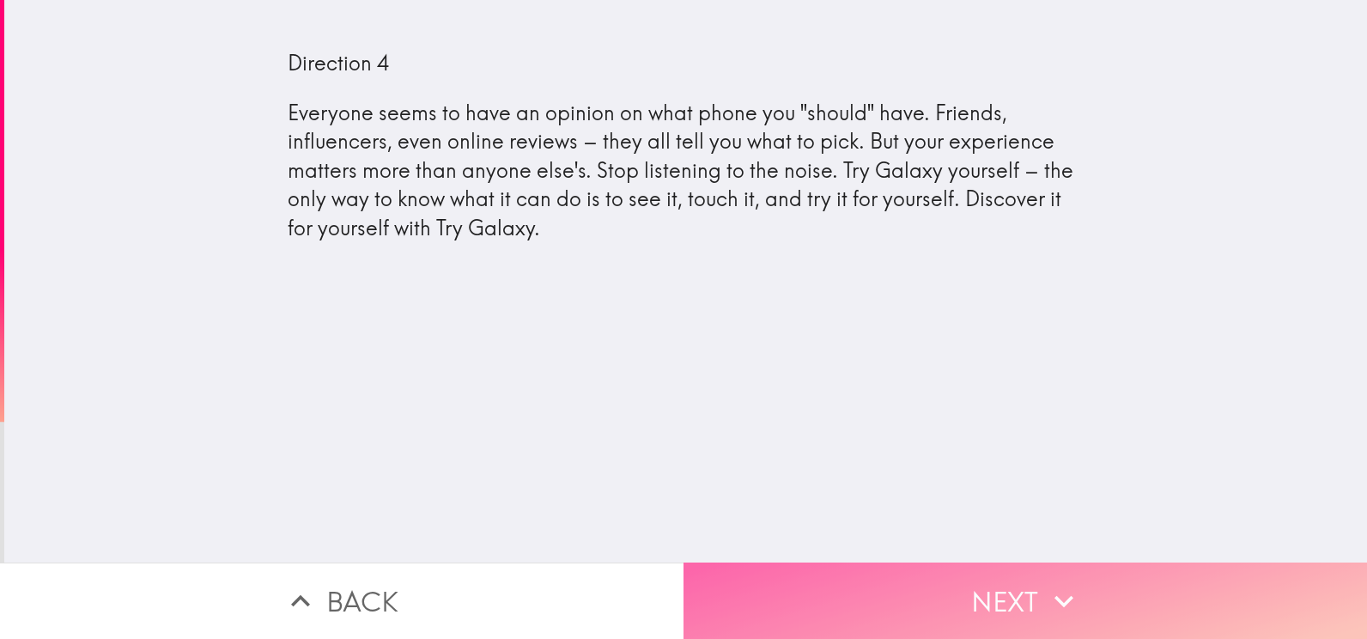
click at [1037, 593] on button "Next" at bounding box center [1024, 600] width 683 height 76
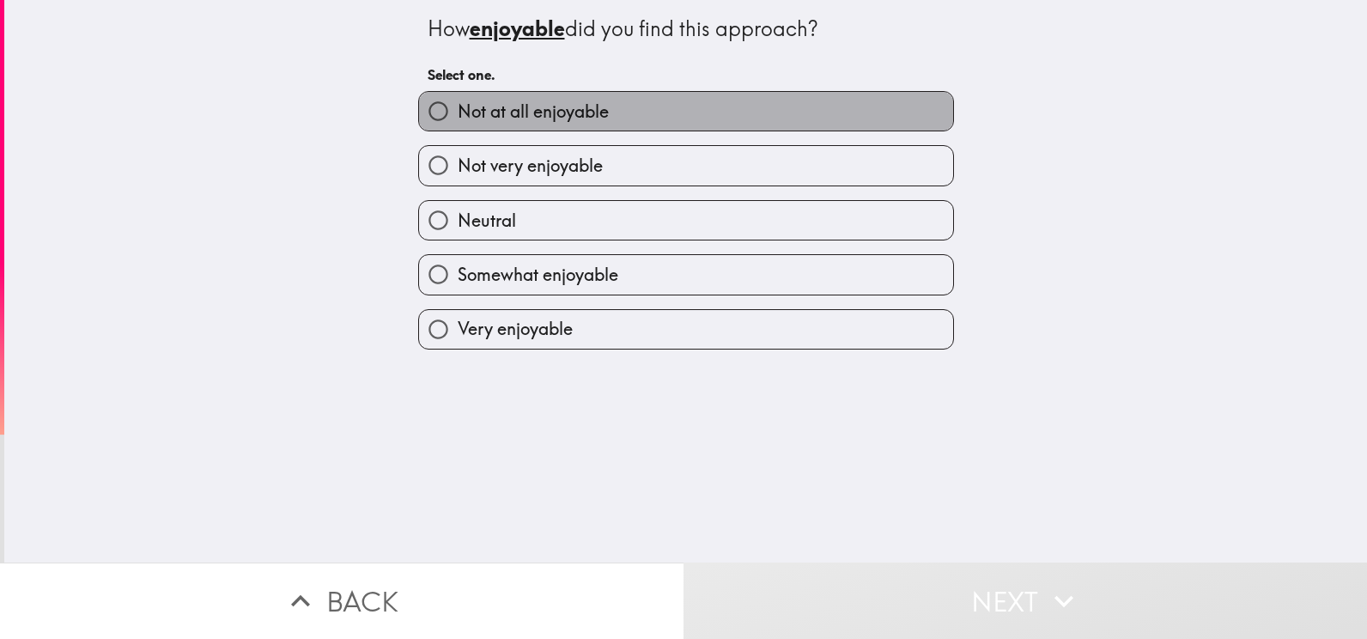
click at [676, 121] on label "Not at all enjoyable" at bounding box center [686, 111] width 534 height 39
click at [458, 121] on input "Not at all enjoyable" at bounding box center [438, 111] width 39 height 39
radio input "true"
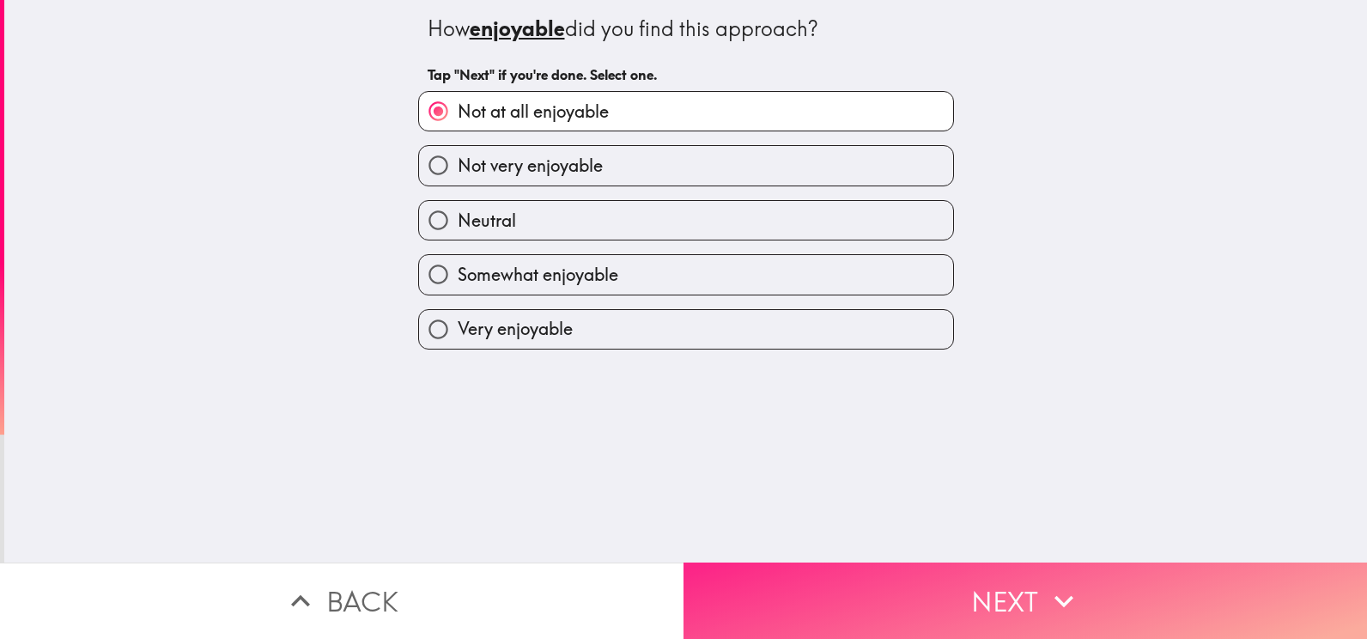
click at [1008, 590] on button "Next" at bounding box center [1024, 600] width 683 height 76
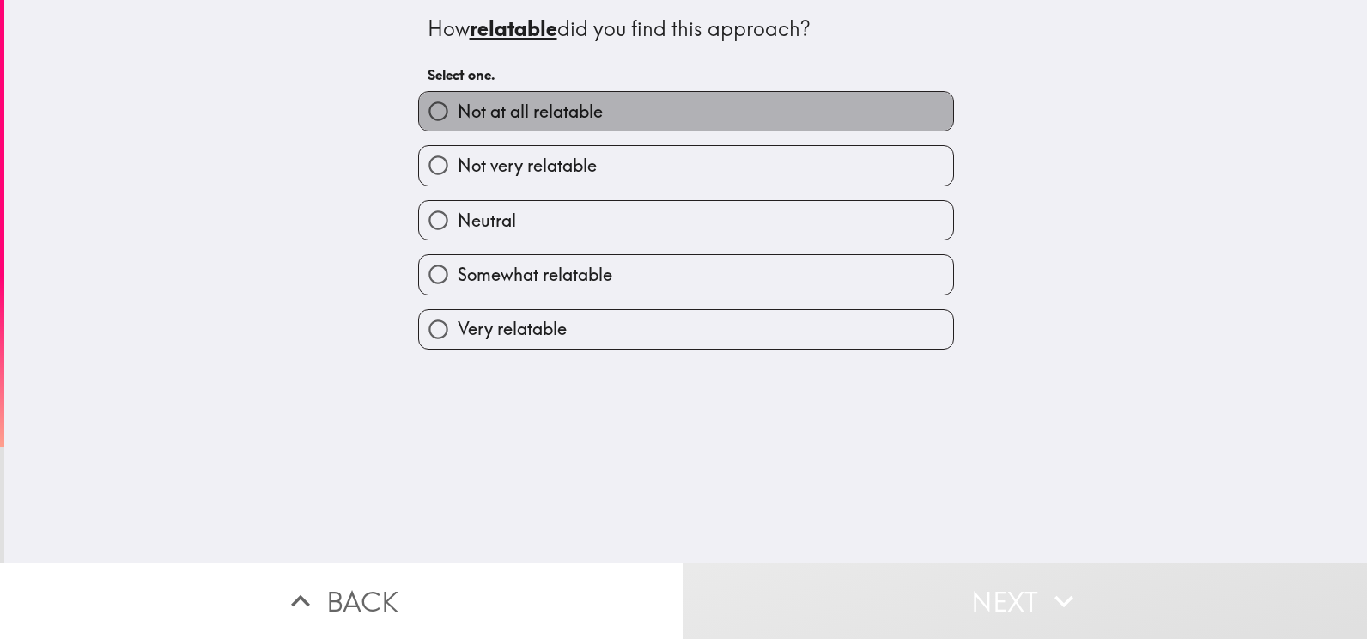
click at [628, 117] on label "Not at all relatable" at bounding box center [686, 111] width 534 height 39
click at [458, 117] on input "Not at all relatable" at bounding box center [438, 111] width 39 height 39
radio input "true"
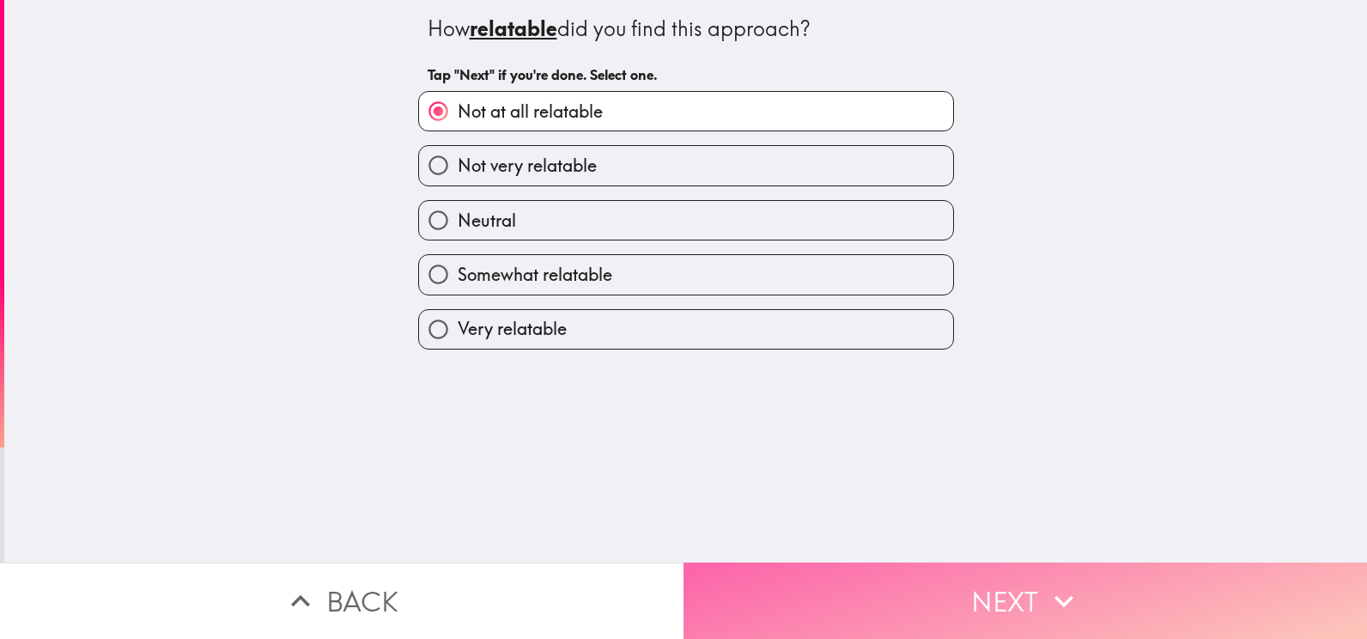
click at [1030, 586] on button "Next" at bounding box center [1024, 600] width 683 height 76
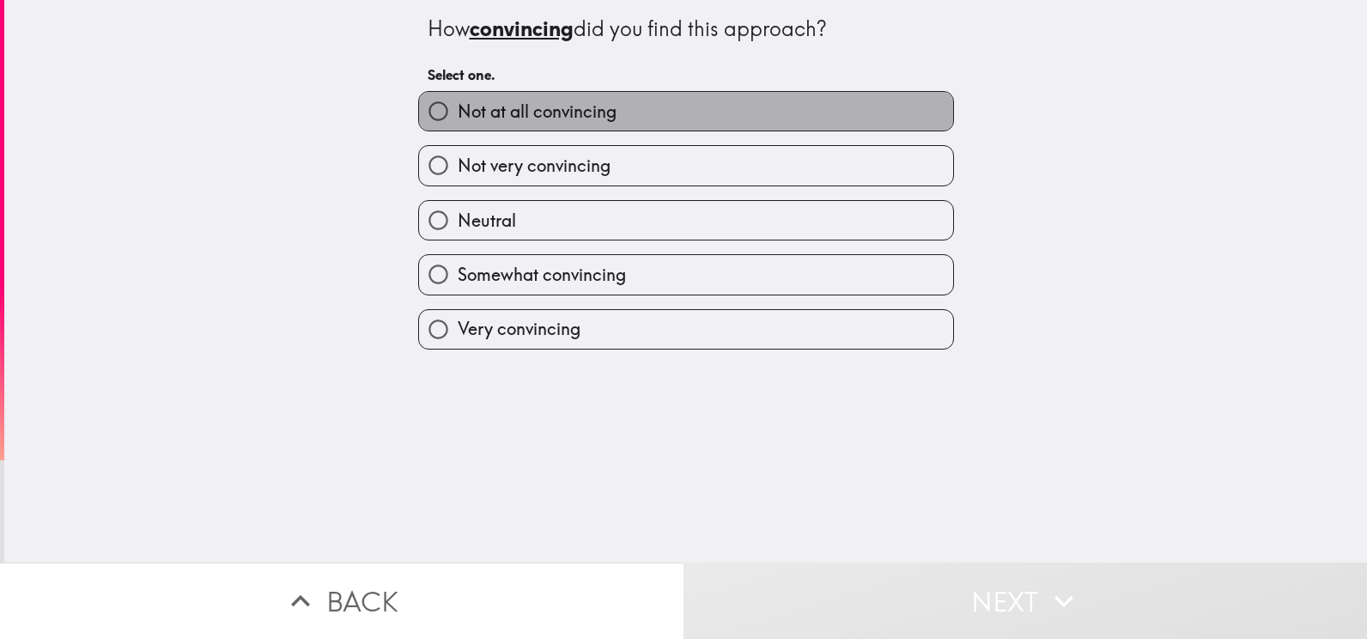
click at [719, 108] on label "Not at all convincing" at bounding box center [686, 111] width 534 height 39
click at [458, 108] on input "Not at all convincing" at bounding box center [438, 111] width 39 height 39
radio input "true"
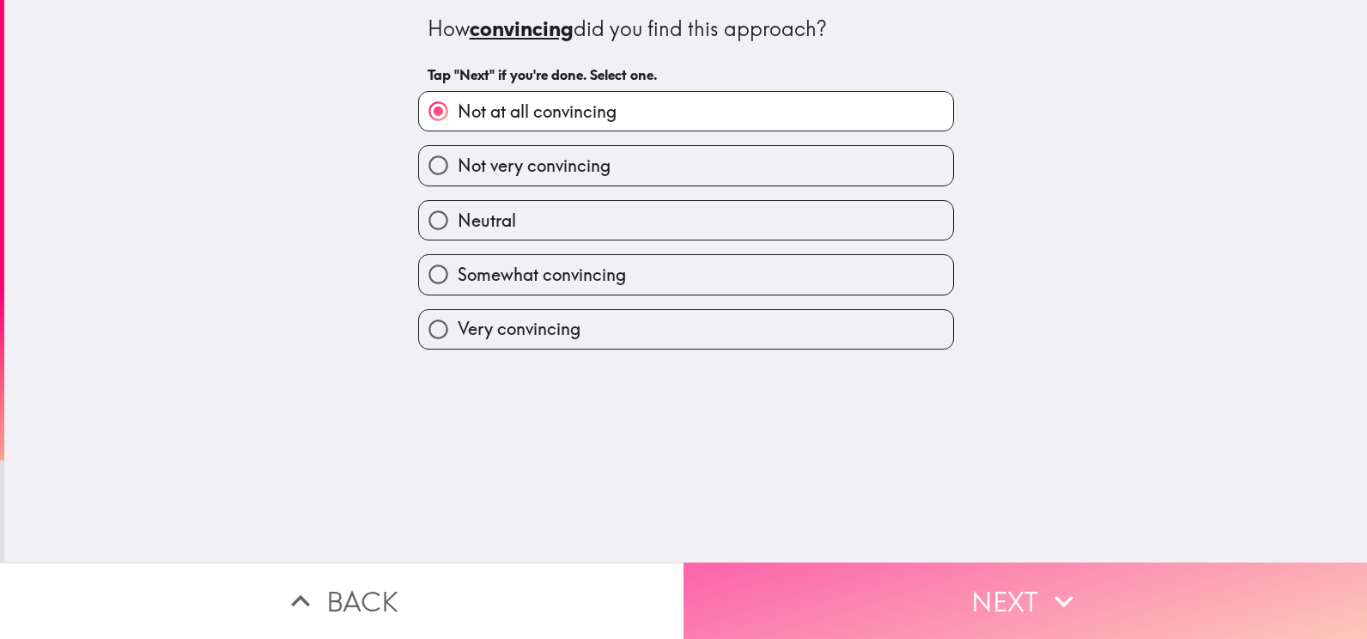
click at [1047, 584] on icon "button" at bounding box center [1064, 601] width 38 height 38
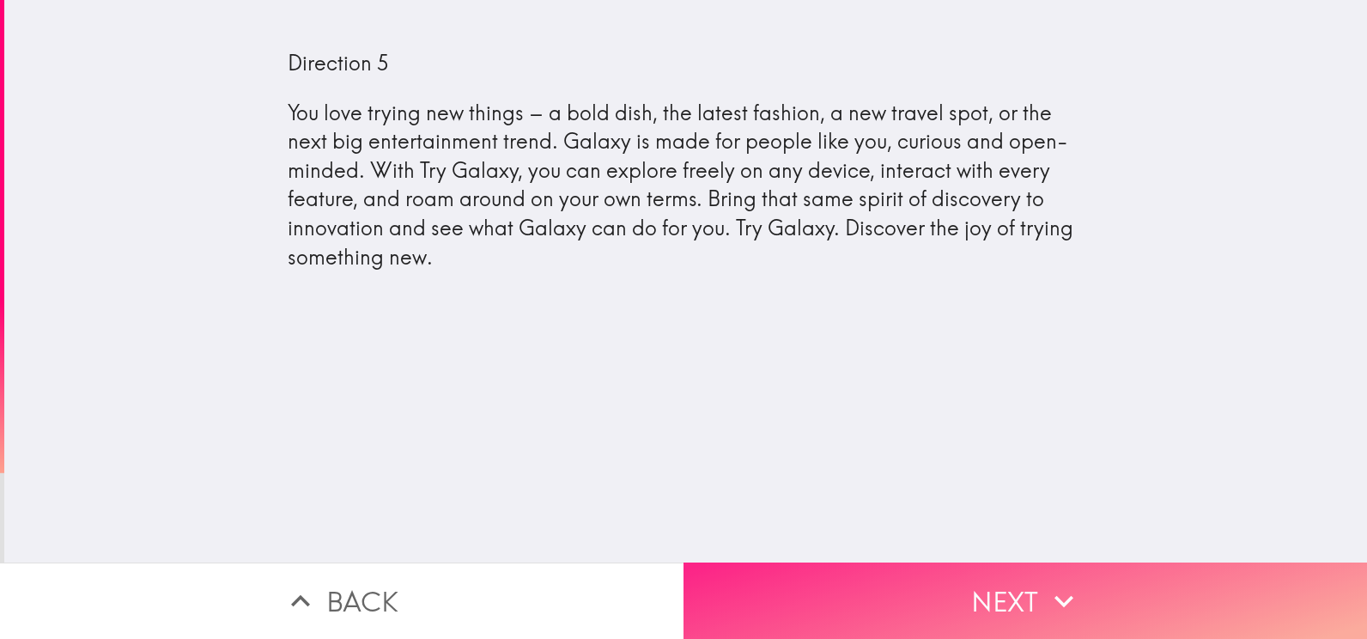
click at [1003, 577] on button "Next" at bounding box center [1024, 600] width 683 height 76
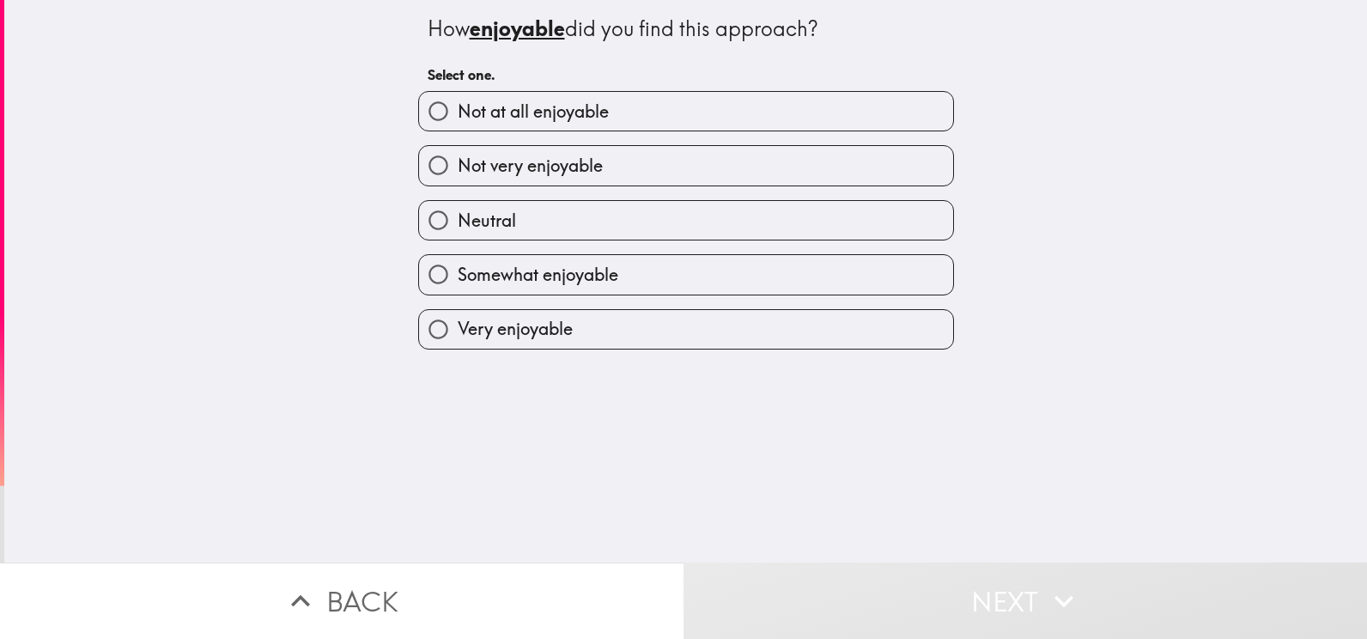
click at [731, 237] on label "Neutral" at bounding box center [686, 220] width 534 height 39
click at [458, 237] on input "Neutral" at bounding box center [438, 220] width 39 height 39
radio input "true"
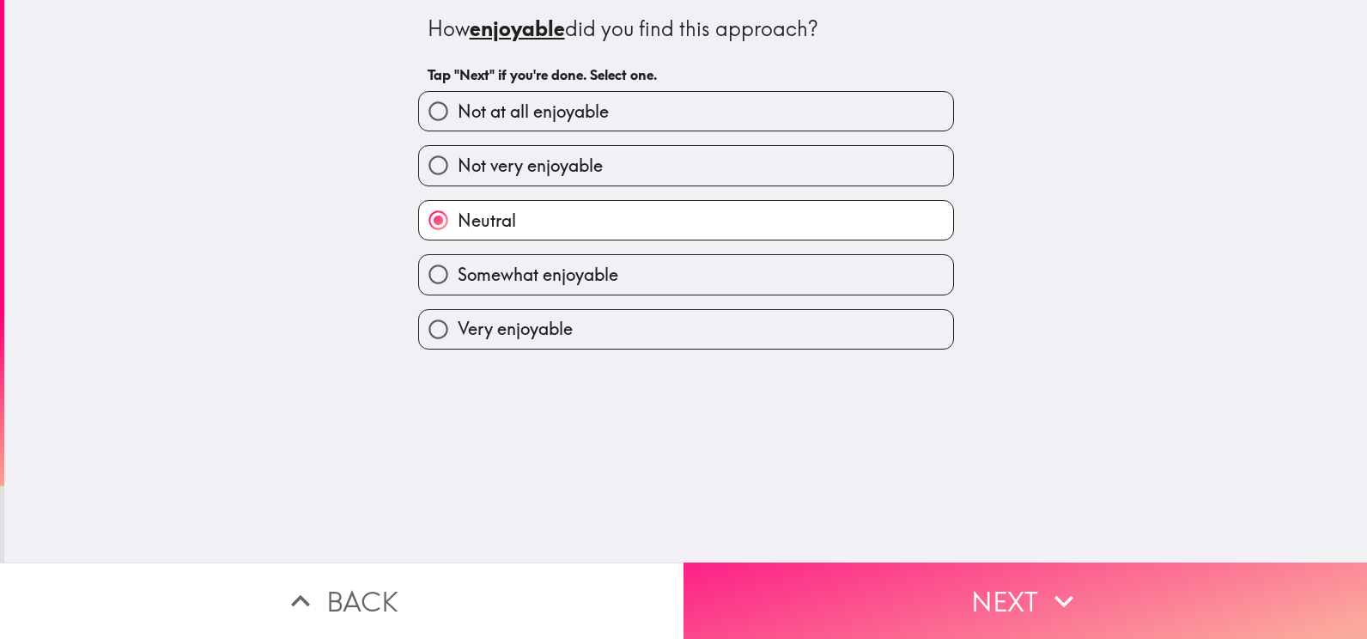
click at [977, 591] on button "Next" at bounding box center [1024, 600] width 683 height 76
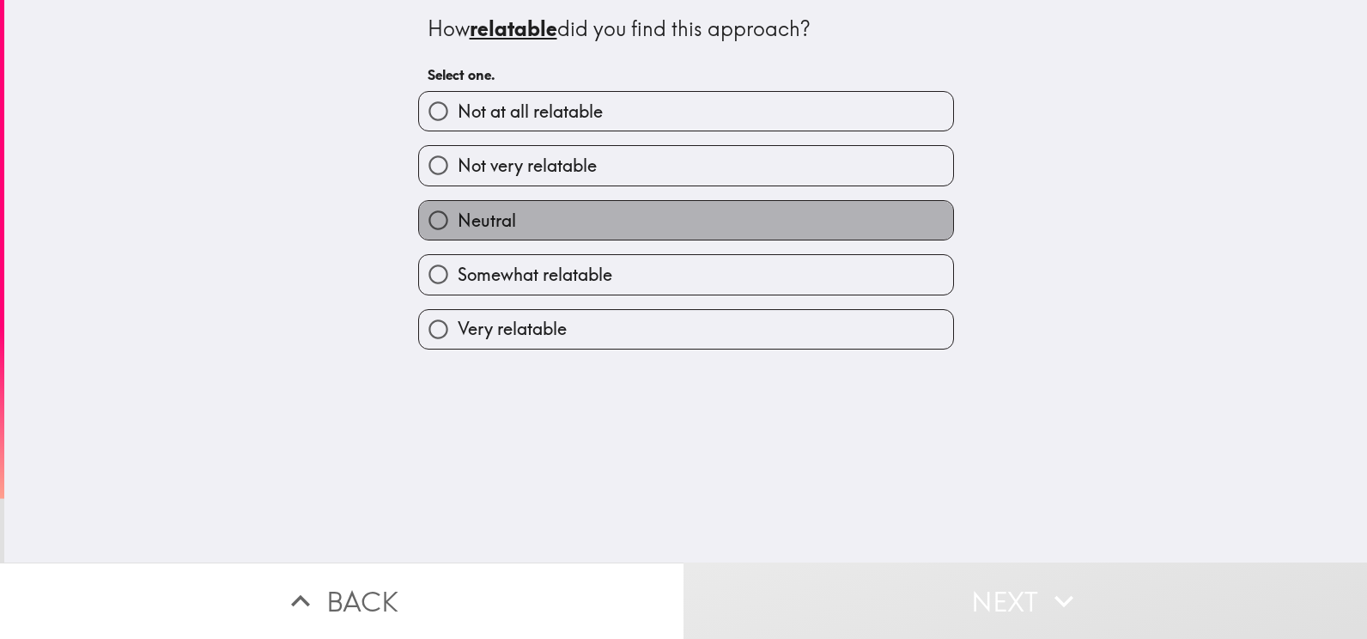
click at [667, 226] on label "Neutral" at bounding box center [686, 220] width 534 height 39
click at [458, 226] on input "Neutral" at bounding box center [438, 220] width 39 height 39
radio input "true"
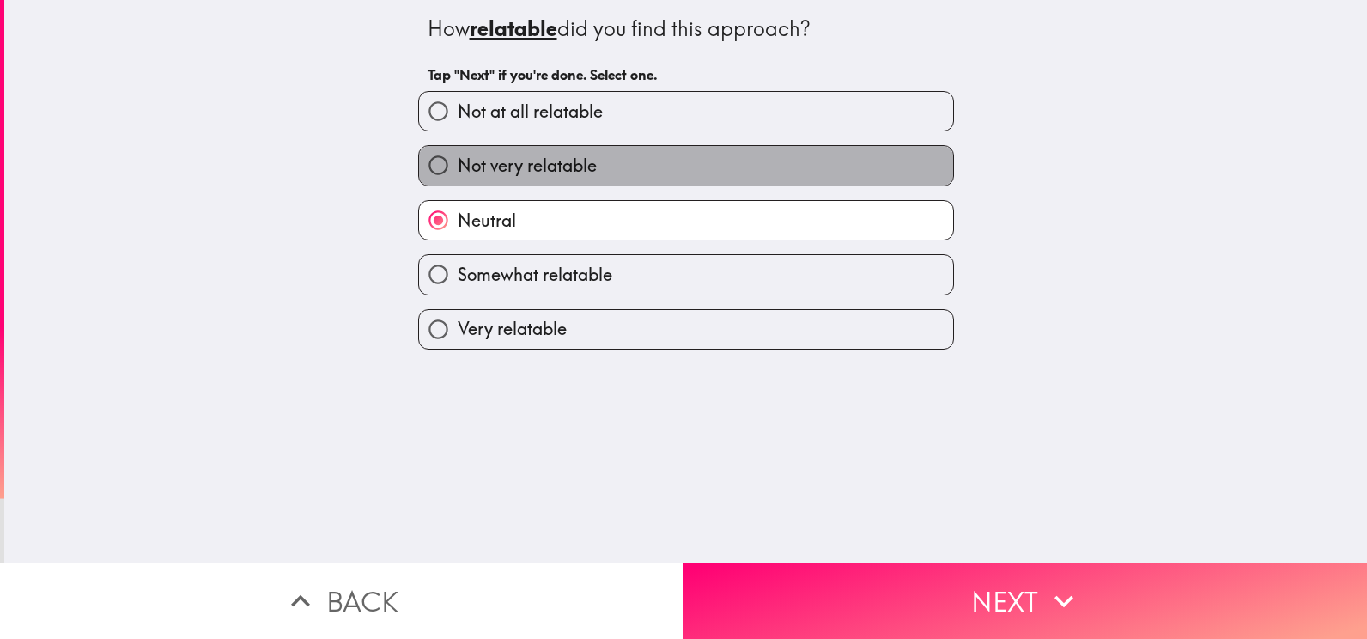
click at [681, 167] on label "Not very relatable" at bounding box center [686, 165] width 534 height 39
click at [458, 167] on input "Not very relatable" at bounding box center [438, 165] width 39 height 39
radio input "true"
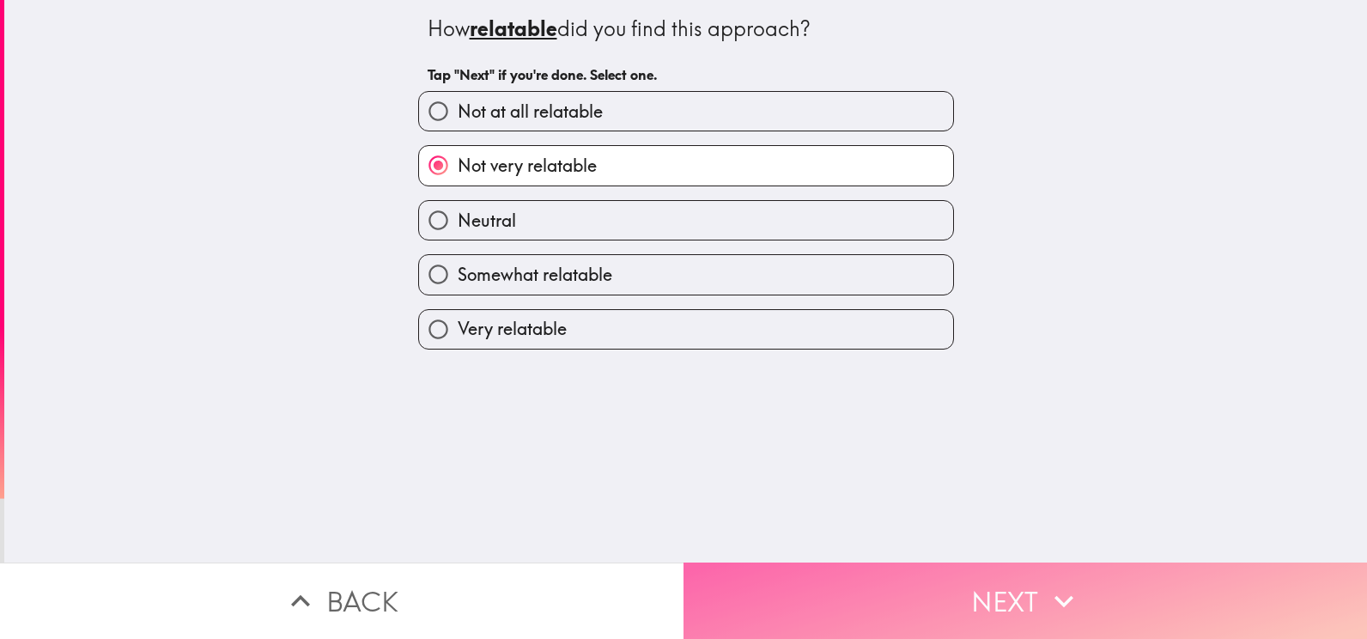
click at [985, 596] on button "Next" at bounding box center [1024, 600] width 683 height 76
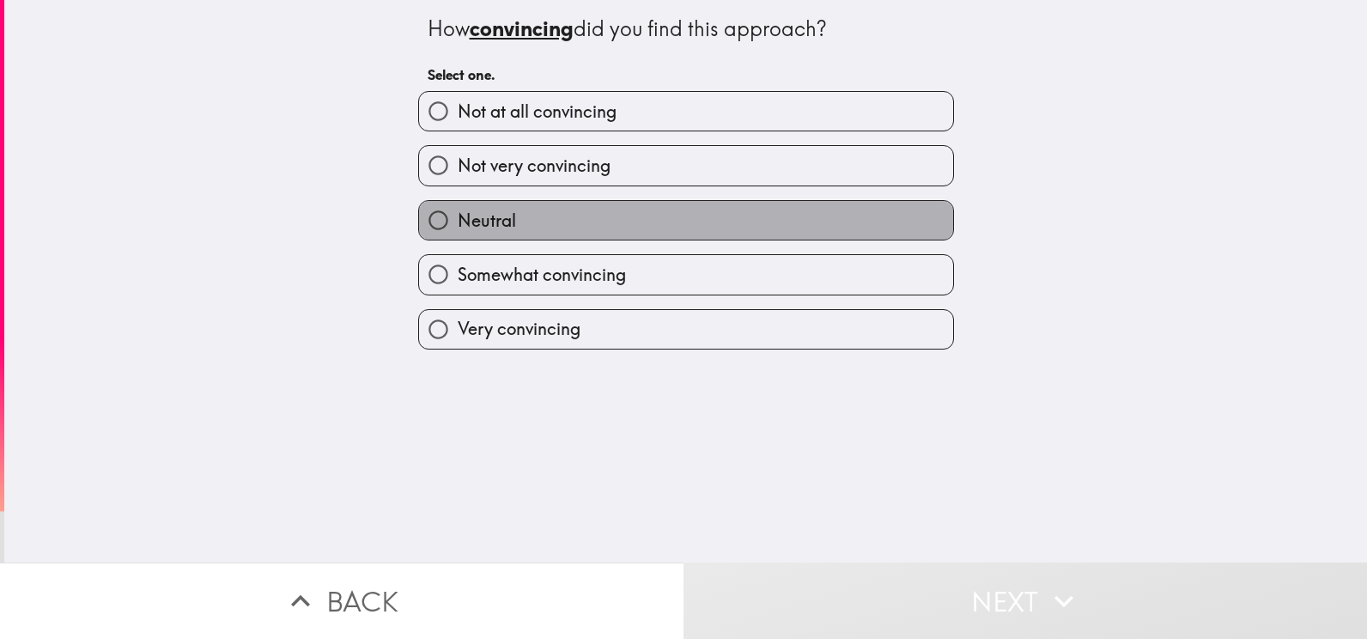
click at [656, 203] on label "Neutral" at bounding box center [686, 220] width 534 height 39
click at [458, 203] on input "Neutral" at bounding box center [438, 220] width 39 height 39
radio input "true"
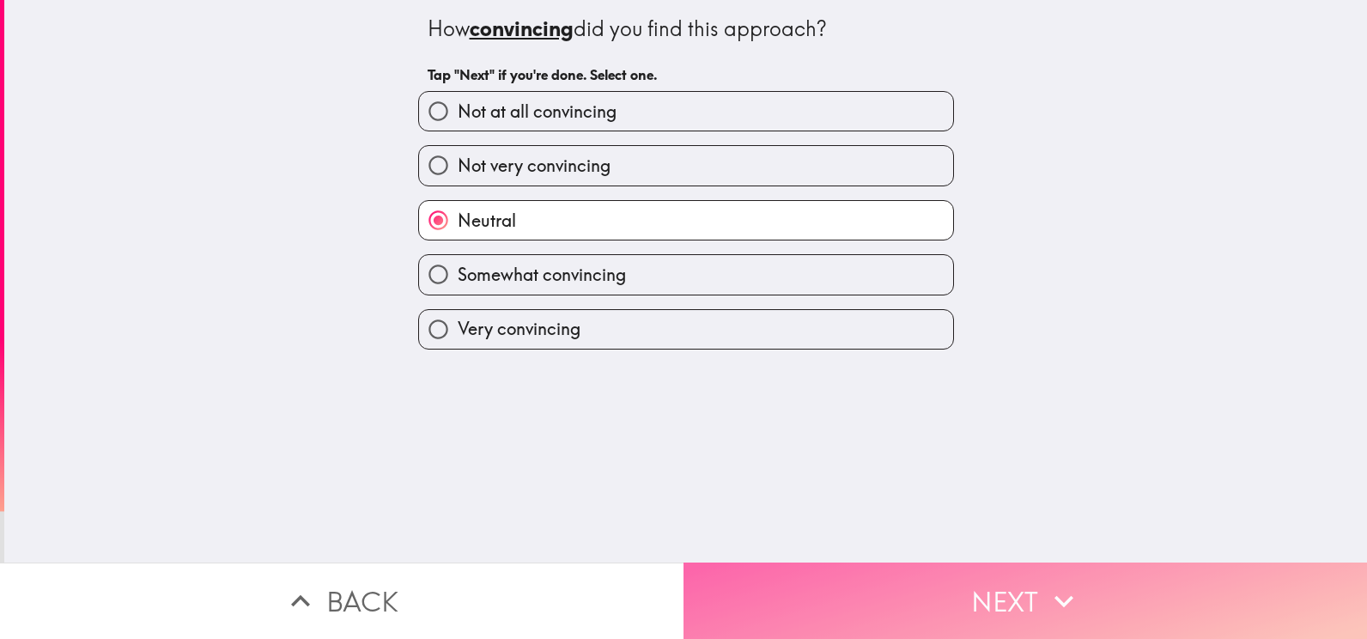
click at [1025, 591] on button "Next" at bounding box center [1024, 600] width 683 height 76
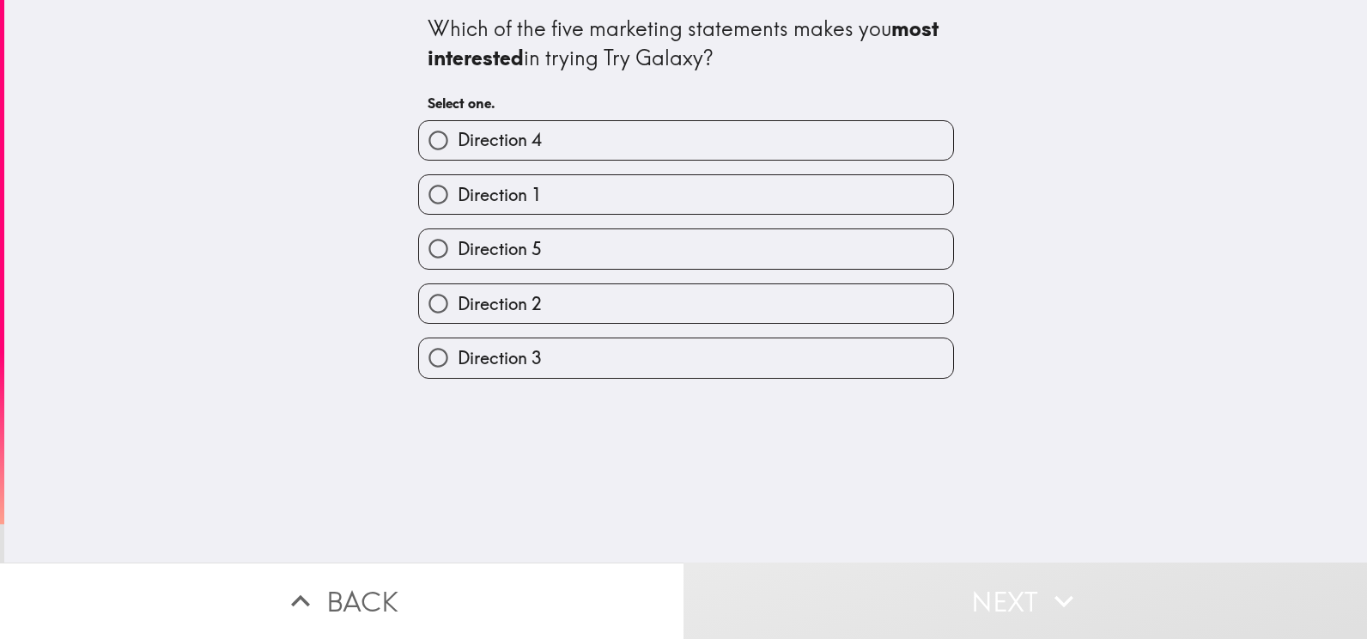
click at [574, 355] on label "Direction 3" at bounding box center [686, 357] width 534 height 39
click at [458, 355] on input "Direction 3" at bounding box center [438, 357] width 39 height 39
radio input "true"
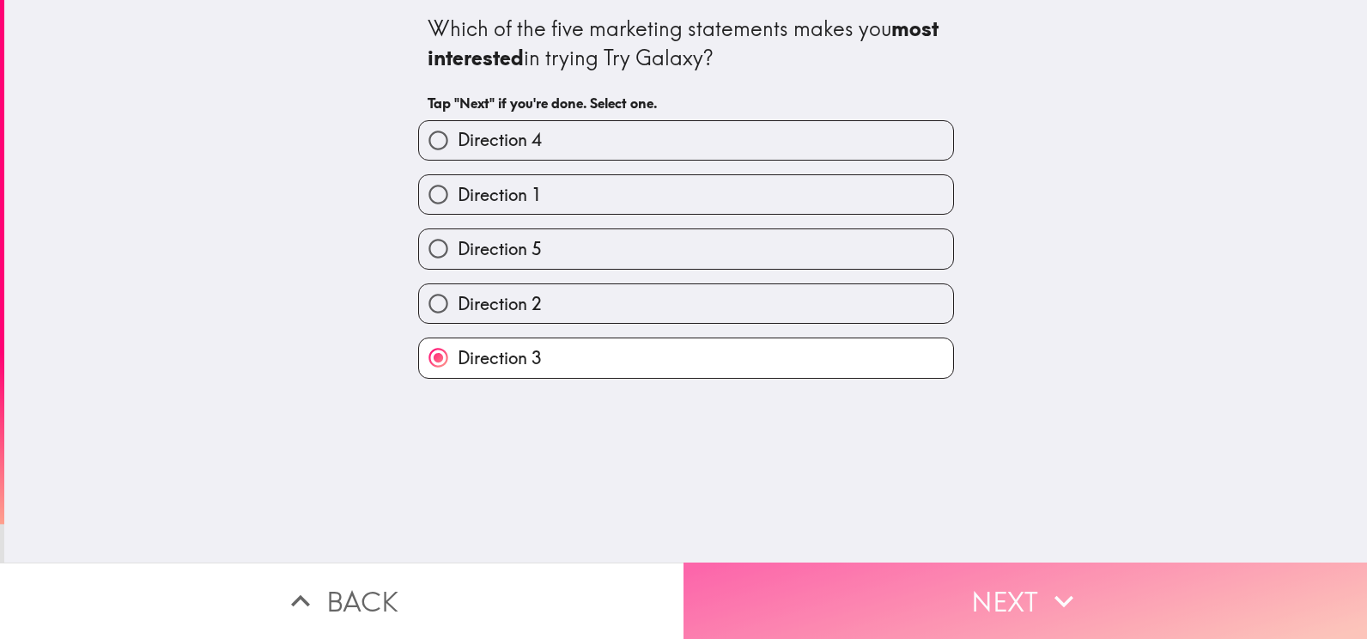
click at [1003, 584] on button "Next" at bounding box center [1024, 600] width 683 height 76
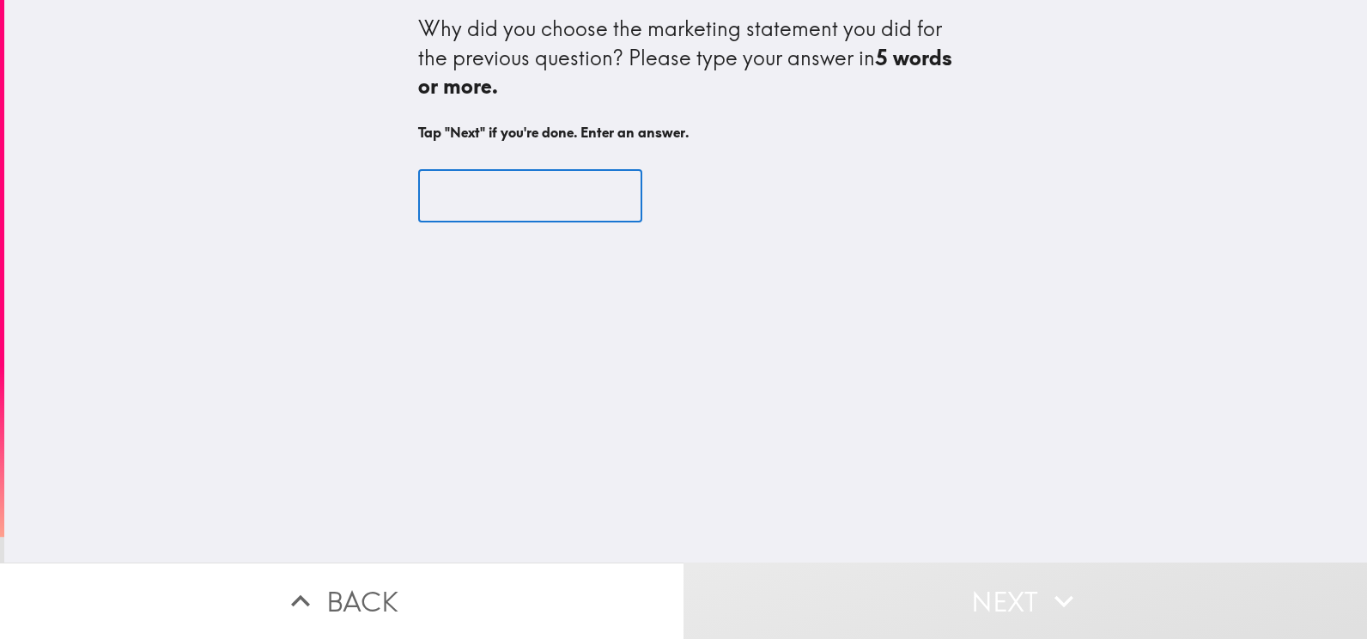
click at [489, 180] on input "text" at bounding box center [530, 195] width 224 height 53
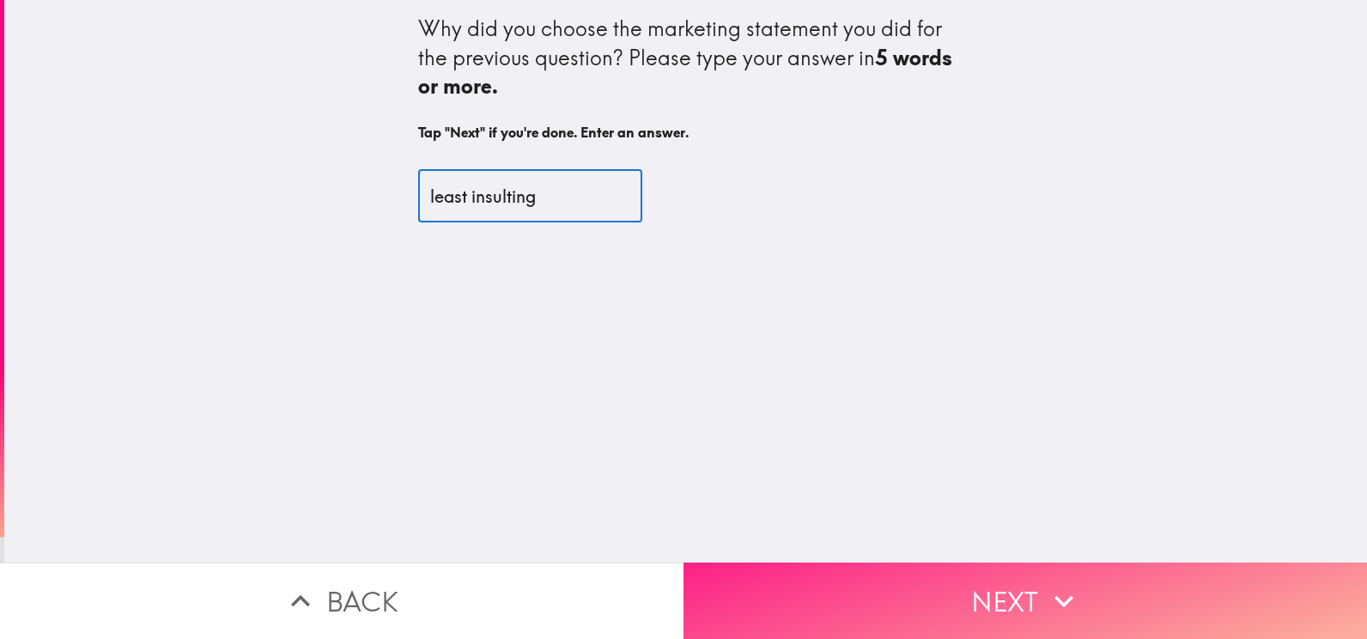
type input "least insulting"
click at [963, 583] on button "Next" at bounding box center [1024, 600] width 683 height 76
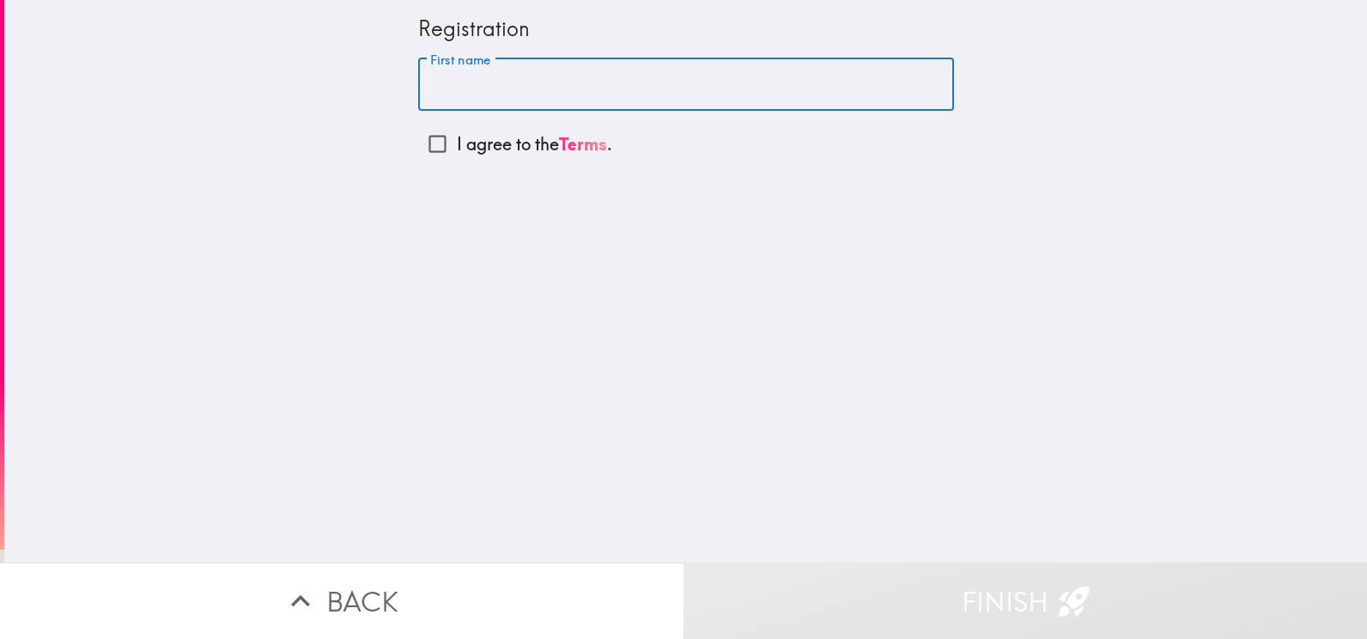
click at [491, 77] on input "First name" at bounding box center [686, 84] width 536 height 53
type input "[PERSON_NAME]"
click at [421, 140] on input "I agree to the Terms ." at bounding box center [437, 143] width 39 height 39
checkbox input "true"
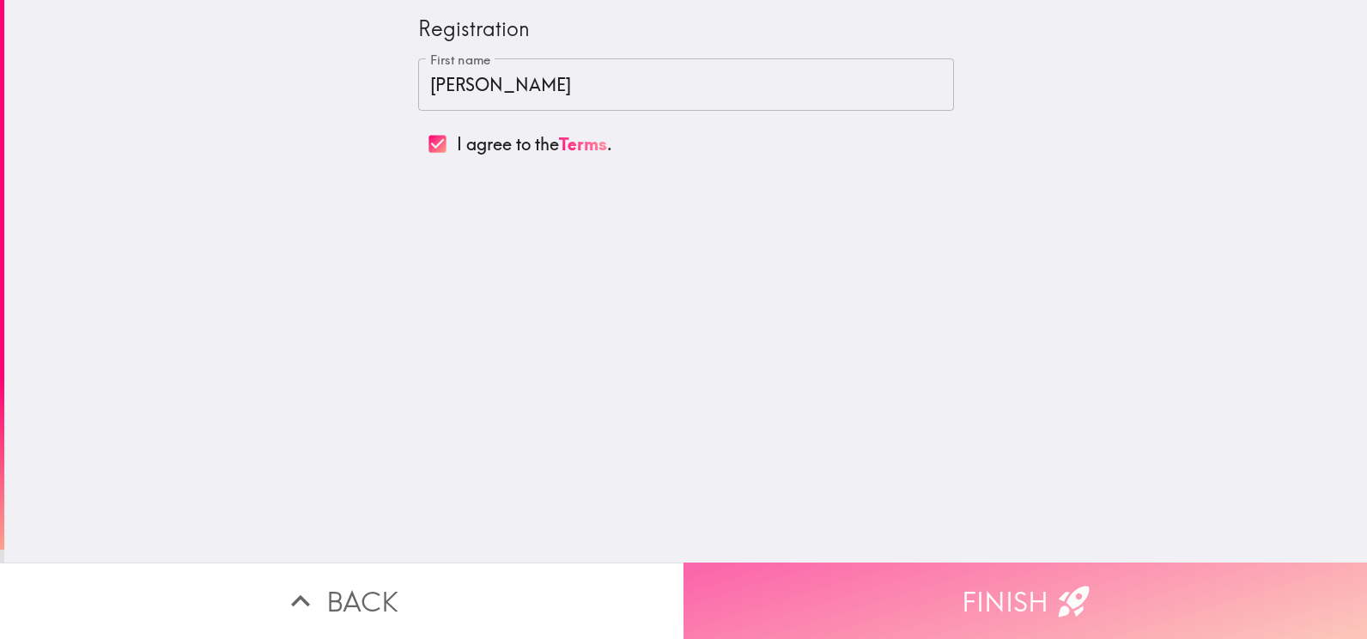
click at [1008, 591] on button "Finish" at bounding box center [1024, 600] width 683 height 76
